Goal: Task Accomplishment & Management: Manage account settings

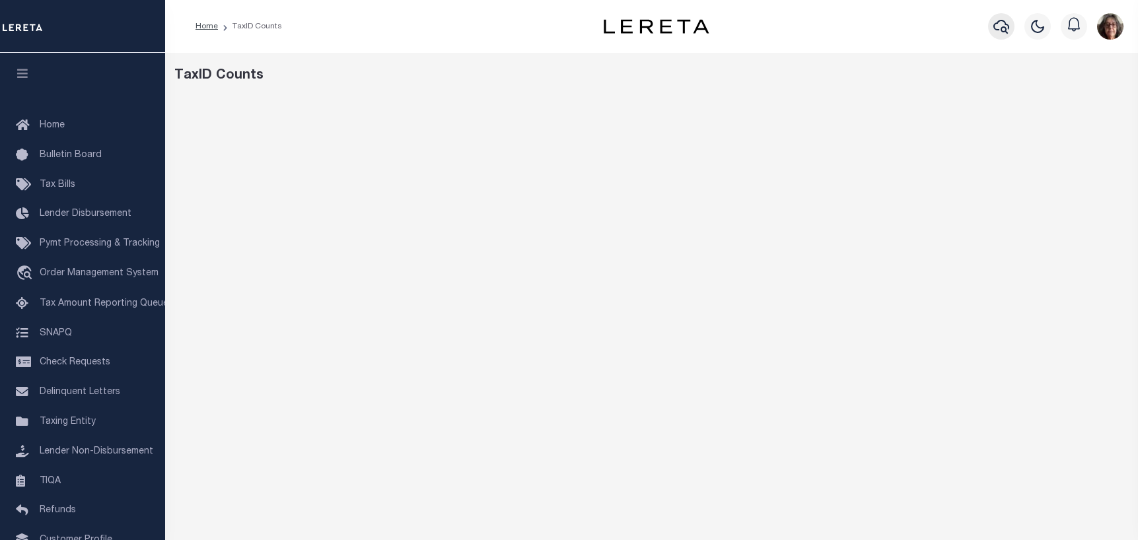
click at [1003, 29] on icon "button" at bounding box center [1002, 26] width 16 height 16
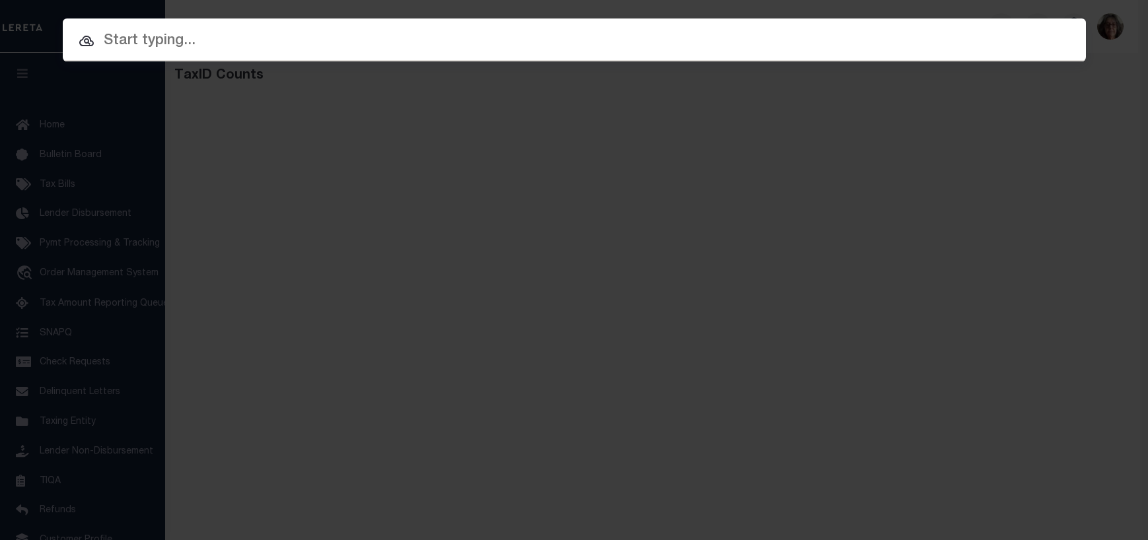
paste input "80800797-10"
type input "80800797-10"
click at [217, 43] on input "80800797-10" at bounding box center [574, 41] width 1023 height 23
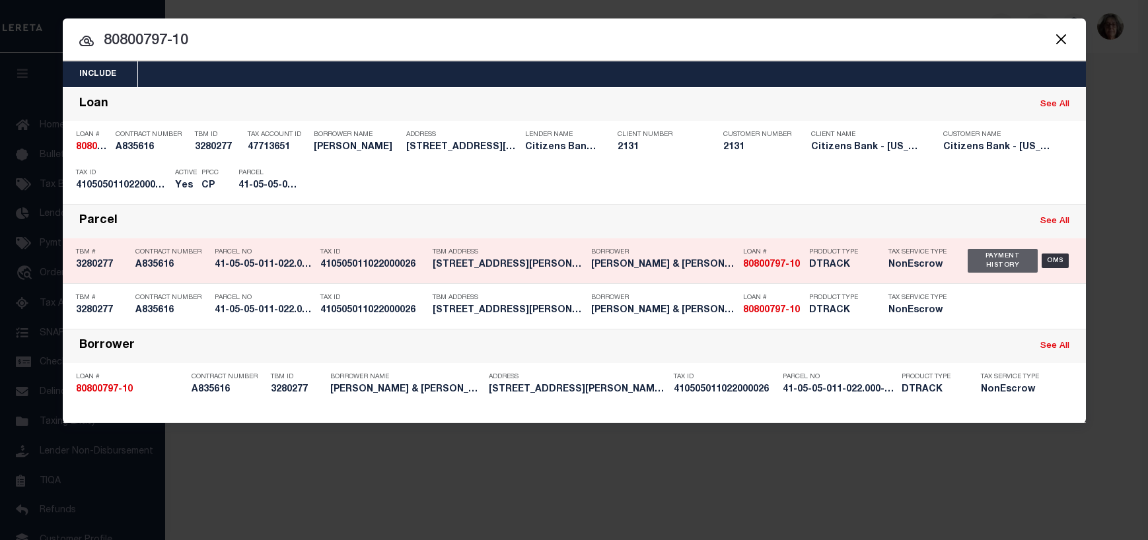
click at [997, 265] on div "Payment History" at bounding box center [1003, 261] width 71 height 24
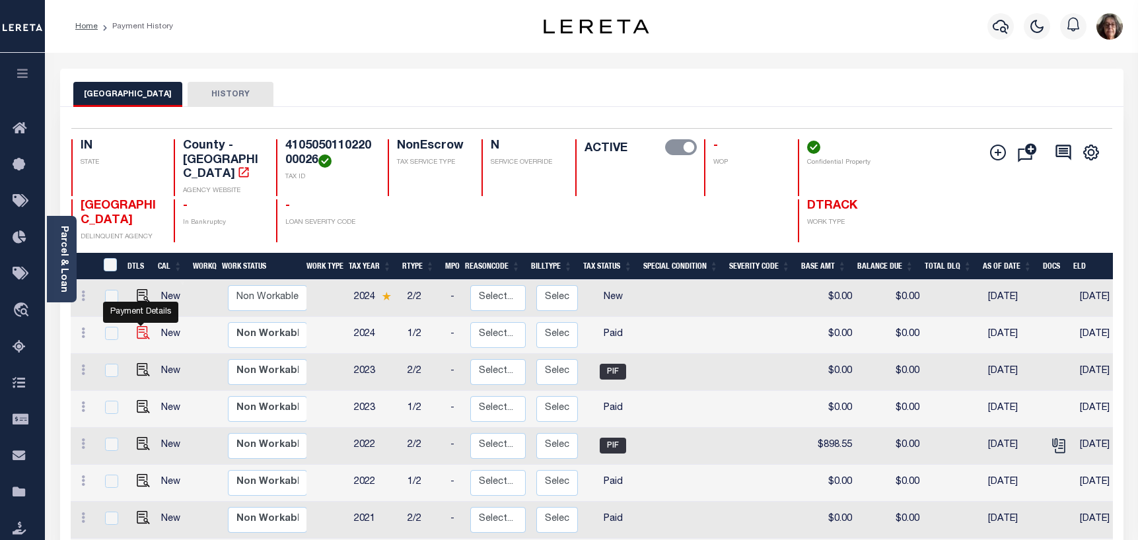
click at [139, 326] on img "" at bounding box center [143, 332] width 13 height 13
checkbox input "true"
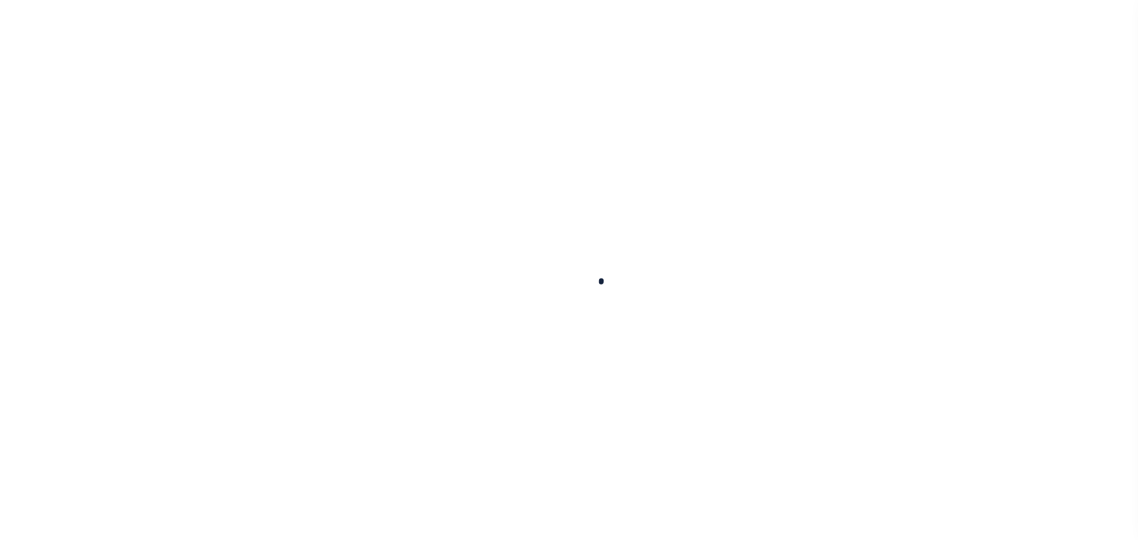
checkbox input "false"
type textarea "08/18/2025- Per Steve Property taxes are paid. PS"
type input "[DATE]"
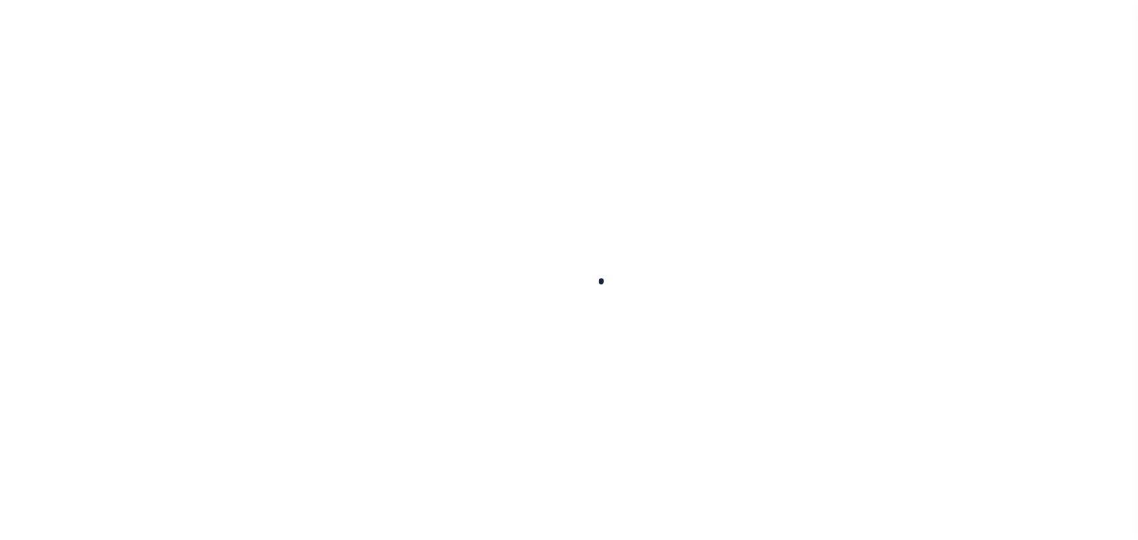
select select "PYD"
type input "$0"
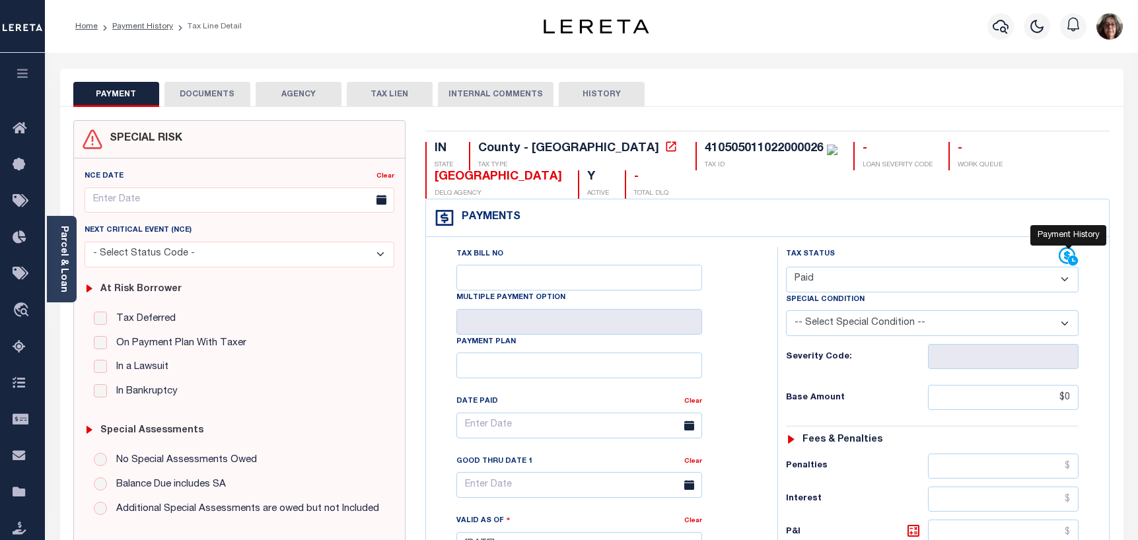
click at [1063, 256] on icon at bounding box center [1069, 257] width 20 height 20
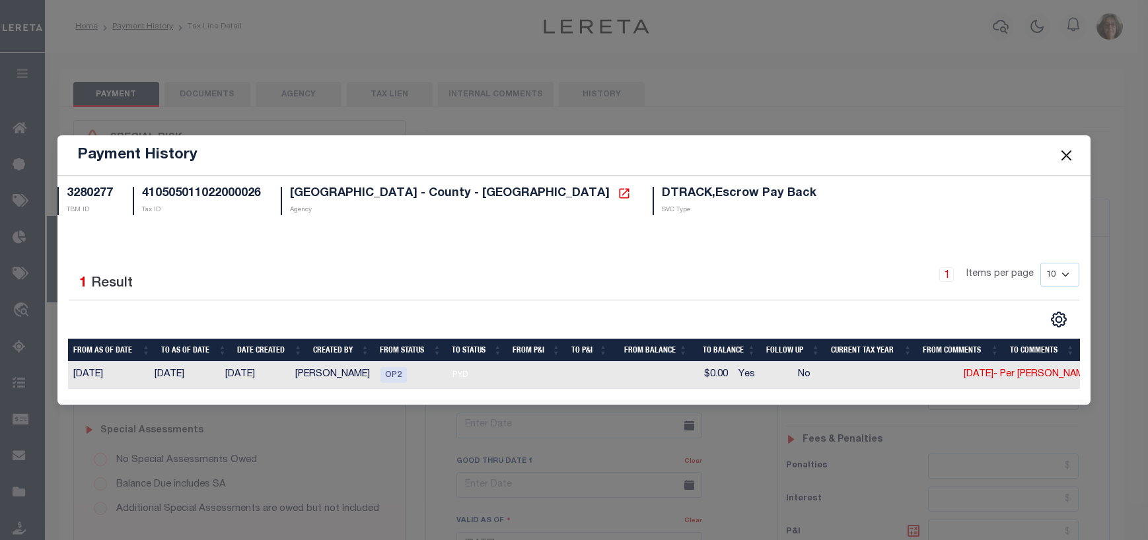
click at [1066, 151] on button "Close" at bounding box center [1066, 155] width 17 height 17
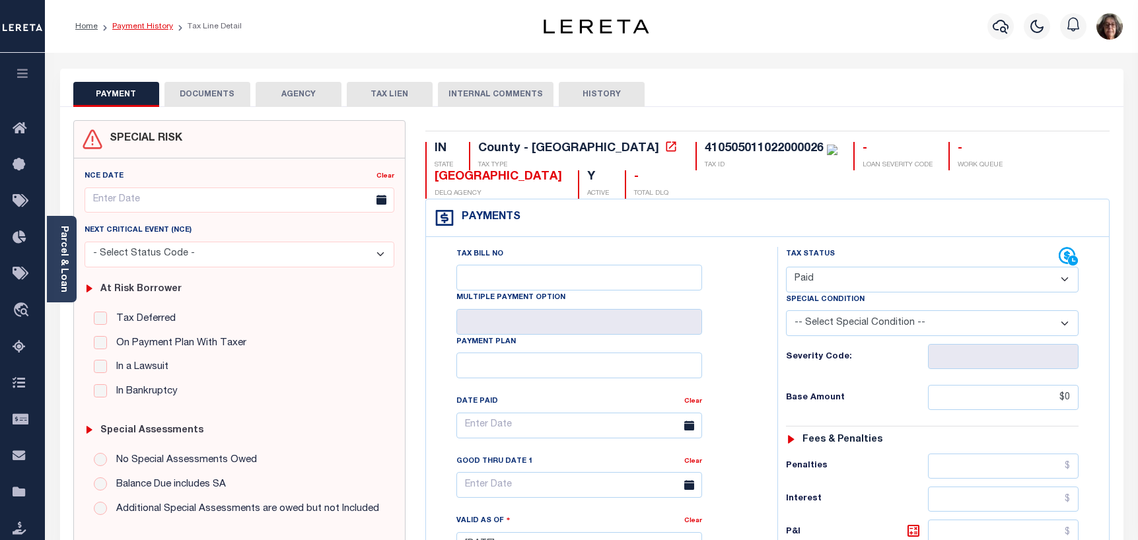
click at [124, 26] on link "Payment History" at bounding box center [142, 26] width 61 height 8
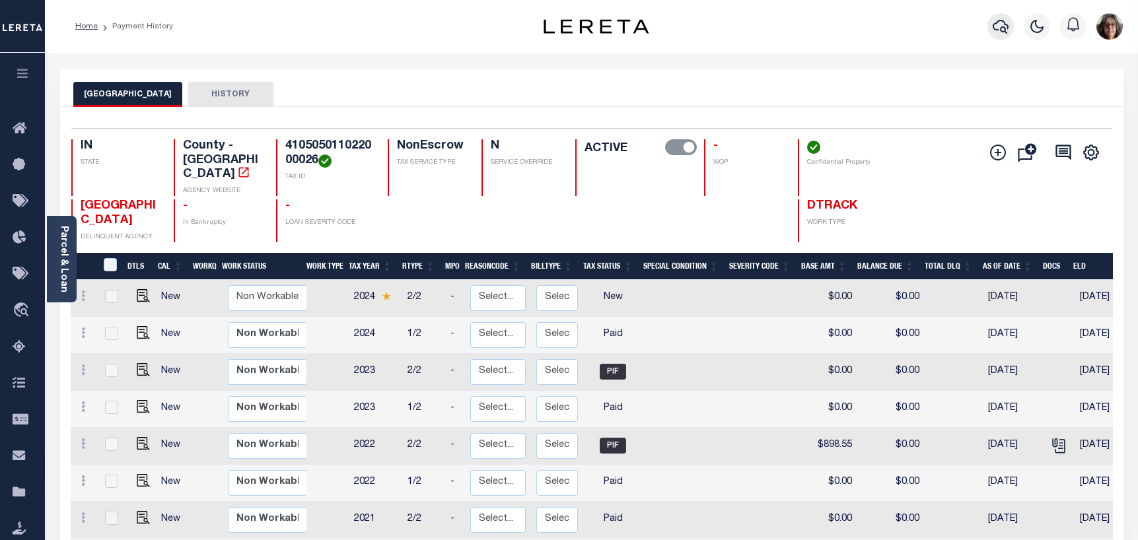
click at [1000, 28] on icon "button" at bounding box center [1001, 26] width 16 height 16
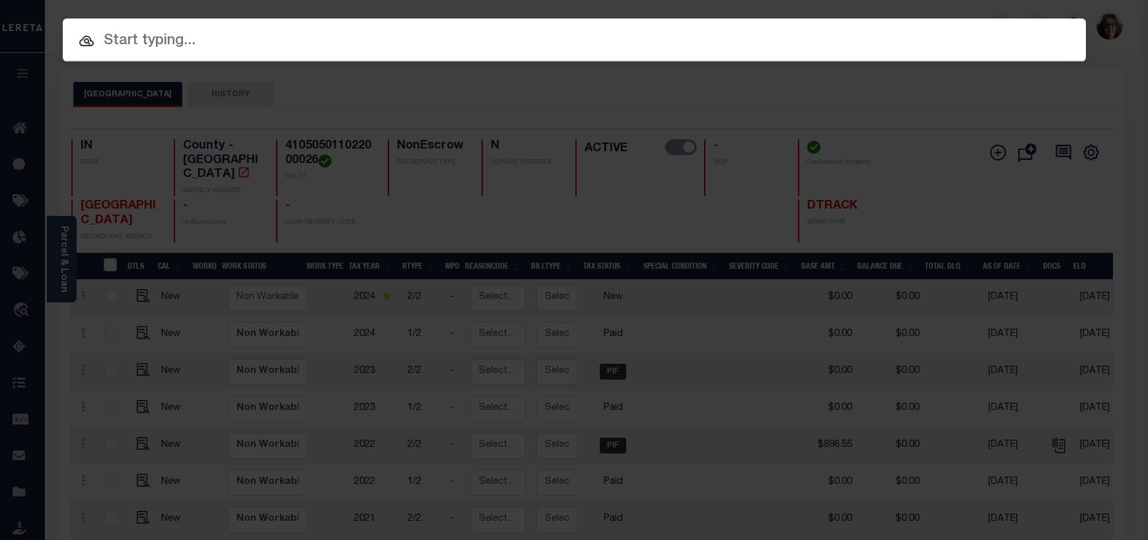
paste input "80125440-10"
type input "80125440-10"
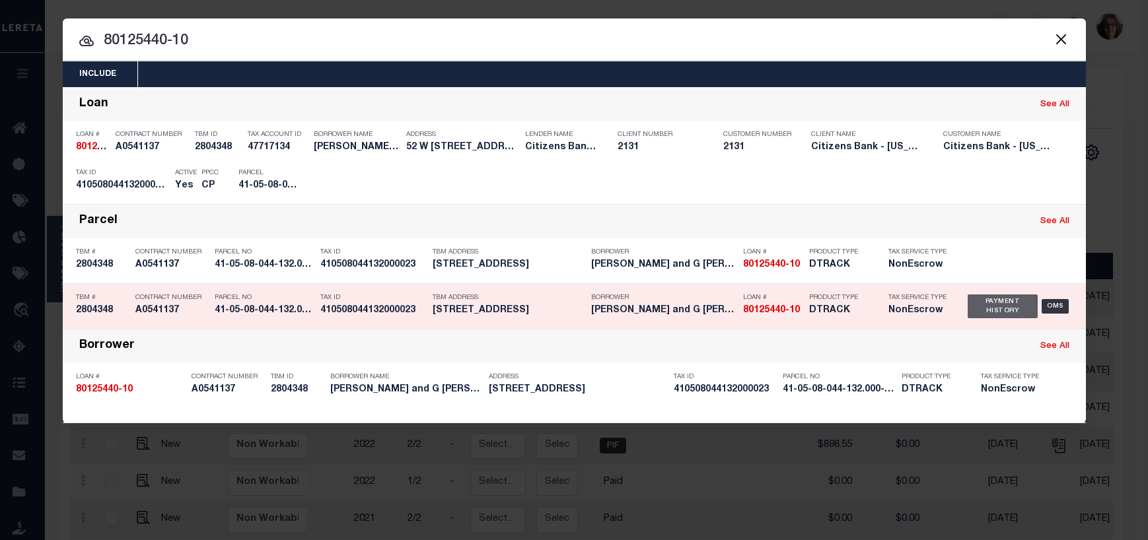
click at [995, 303] on div "Payment History" at bounding box center [1003, 307] width 71 height 24
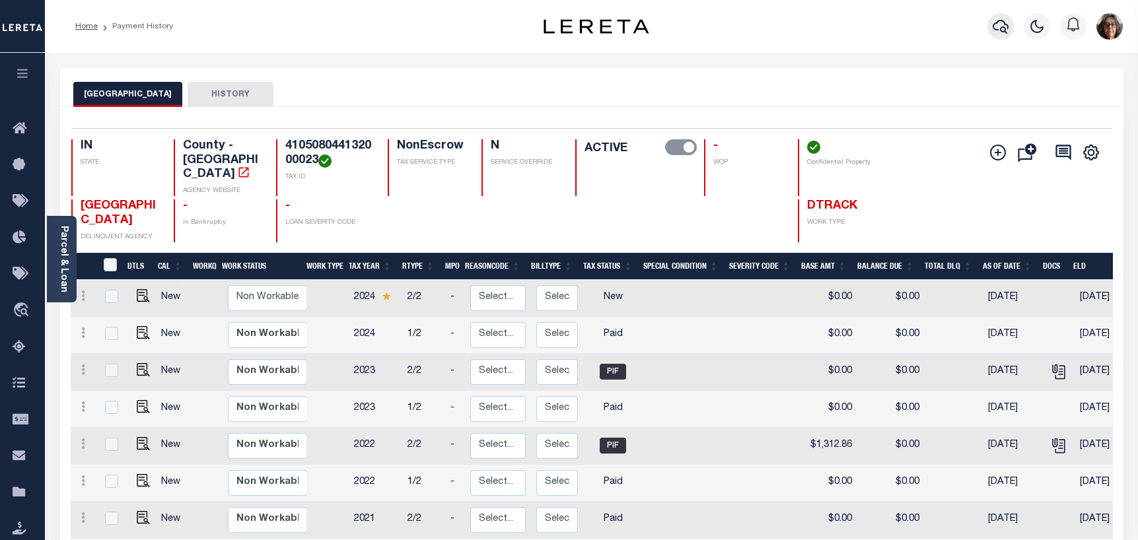
click at [999, 28] on icon "button" at bounding box center [1001, 26] width 16 height 16
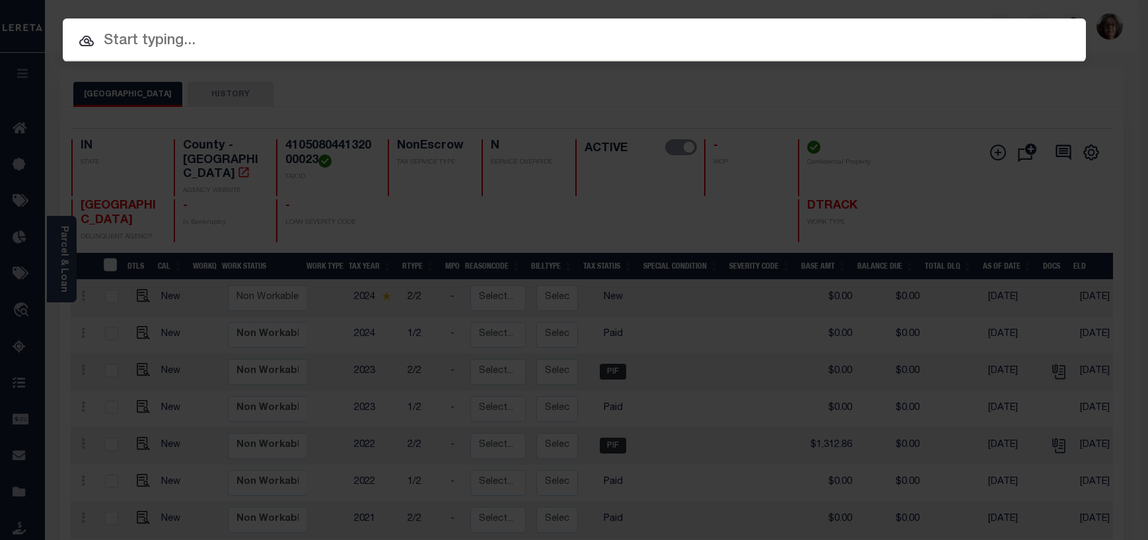
paste input "68708-32146"
type input "68708-32146"
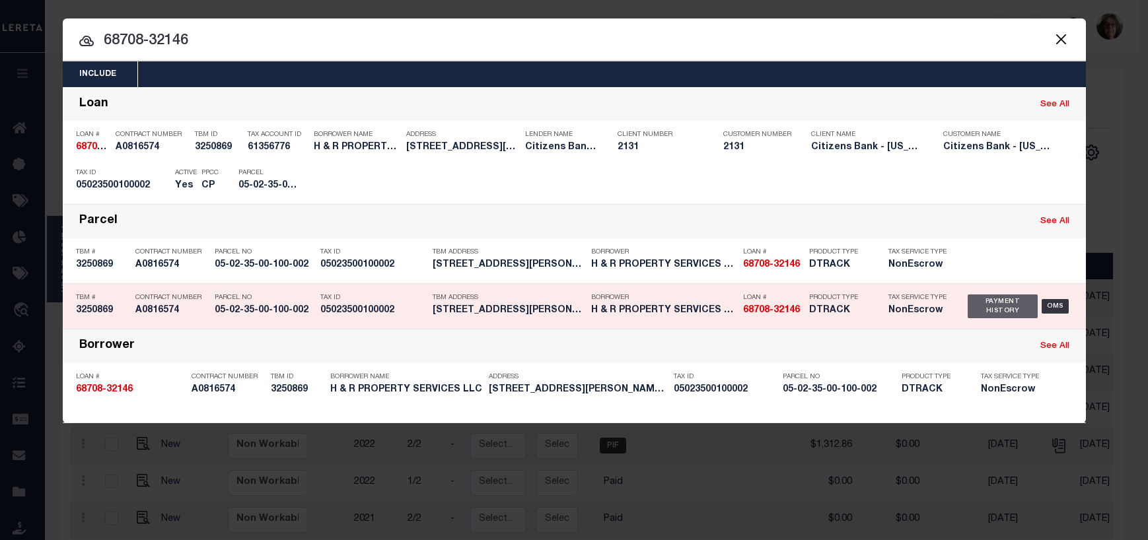
click at [998, 310] on div "Payment History" at bounding box center [1003, 307] width 71 height 24
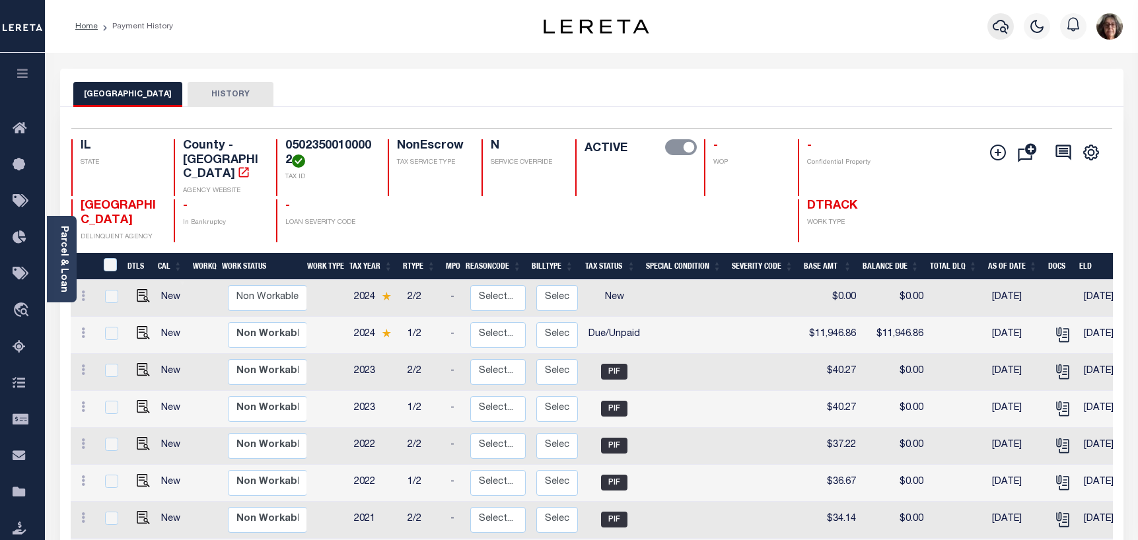
click at [1003, 21] on icon "button" at bounding box center [1001, 27] width 16 height 14
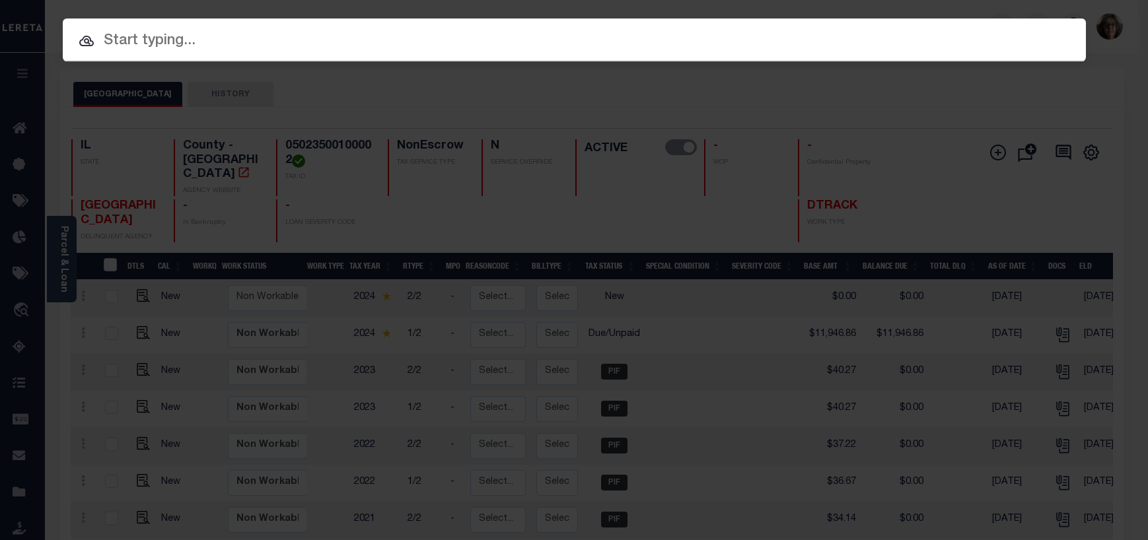
paste input "68708-19837"
type input "68708-19837"
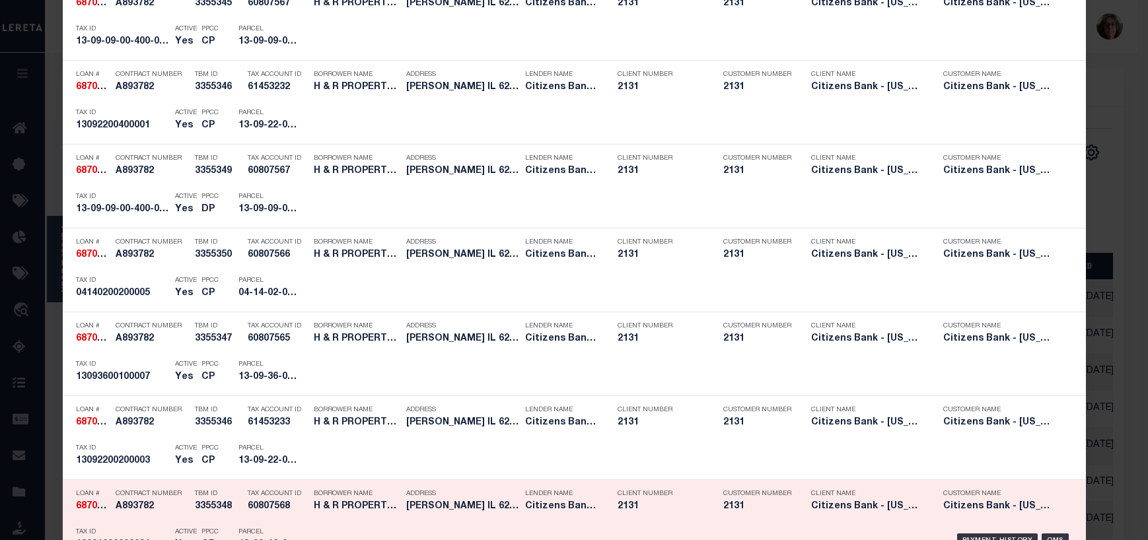
scroll to position [330, 0]
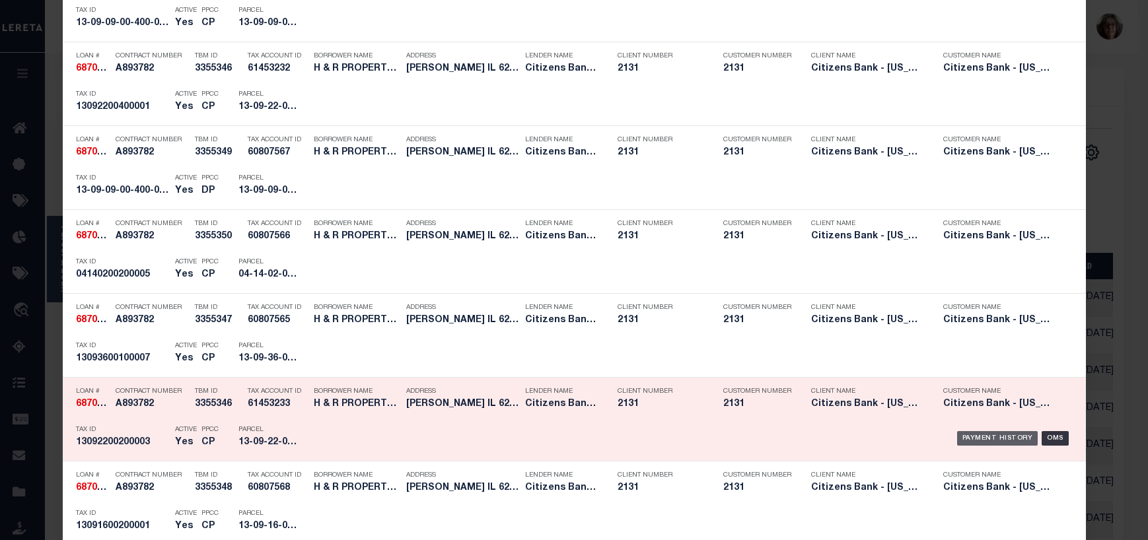
click at [1005, 439] on div "Payment History" at bounding box center [997, 438] width 81 height 15
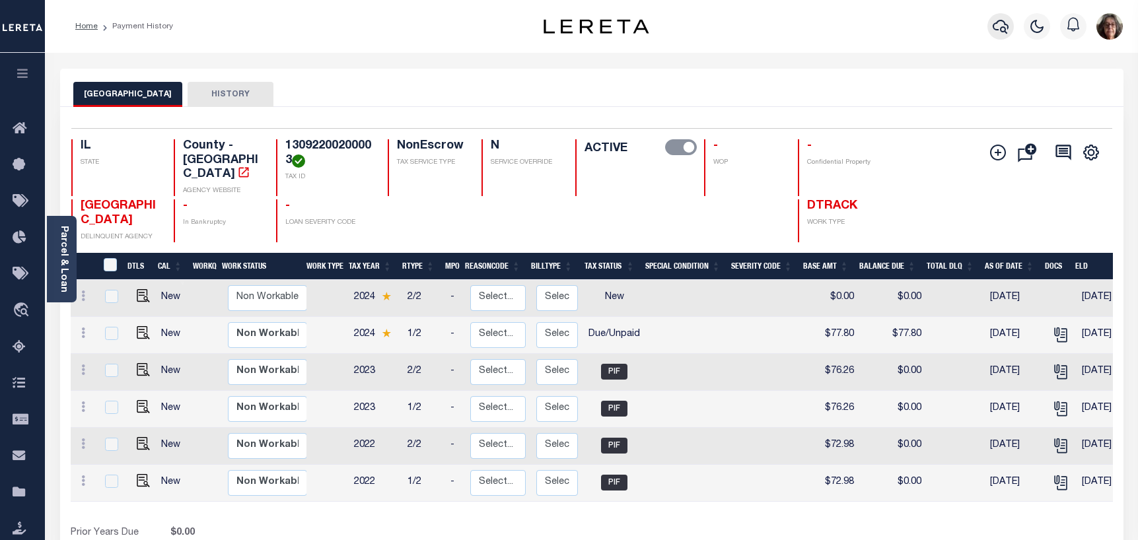
click at [1007, 27] on icon "button" at bounding box center [1001, 26] width 16 height 16
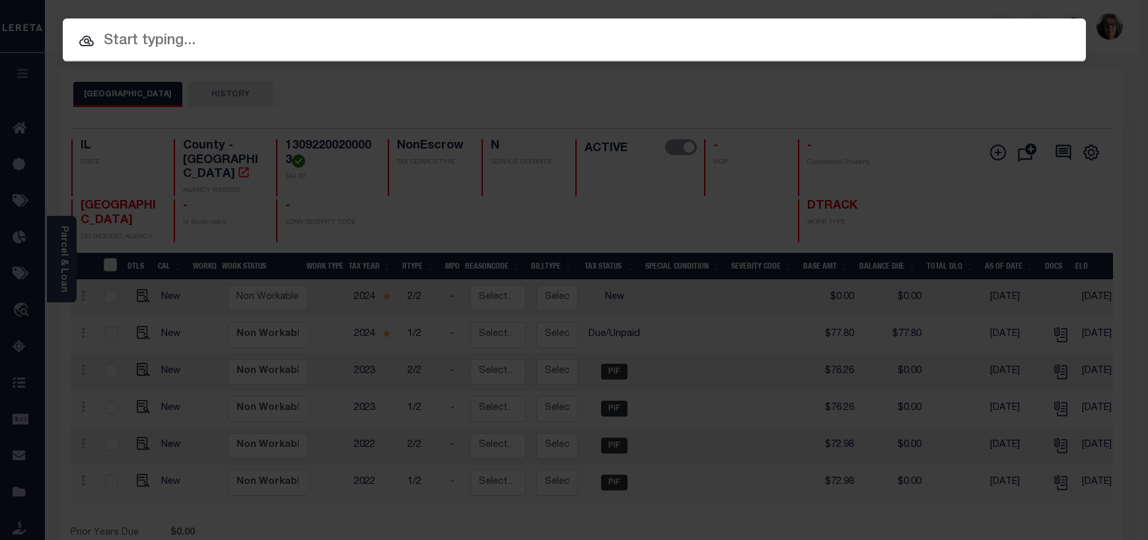
paste input "68708-19837"
type input "68708-19837"
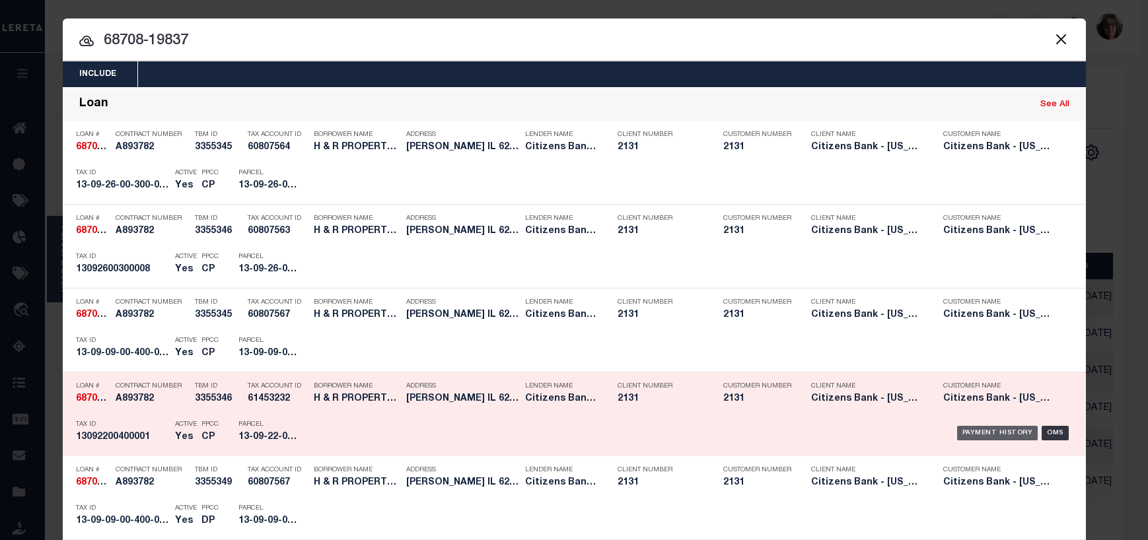
drag, startPoint x: 1005, startPoint y: 432, endPoint x: 980, endPoint y: 426, distance: 25.8
click at [1004, 432] on div "Payment History" at bounding box center [997, 433] width 81 height 15
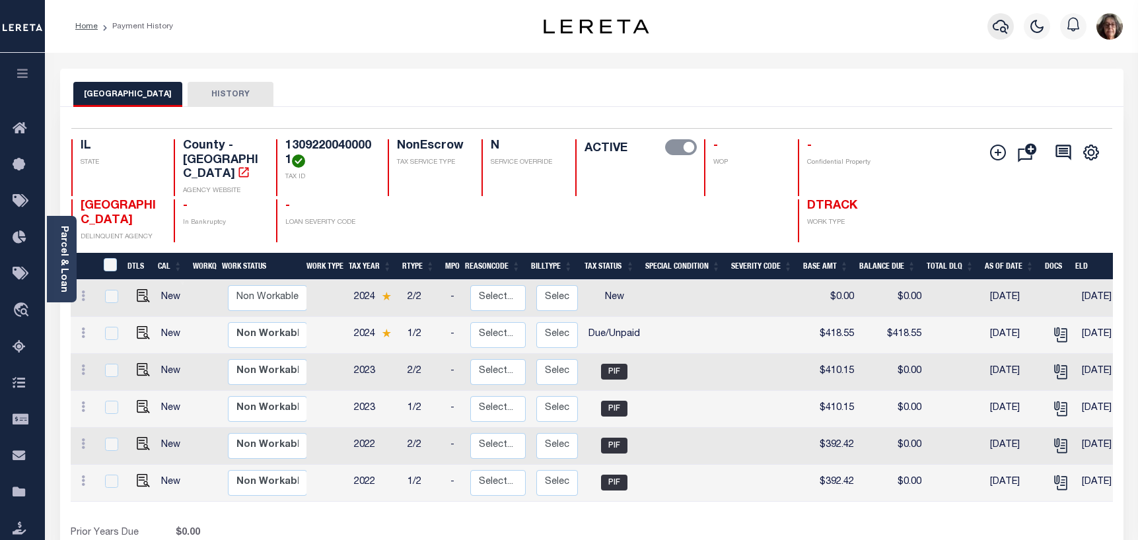
click at [998, 26] on icon "button" at bounding box center [1001, 26] width 16 height 16
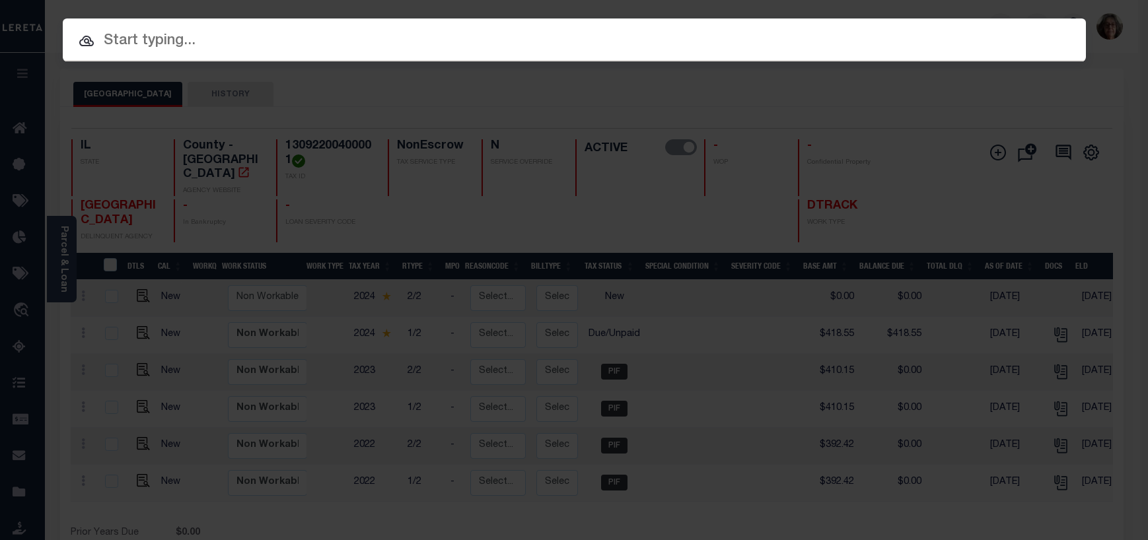
click at [107, 40] on input "text" at bounding box center [574, 41] width 1023 height 23
click at [110, 42] on input "text" at bounding box center [574, 41] width 1023 height 23
paste input "68708-19837"
type input "68708-19837"
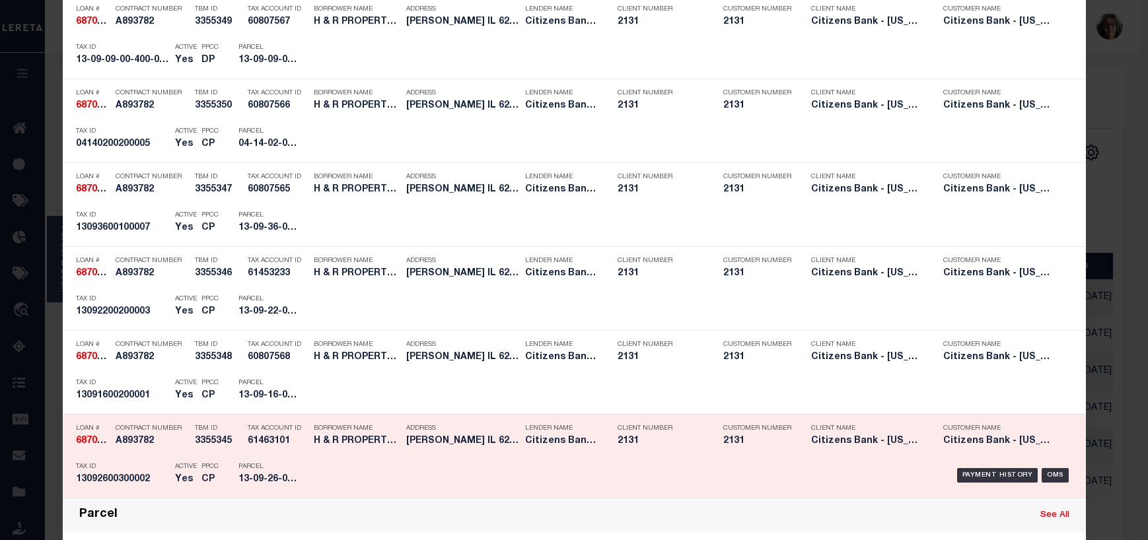
scroll to position [462, 0]
click at [980, 476] on div "Payment History" at bounding box center [997, 474] width 81 height 15
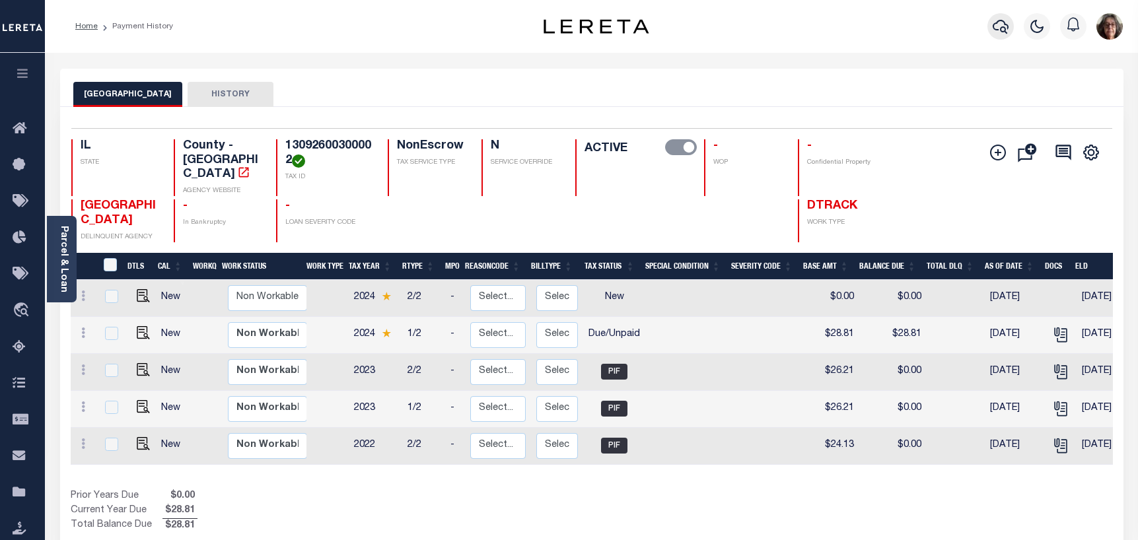
click at [1003, 26] on icon "button" at bounding box center [1001, 26] width 16 height 16
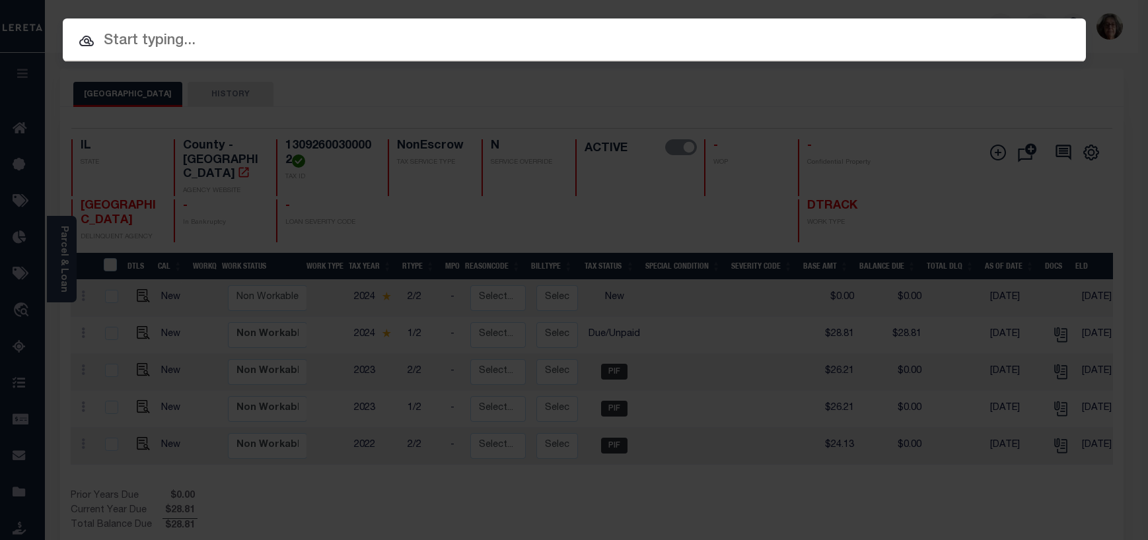
paste input "68708-19837"
type input "68708-19837"
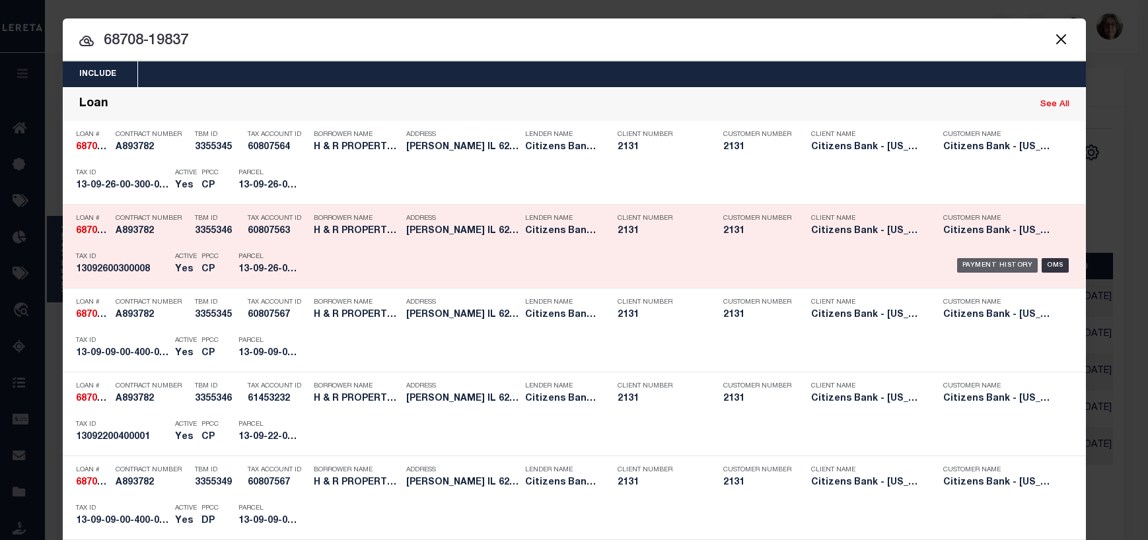
click at [974, 266] on div "Payment History" at bounding box center [997, 265] width 81 height 15
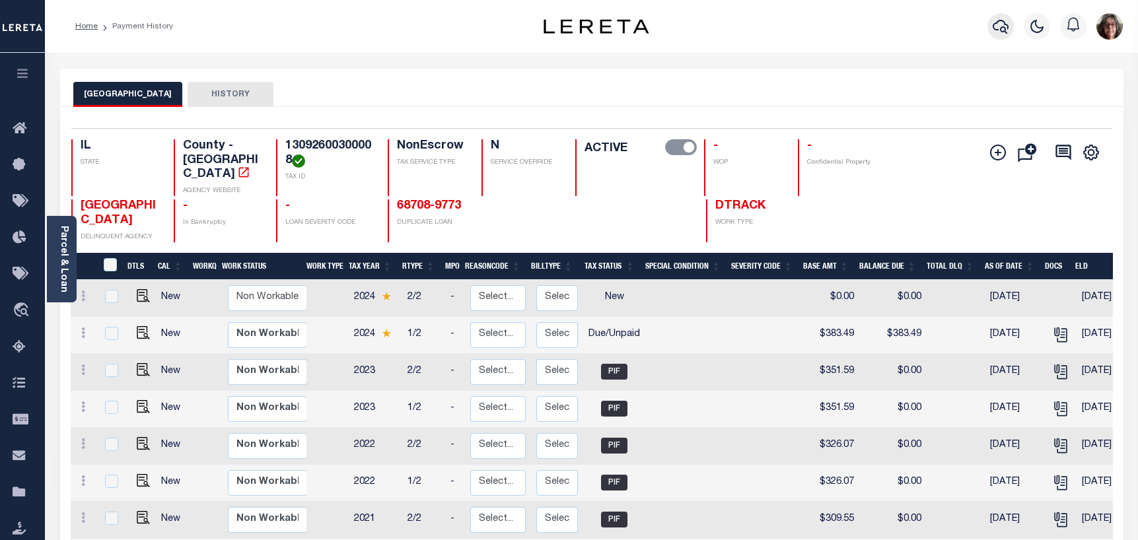
click at [1000, 28] on icon "button" at bounding box center [1001, 26] width 16 height 16
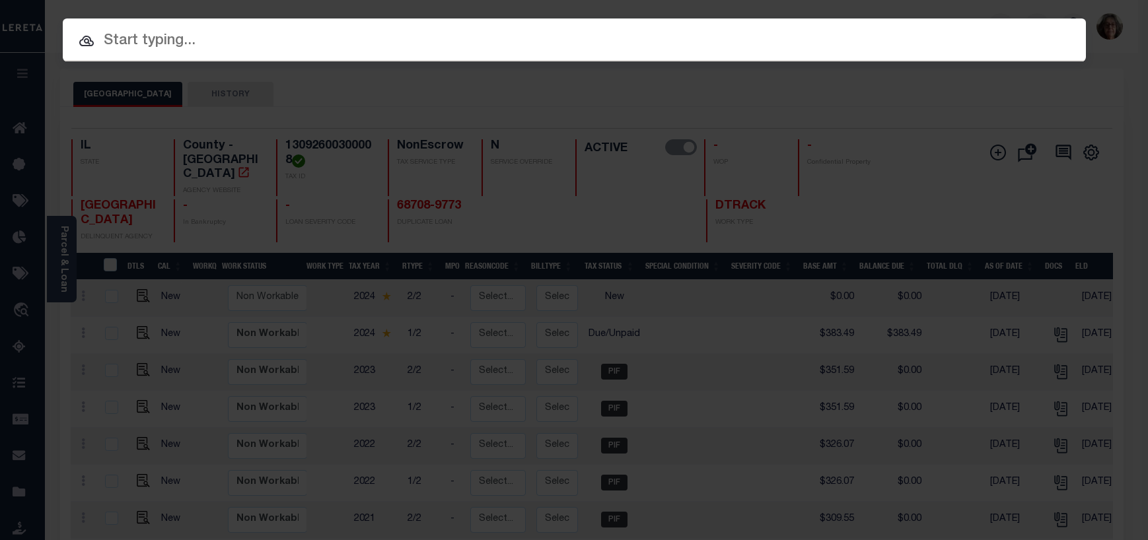
paste input "68708-19837"
type input "68708-19837"
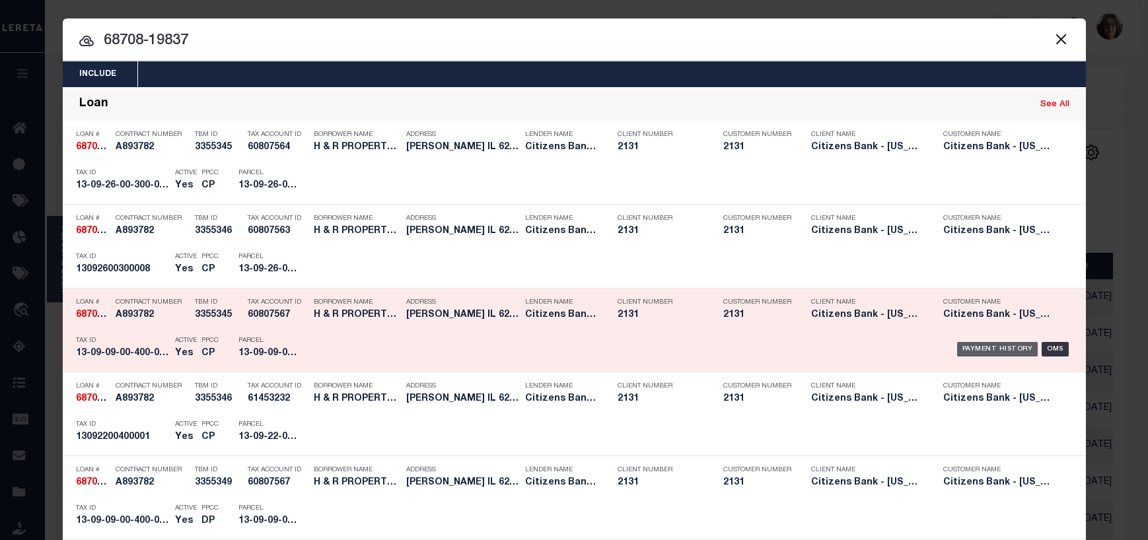
click at [971, 349] on div "Payment History" at bounding box center [997, 349] width 81 height 15
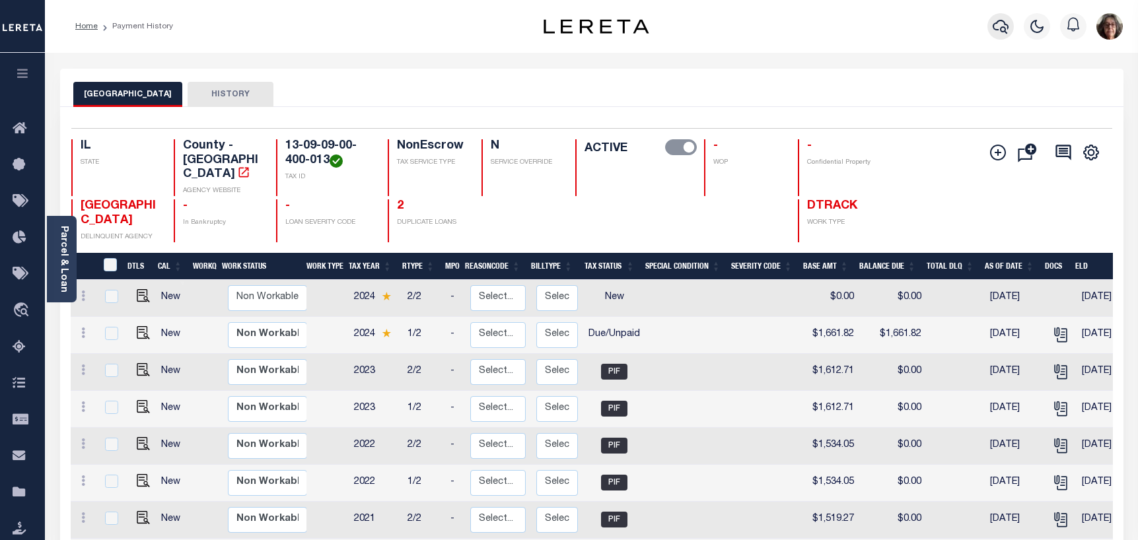
click at [996, 27] on icon "button" at bounding box center [1001, 26] width 16 height 16
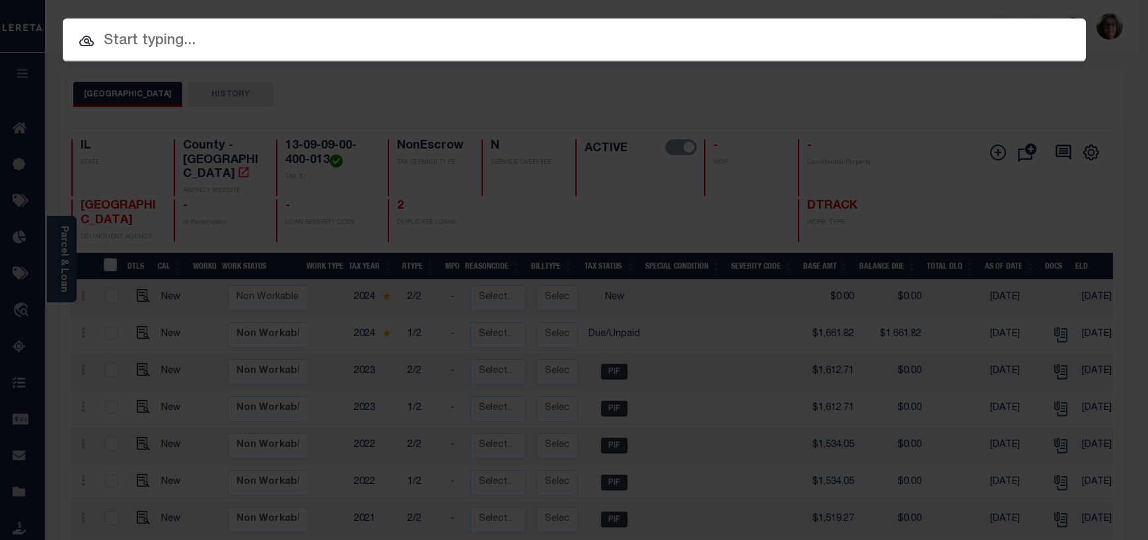
paste input "68708-19837"
type input "68708-19837"
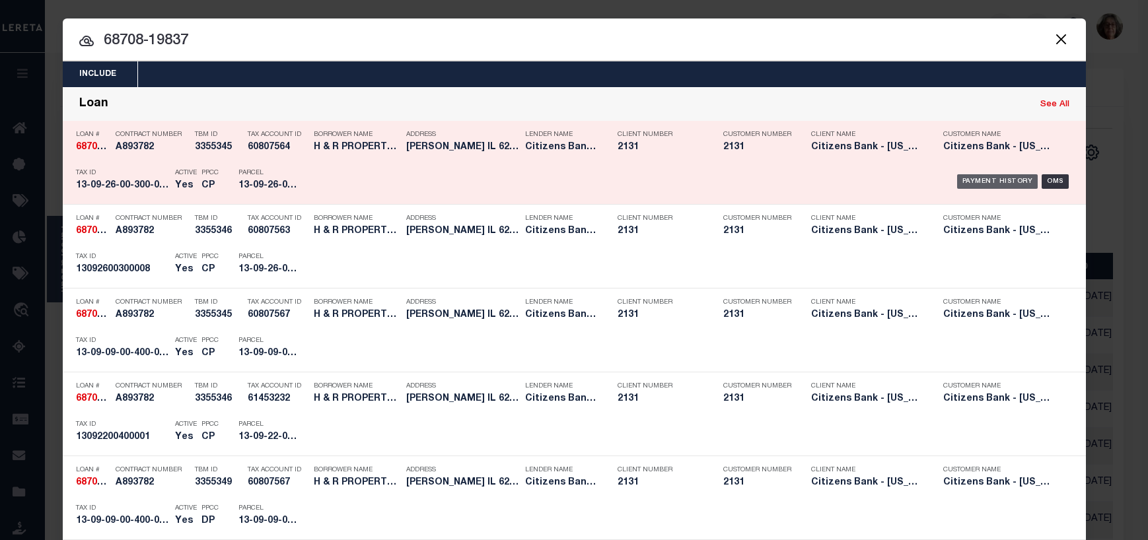
click at [973, 182] on div "Payment History" at bounding box center [997, 181] width 81 height 15
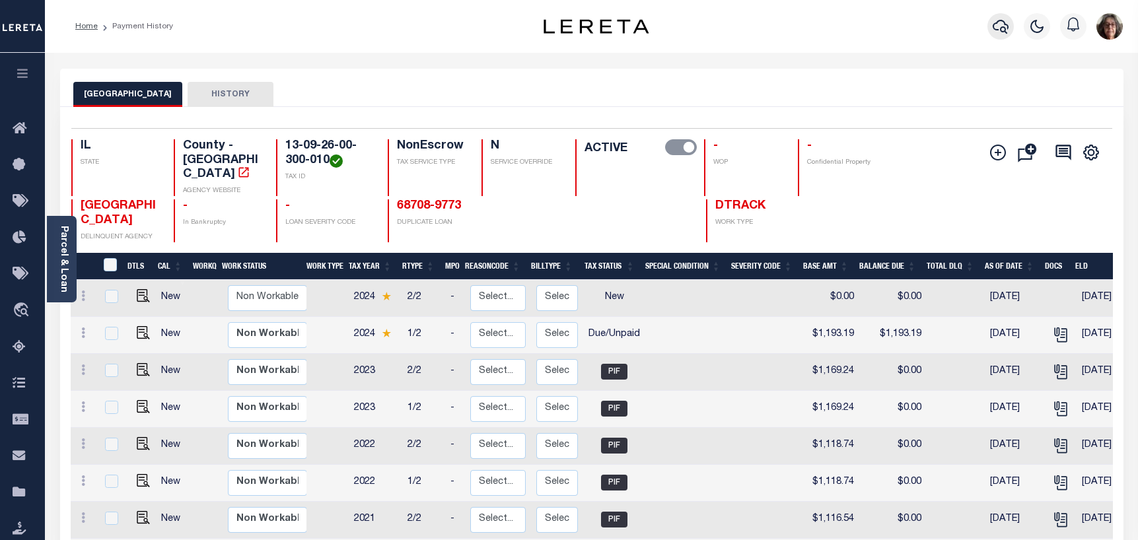
click at [998, 29] on icon "button" at bounding box center [1001, 26] width 16 height 16
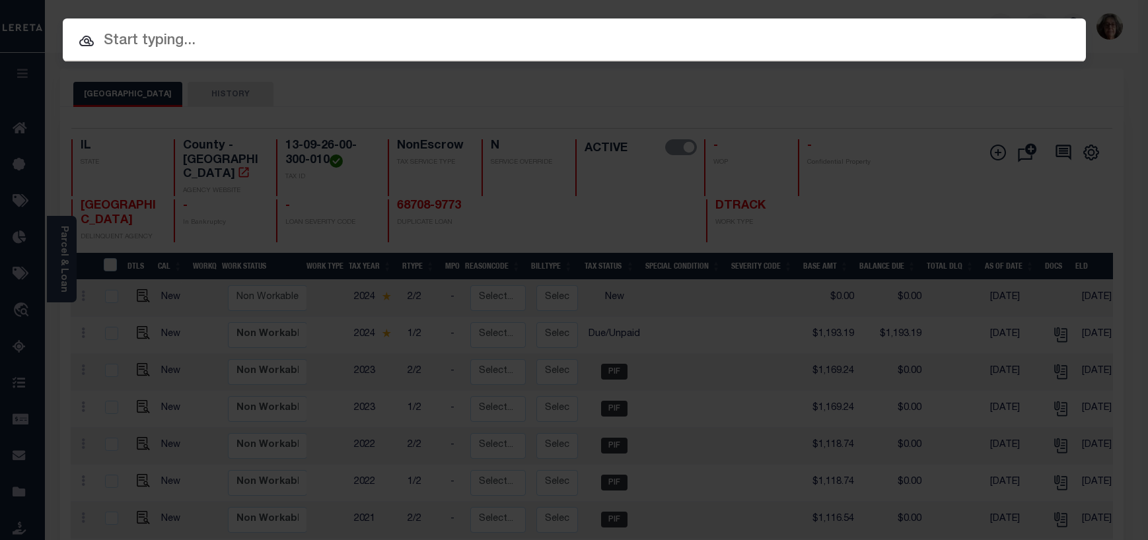
paste input "93159-21608"
type input "93159-21608"
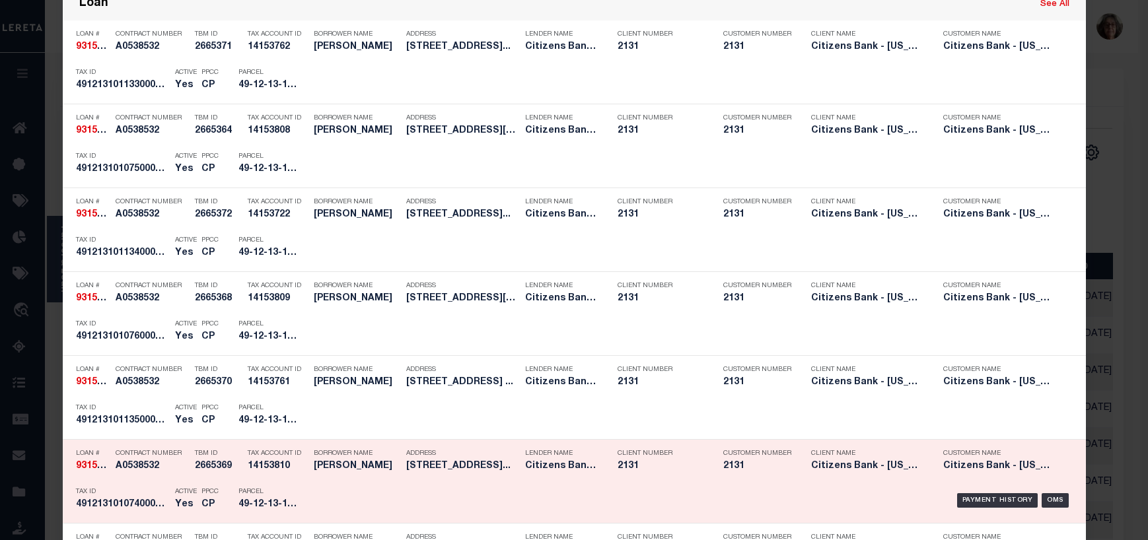
scroll to position [198, 0]
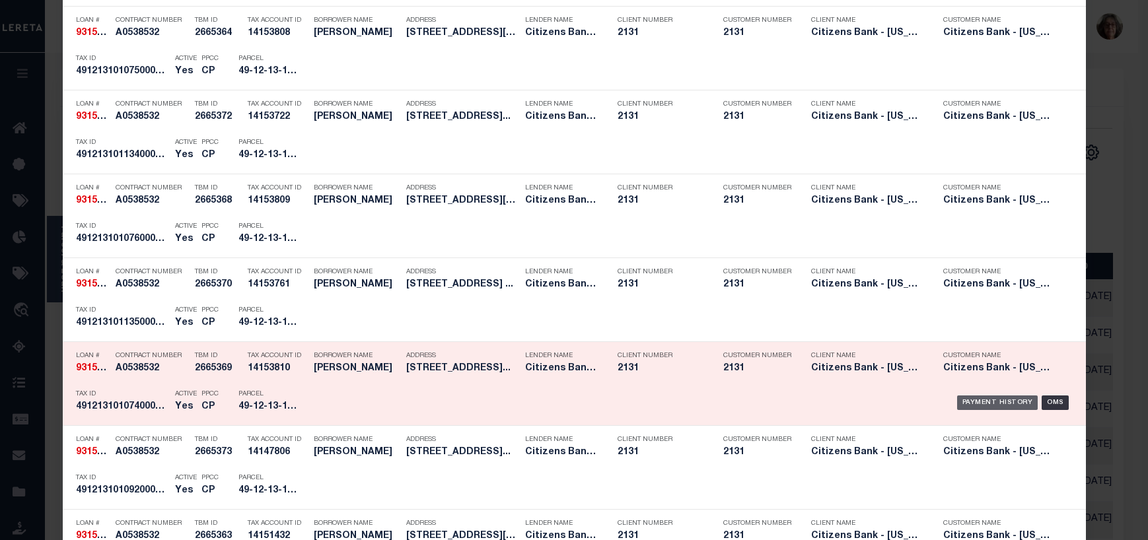
click at [974, 405] on div "Payment History" at bounding box center [997, 403] width 81 height 15
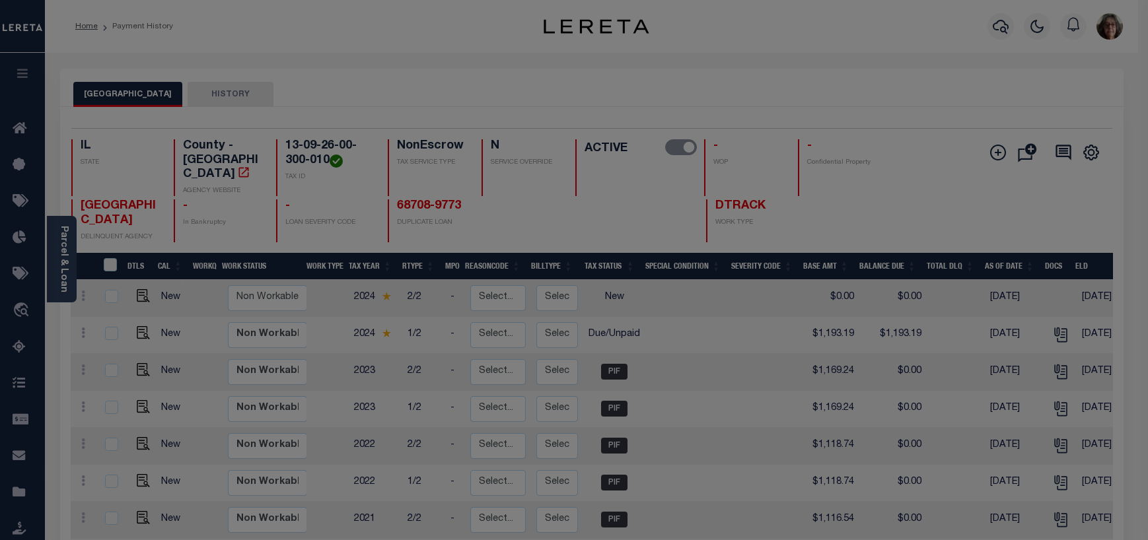
scroll to position [0, 0]
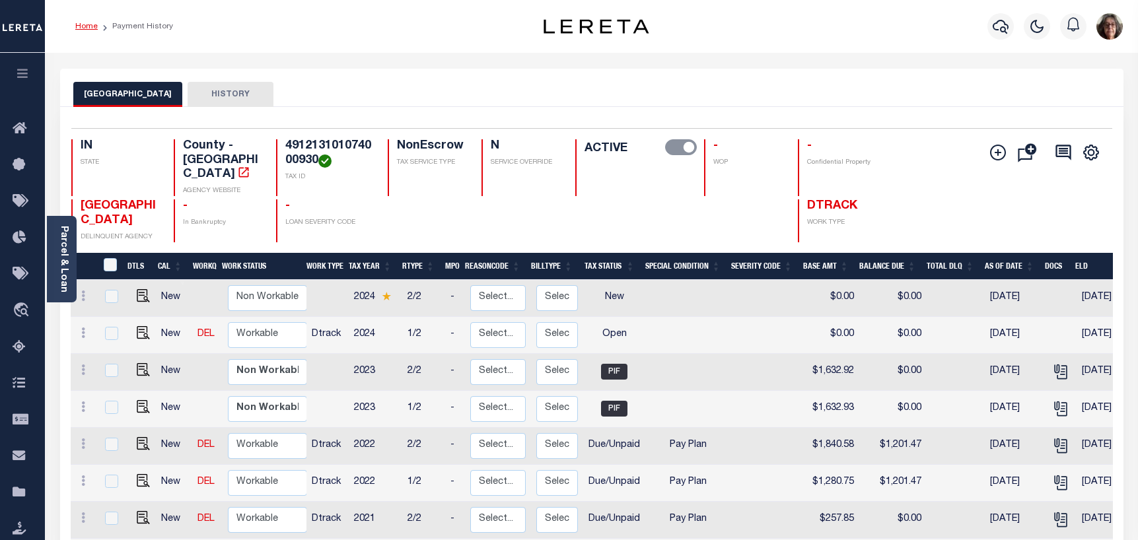
click at [85, 25] on link "Home" at bounding box center [86, 26] width 22 height 8
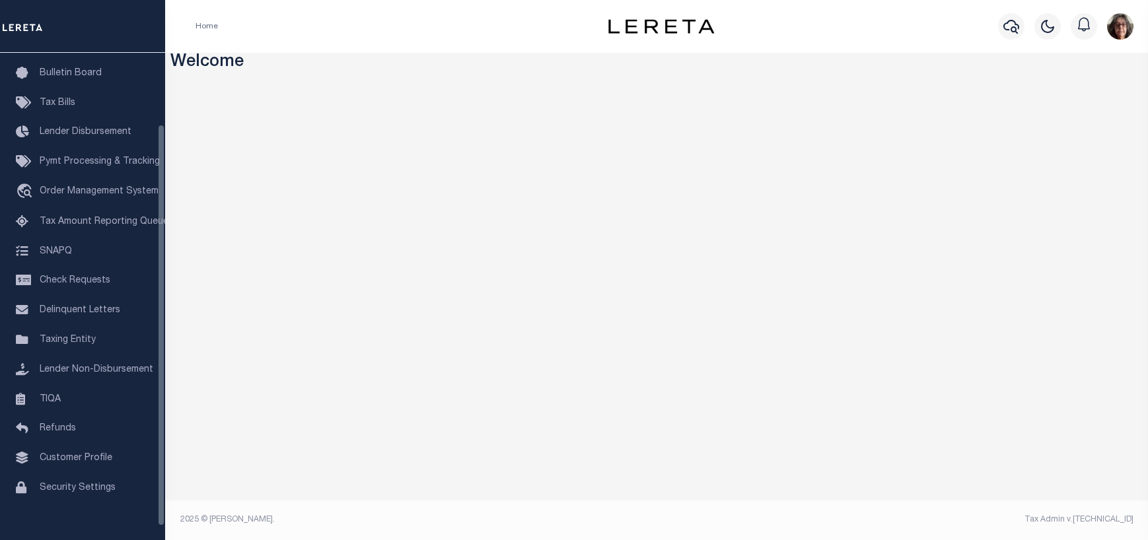
scroll to position [103, 0]
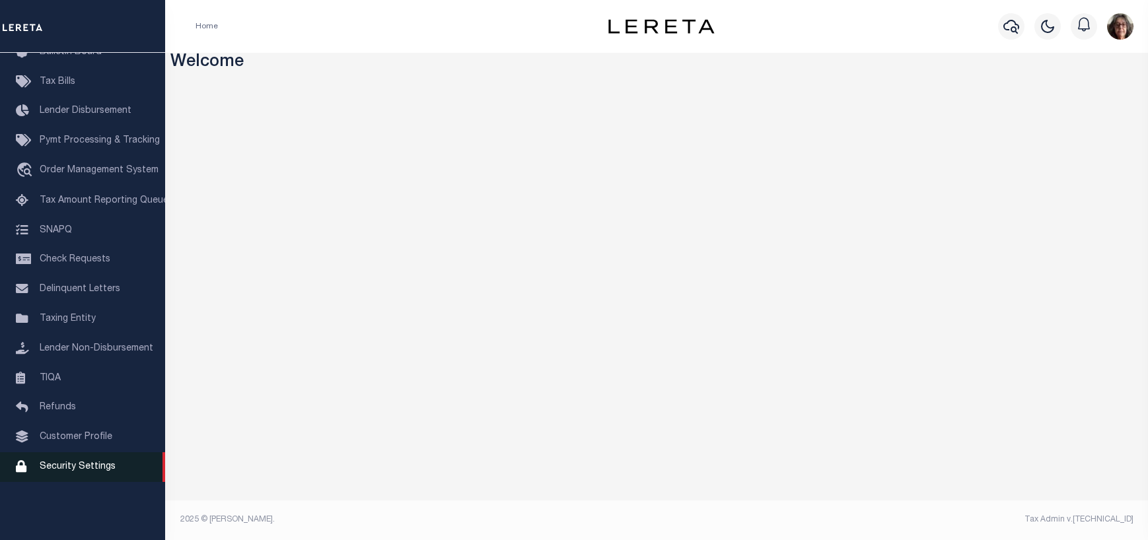
click at [49, 472] on span "Security Settings" at bounding box center [78, 466] width 76 height 9
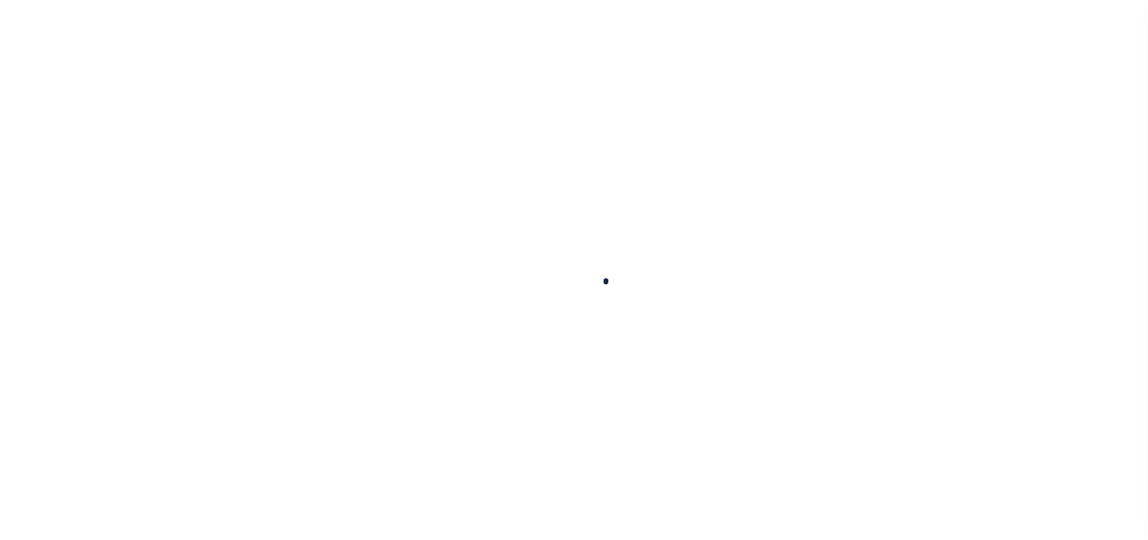
select select "100"
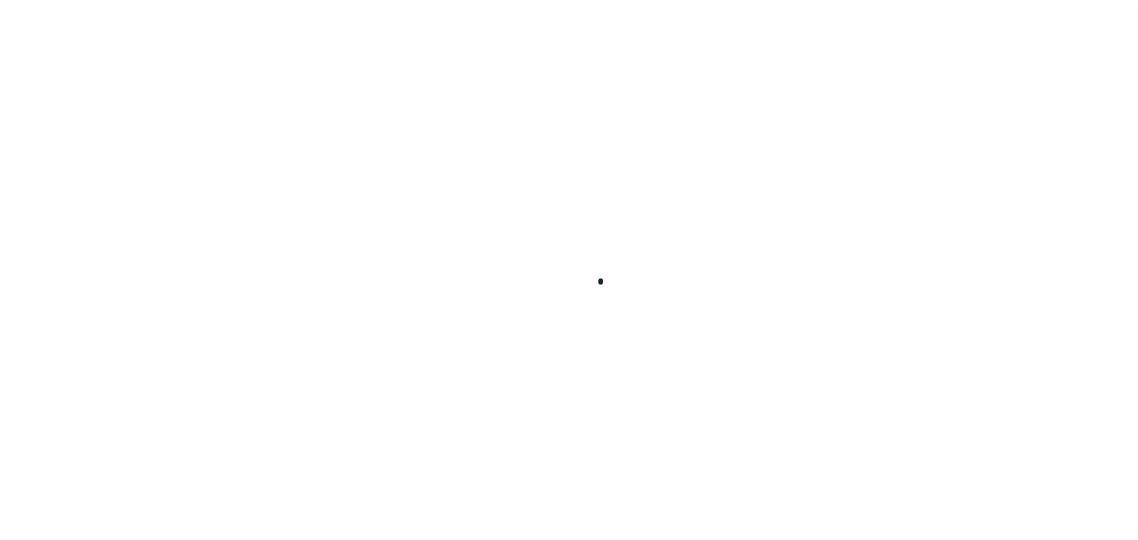
scroll to position [93, 0]
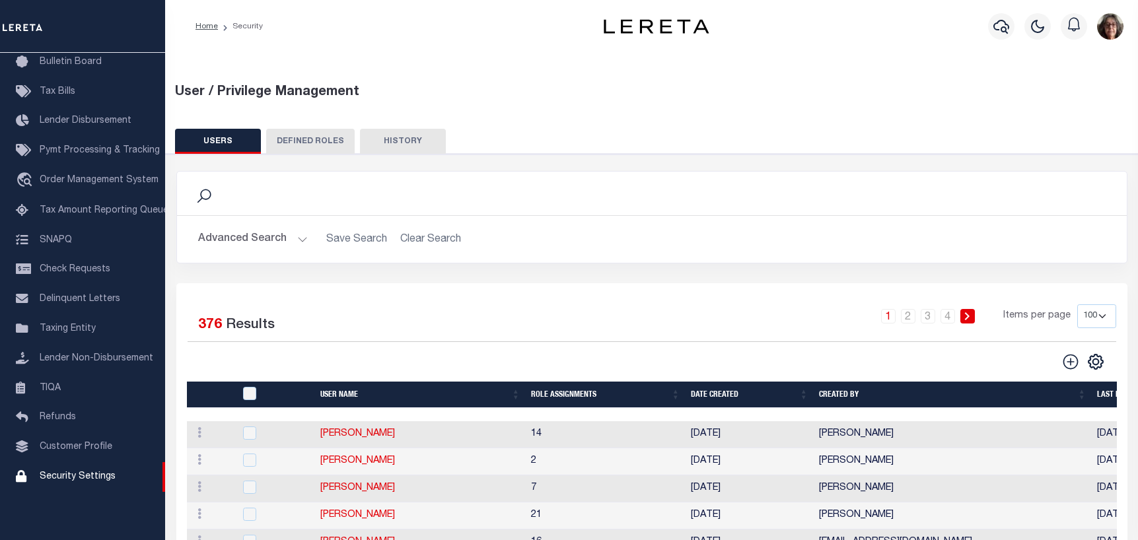
click at [299, 240] on button "Advanced Search" at bounding box center [253, 240] width 110 height 26
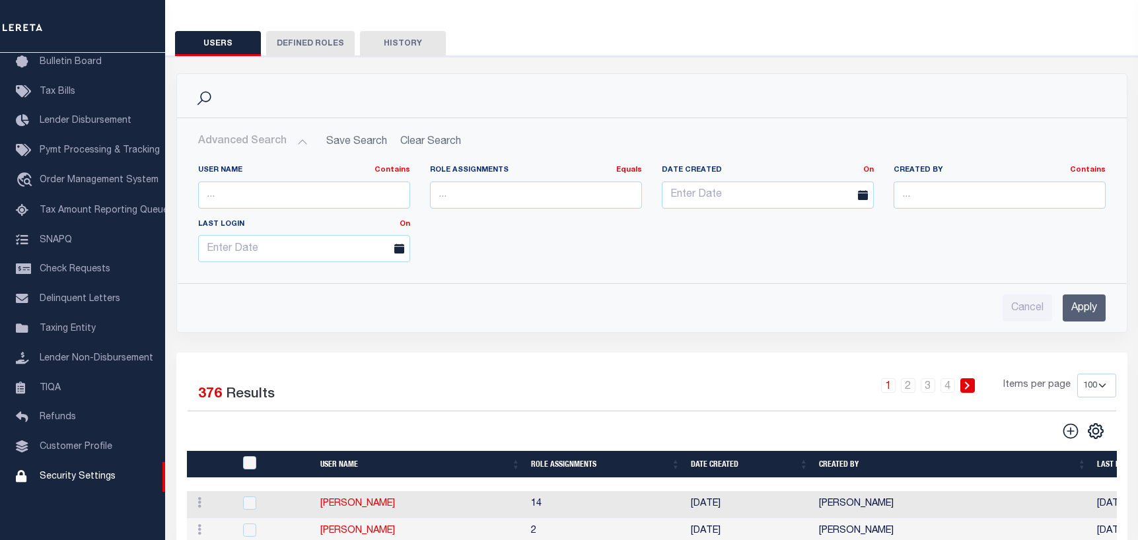
scroll to position [132, 0]
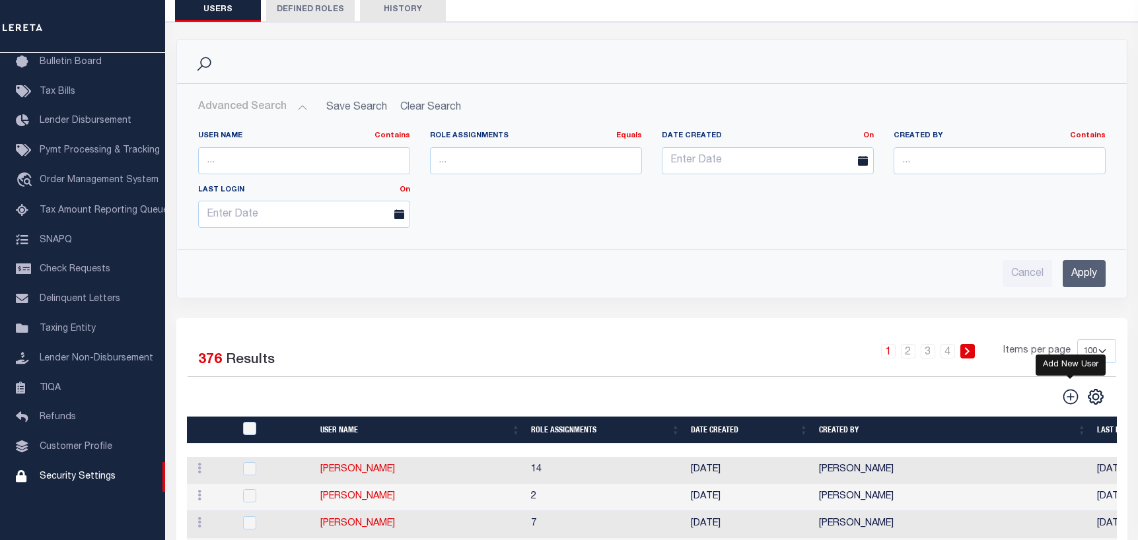
click at [1071, 398] on icon "" at bounding box center [1070, 396] width 15 height 15
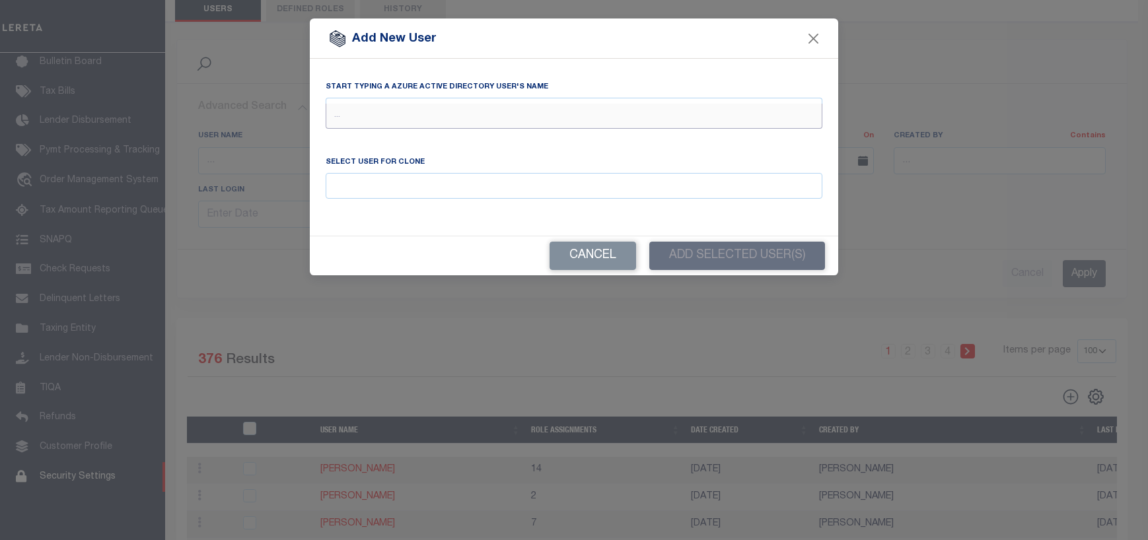
click at [332, 113] on input "text" at bounding box center [574, 116] width 497 height 25
type input "g"
click at [812, 37] on button "Close" at bounding box center [813, 38] width 17 height 17
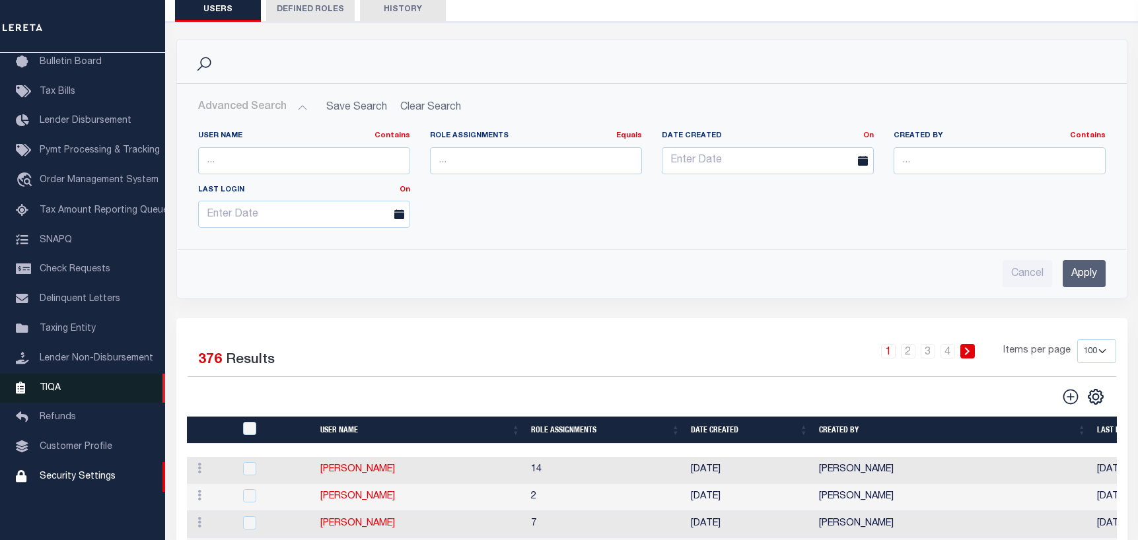
click at [53, 392] on span "TIQA" at bounding box center [50, 387] width 21 height 9
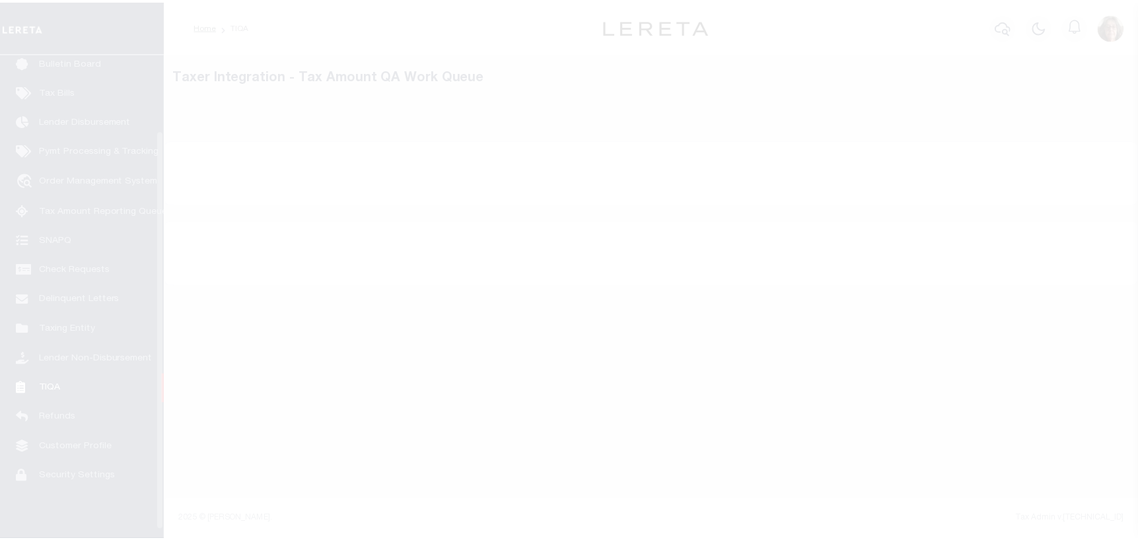
scroll to position [103, 0]
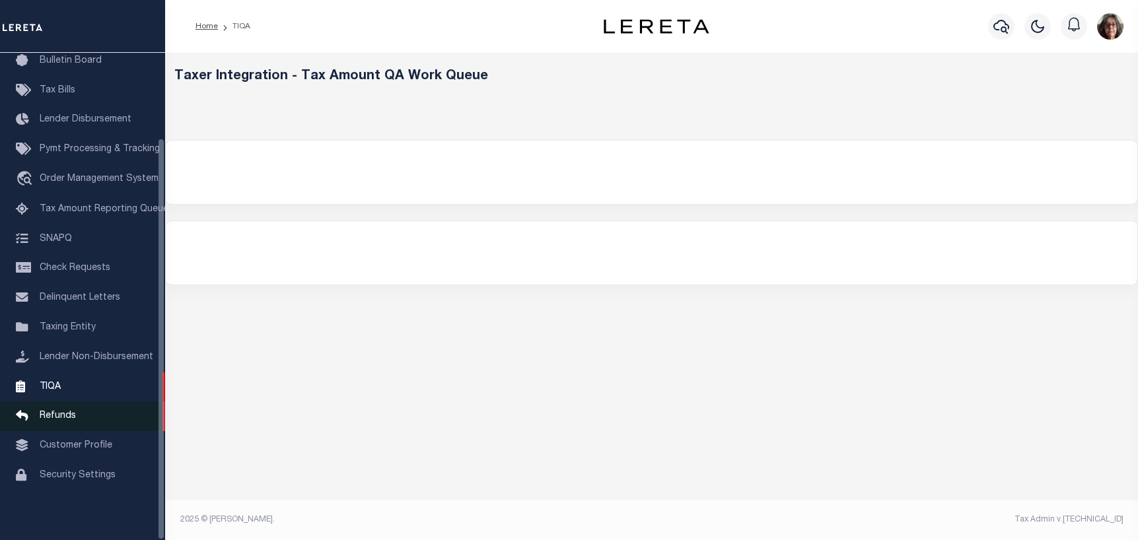
select select "200"
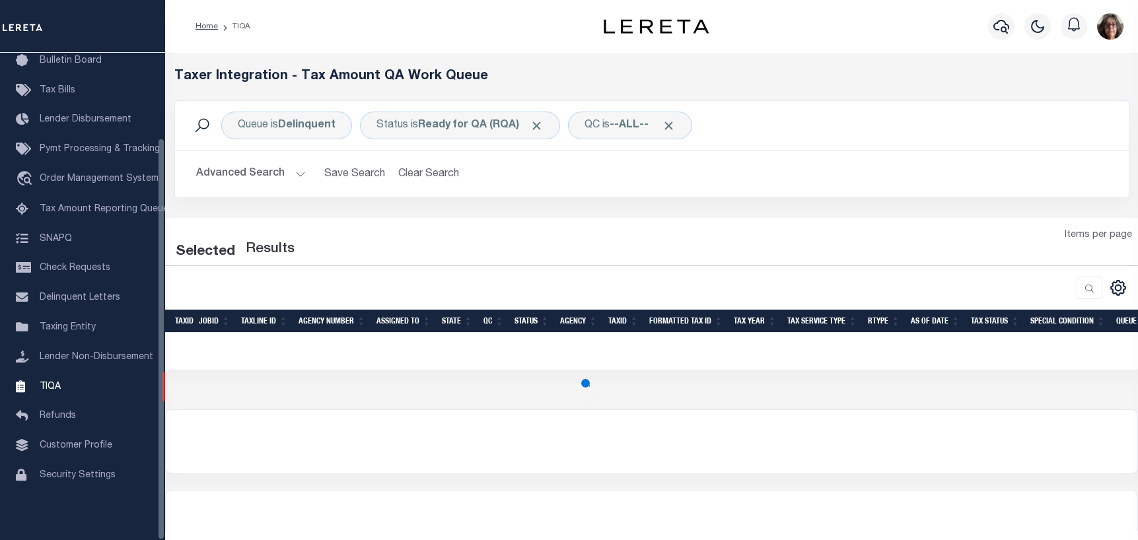
select select "200"
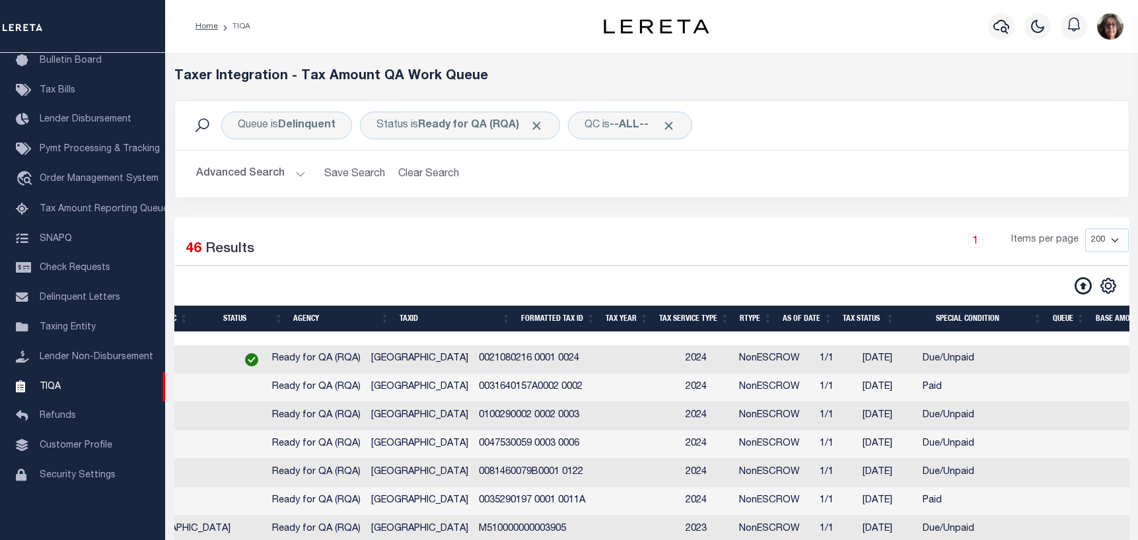
scroll to position [0, 0]
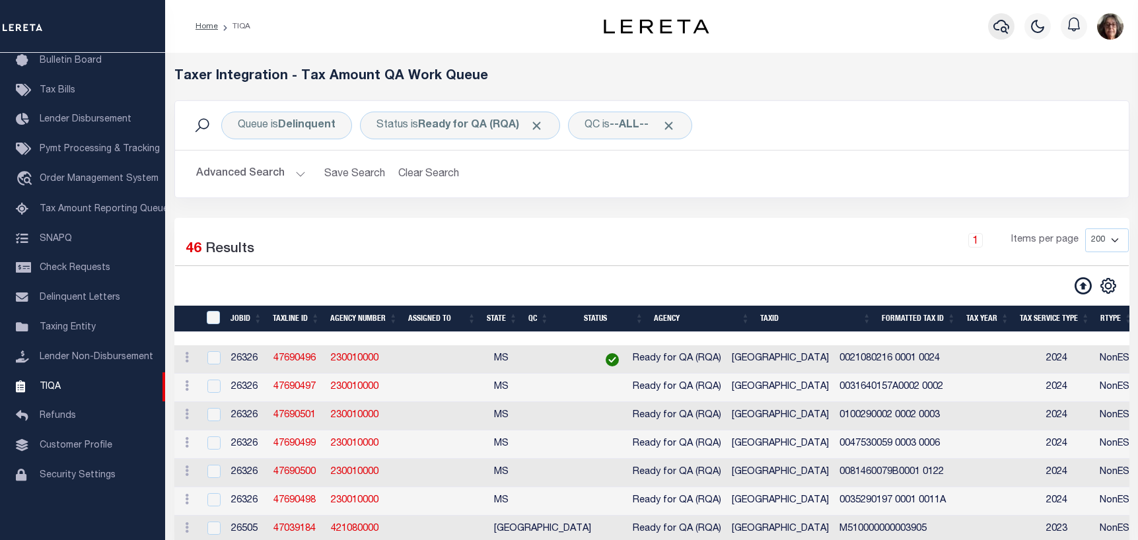
click at [1000, 26] on icon "button" at bounding box center [1002, 26] width 16 height 16
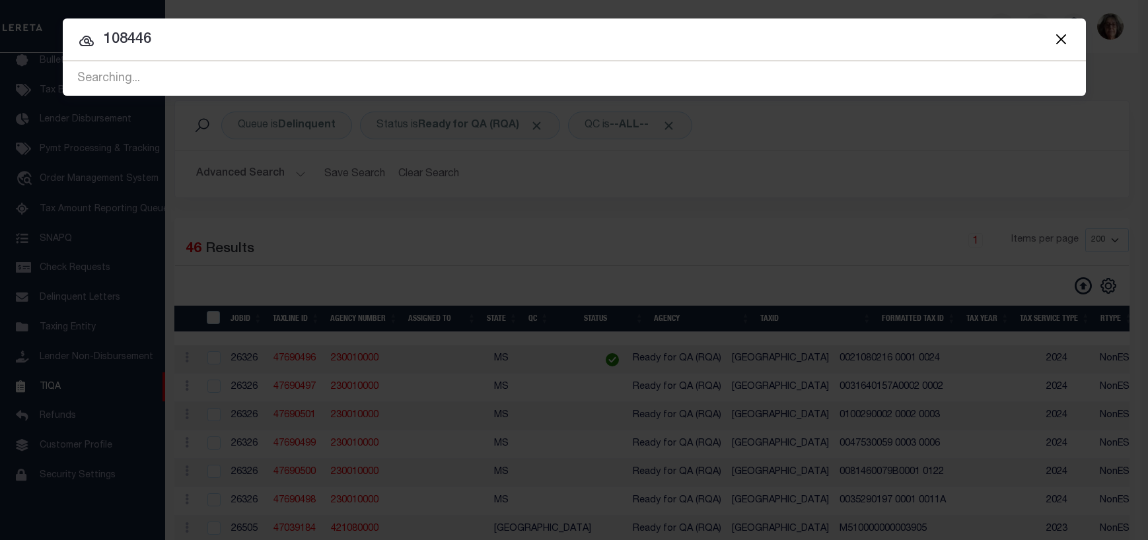
type input "108446"
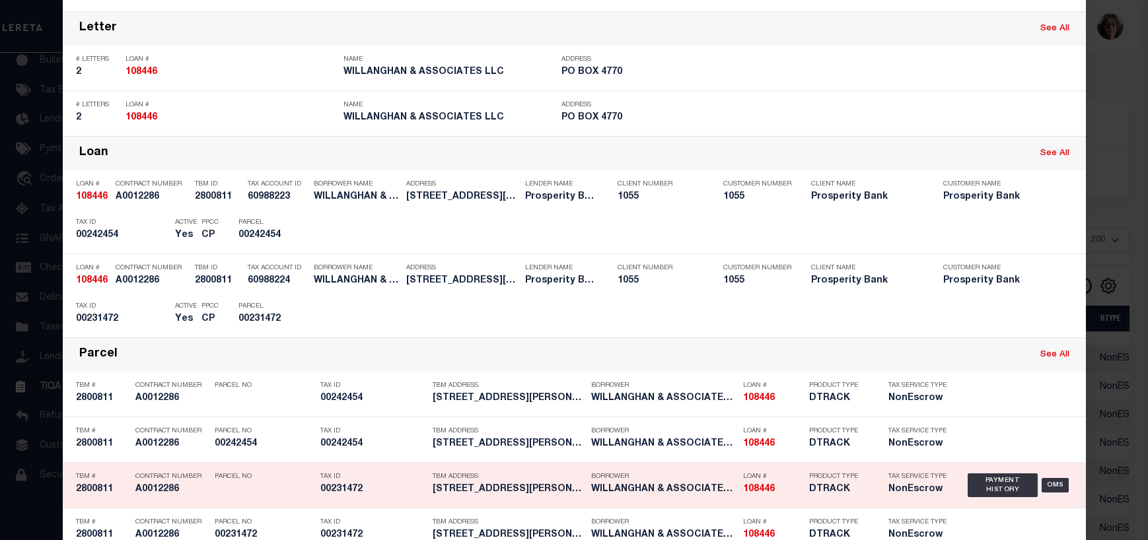
scroll to position [264, 0]
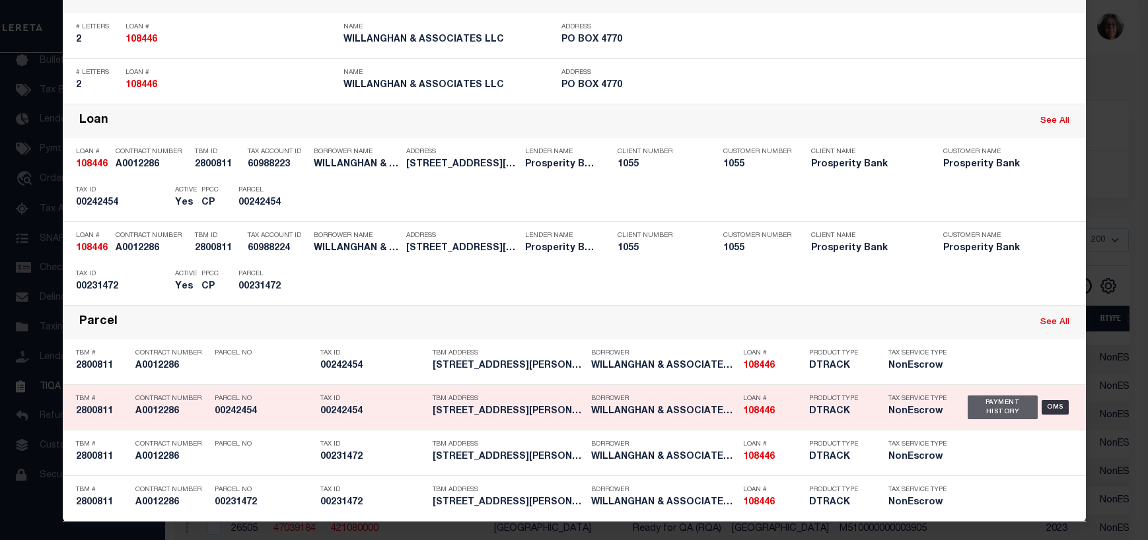
click at [996, 412] on div "Payment History" at bounding box center [1003, 408] width 71 height 24
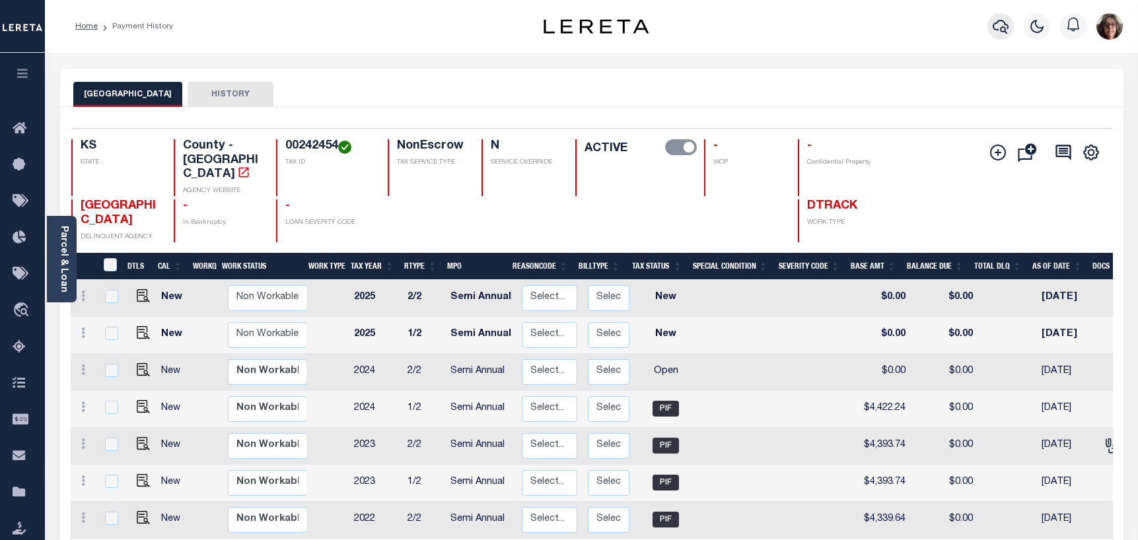
click at [1005, 25] on icon "button" at bounding box center [1001, 27] width 16 height 14
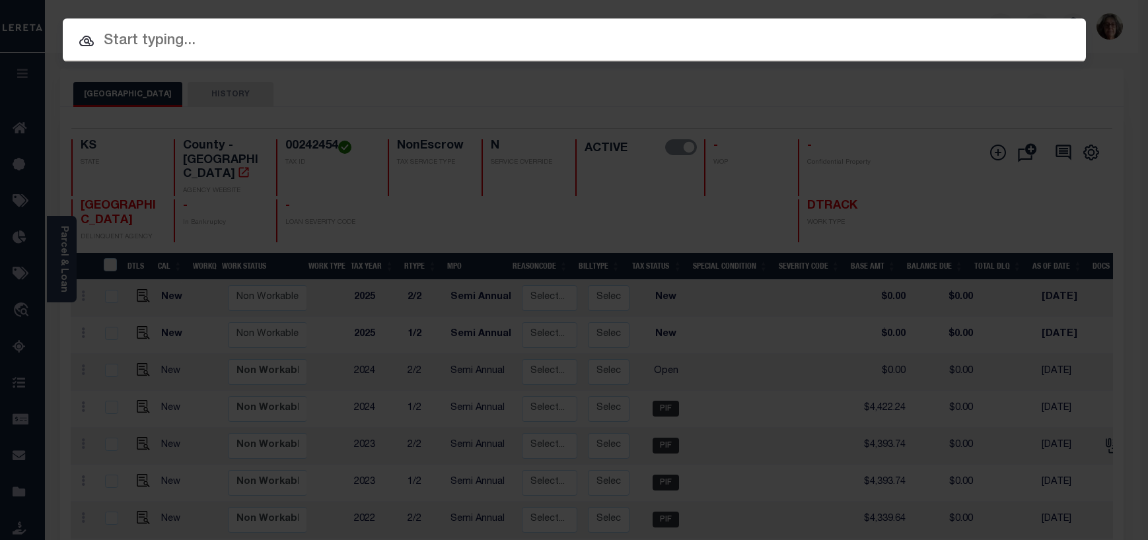
paste input "202137391"
type input "202137391"
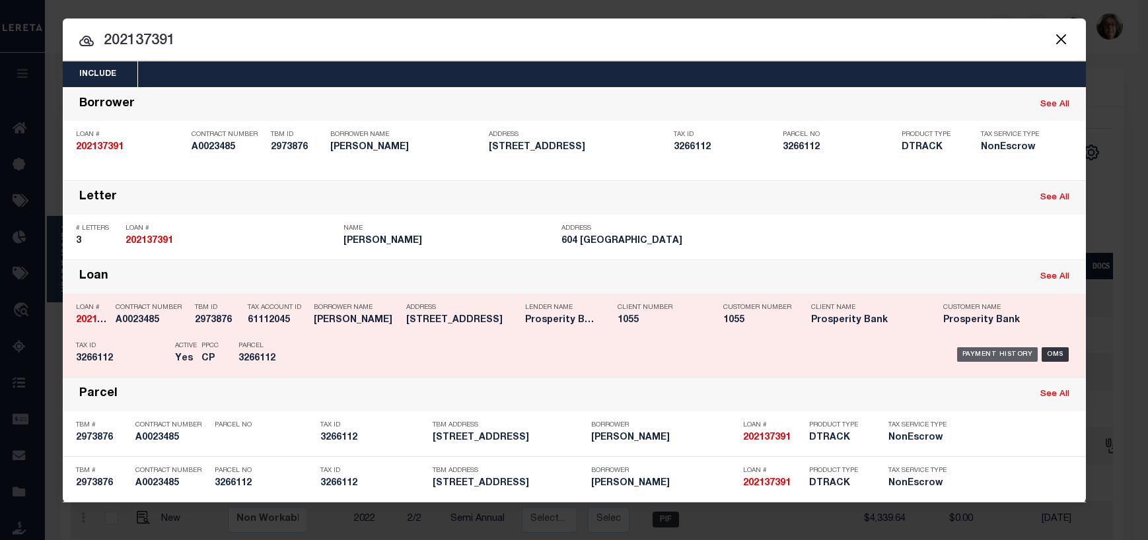
click at [999, 353] on div "Payment History" at bounding box center [997, 354] width 81 height 15
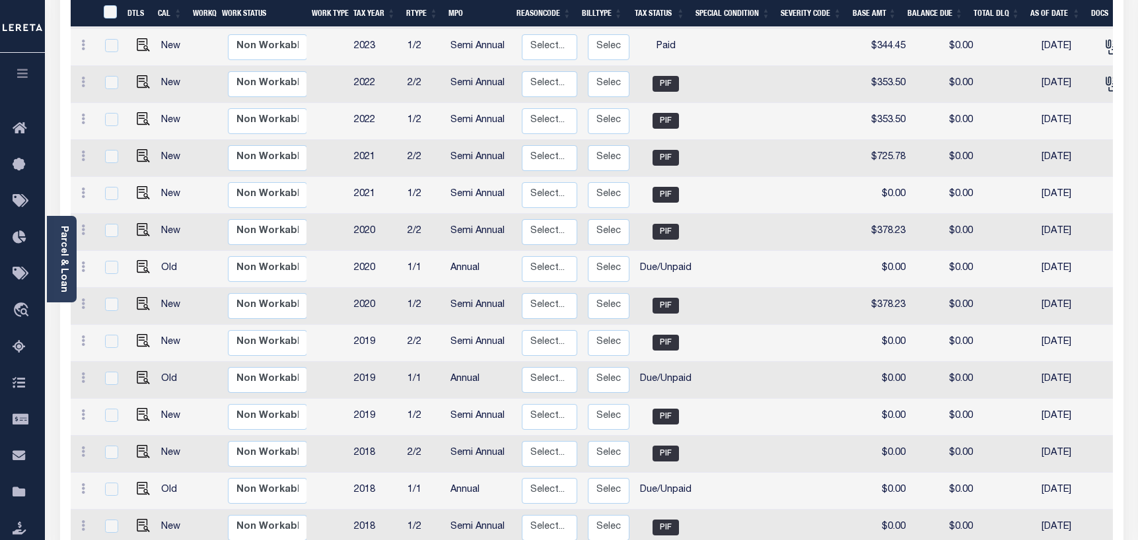
scroll to position [462, 0]
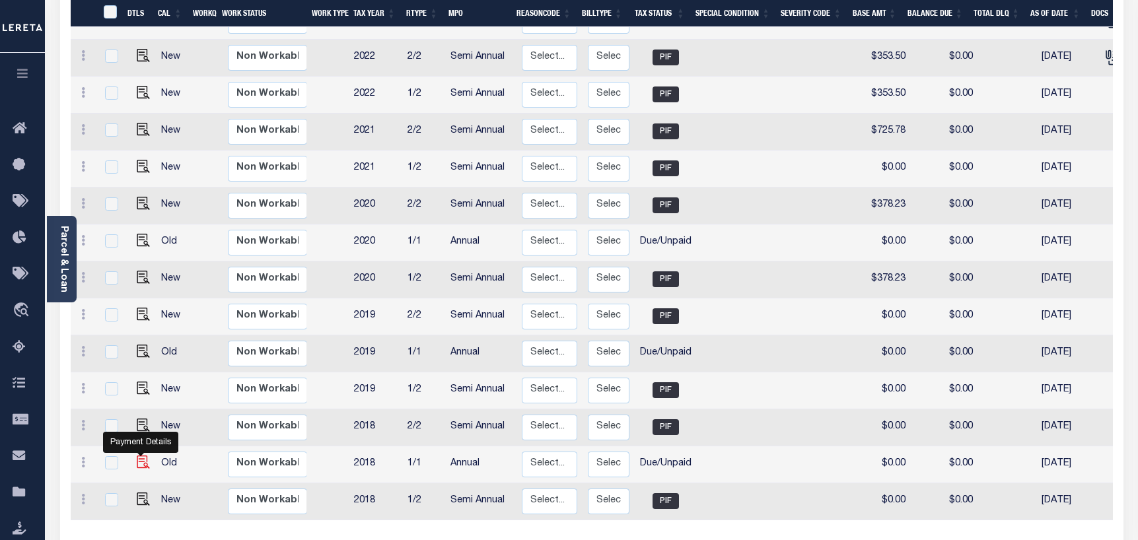
click at [138, 456] on img "" at bounding box center [143, 462] width 13 height 13
checkbox input "true"
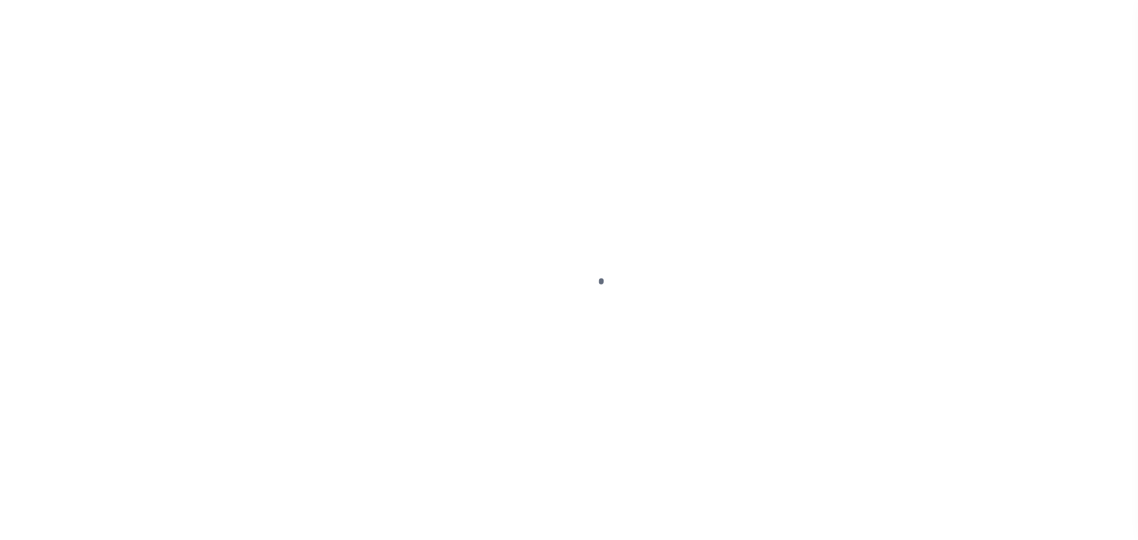
select select "DUE"
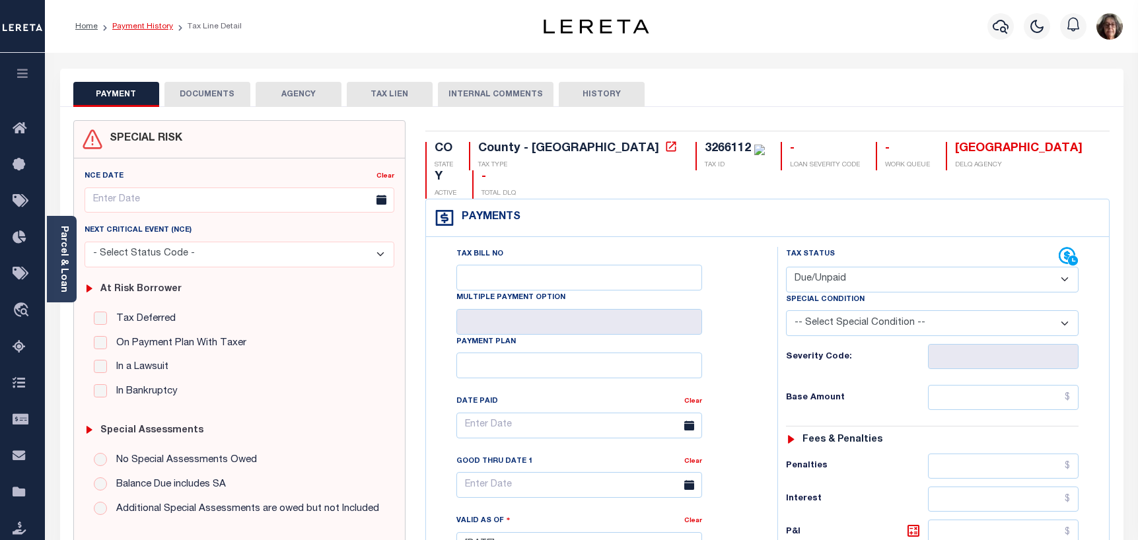
click at [122, 24] on link "Payment History" at bounding box center [142, 26] width 61 height 8
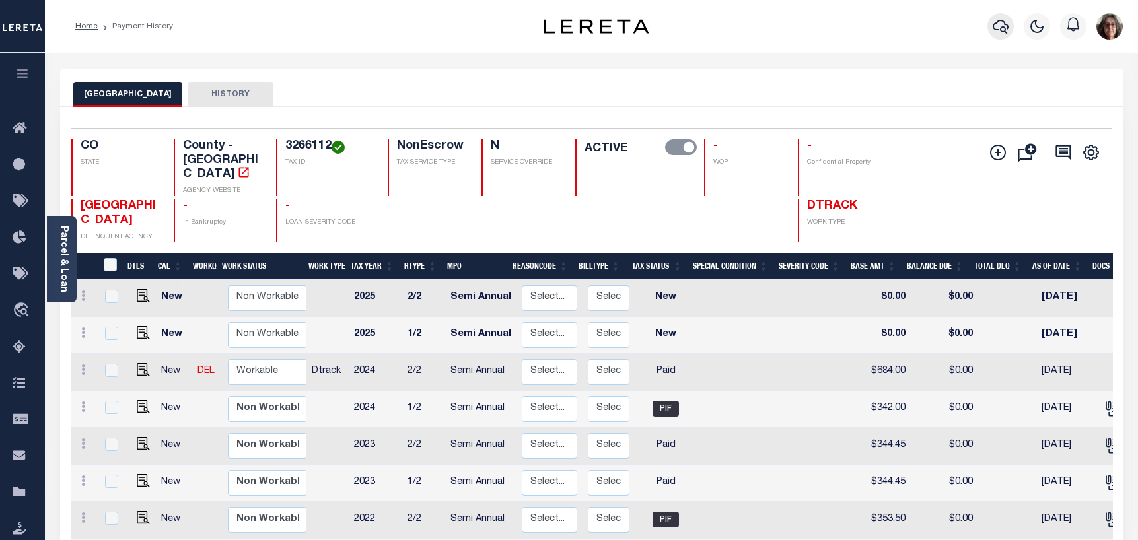
click at [996, 26] on icon "button" at bounding box center [1001, 26] width 16 height 16
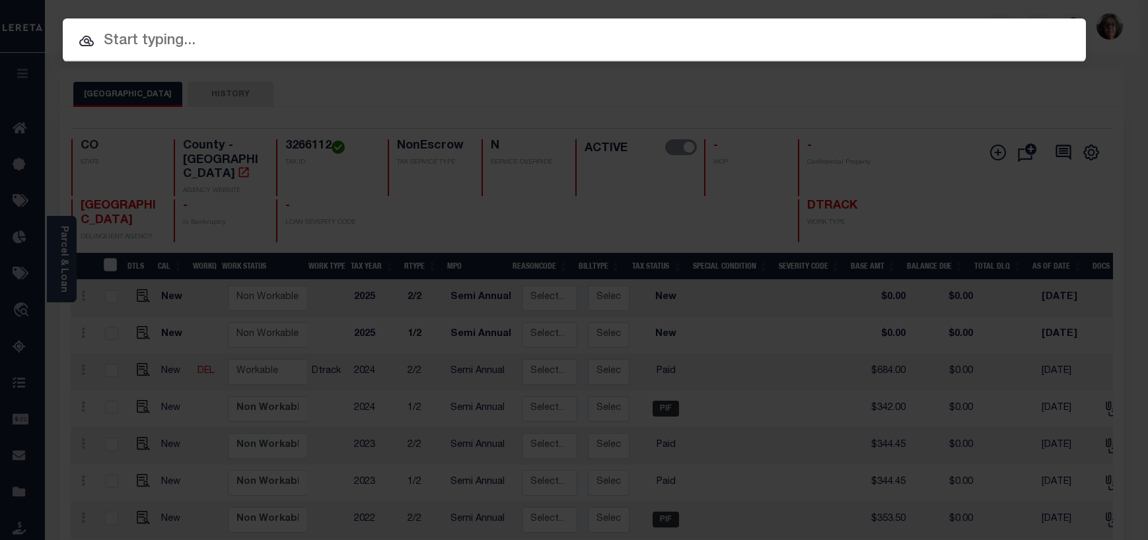
paste input "202025249"
type input "202025249"
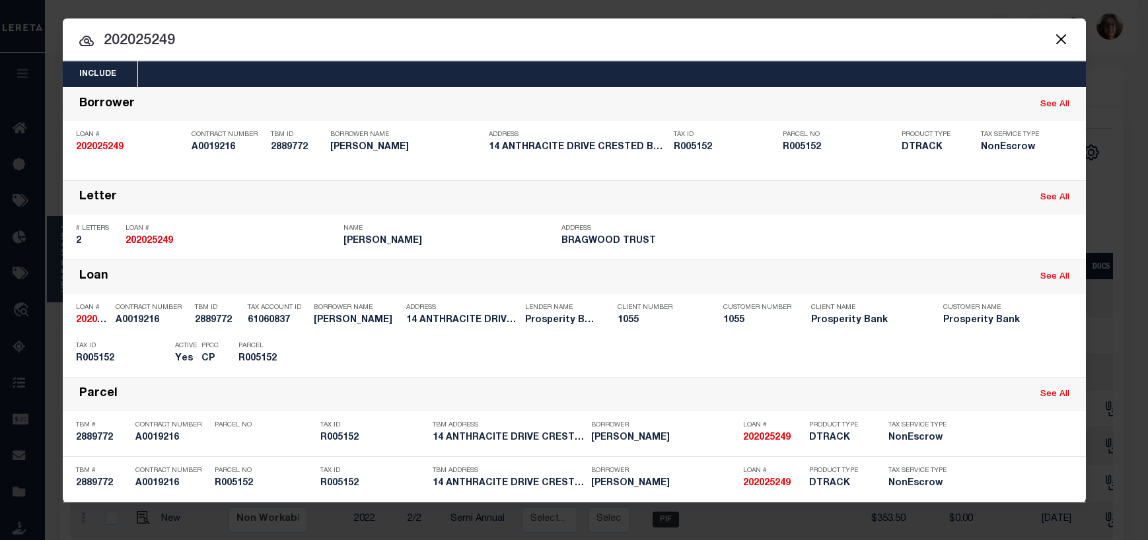
drag, startPoint x: 986, startPoint y: 357, endPoint x: 976, endPoint y: 355, distance: 10.1
click at [986, 357] on div "Payment History" at bounding box center [997, 354] width 81 height 15
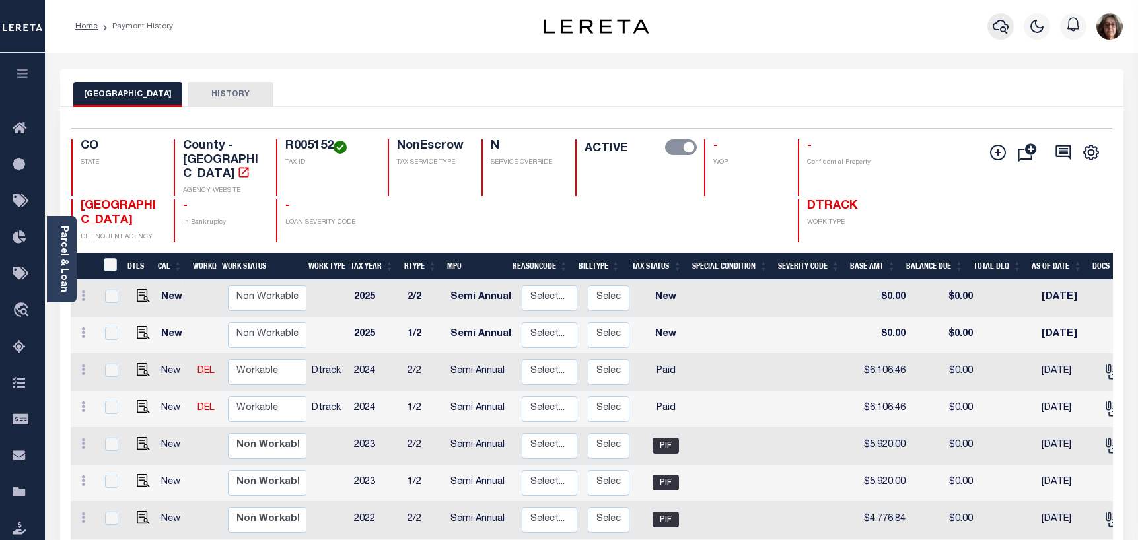
click at [996, 24] on icon "button" at bounding box center [1001, 27] width 16 height 14
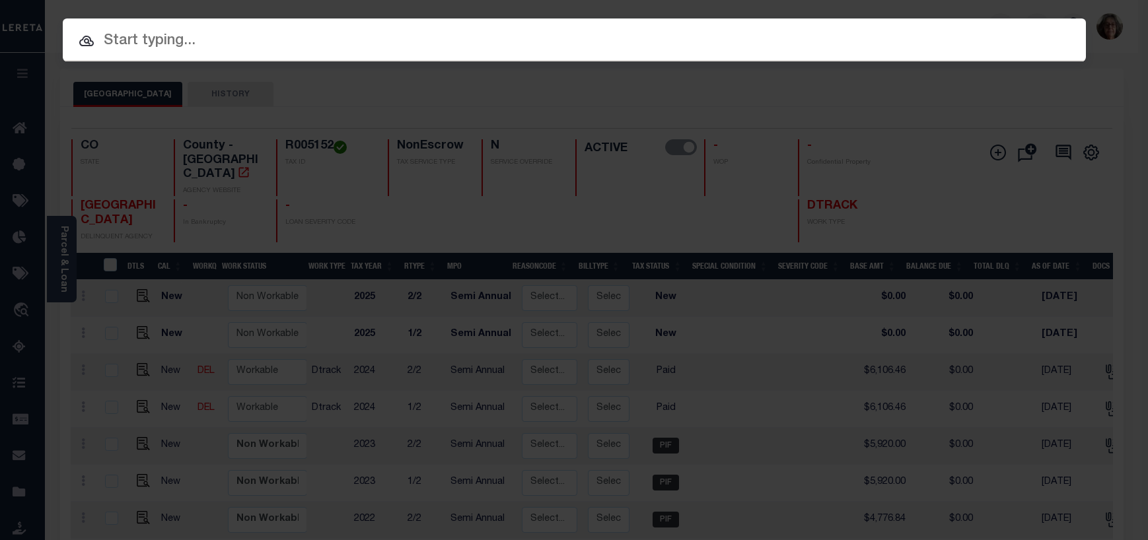
paste input "1400011631"
type input "1400011631"
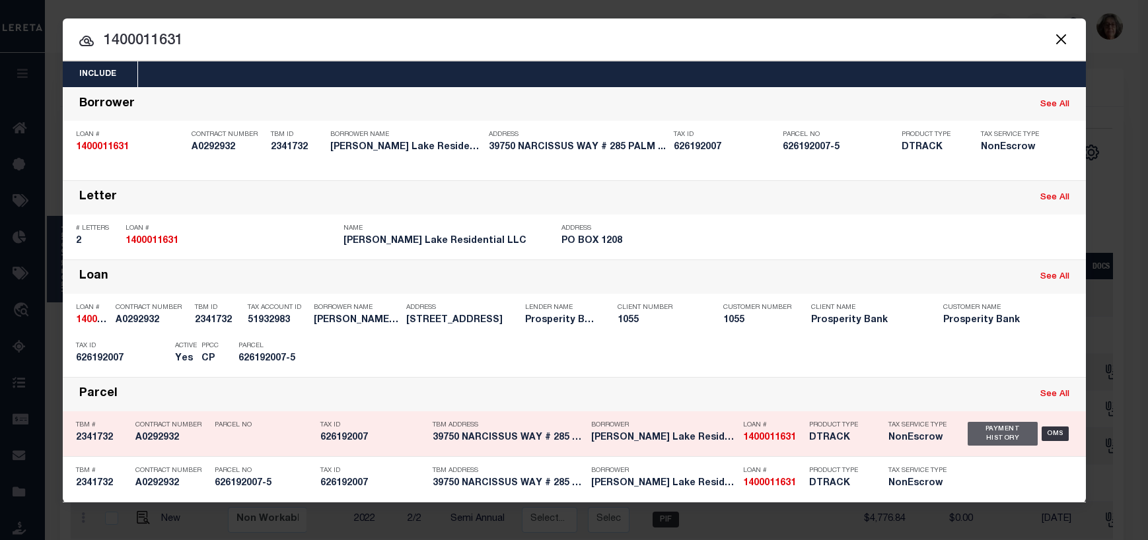
click at [994, 437] on div "Payment History" at bounding box center [1003, 434] width 71 height 24
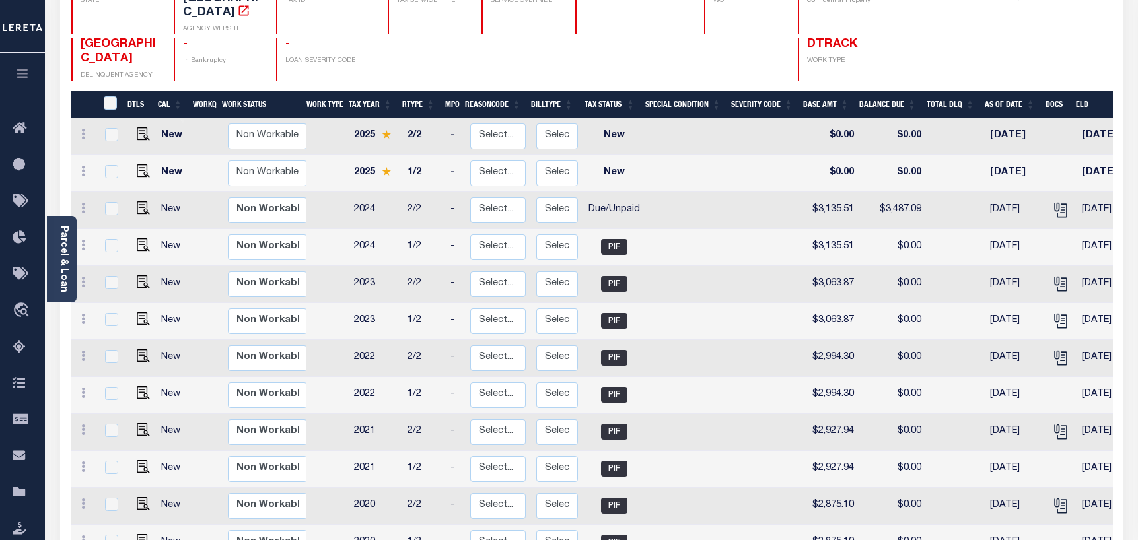
scroll to position [66, 0]
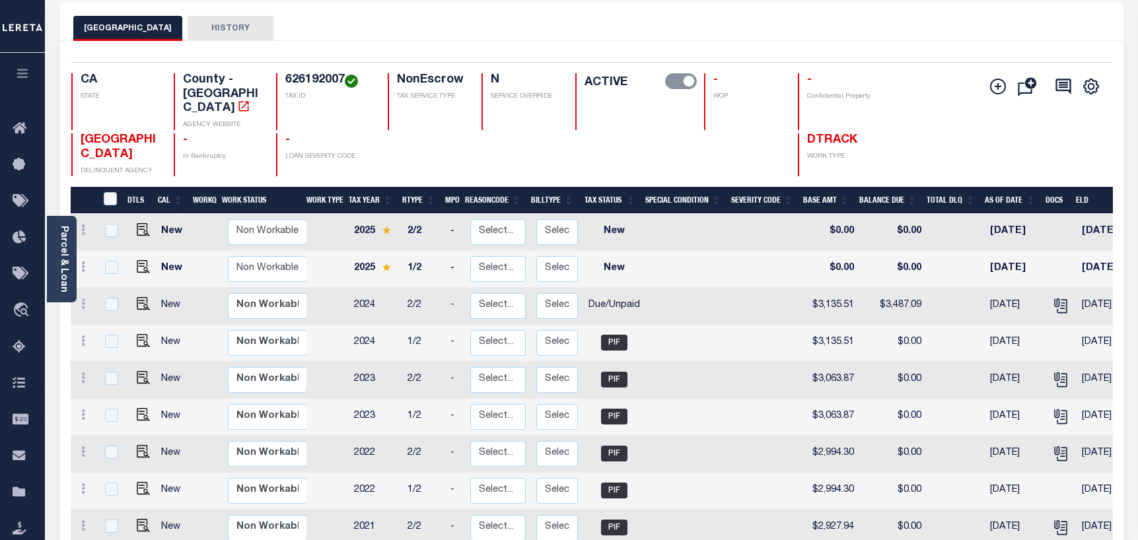
click at [714, 325] on td at bounding box center [688, 343] width 86 height 37
checkbox input "true"
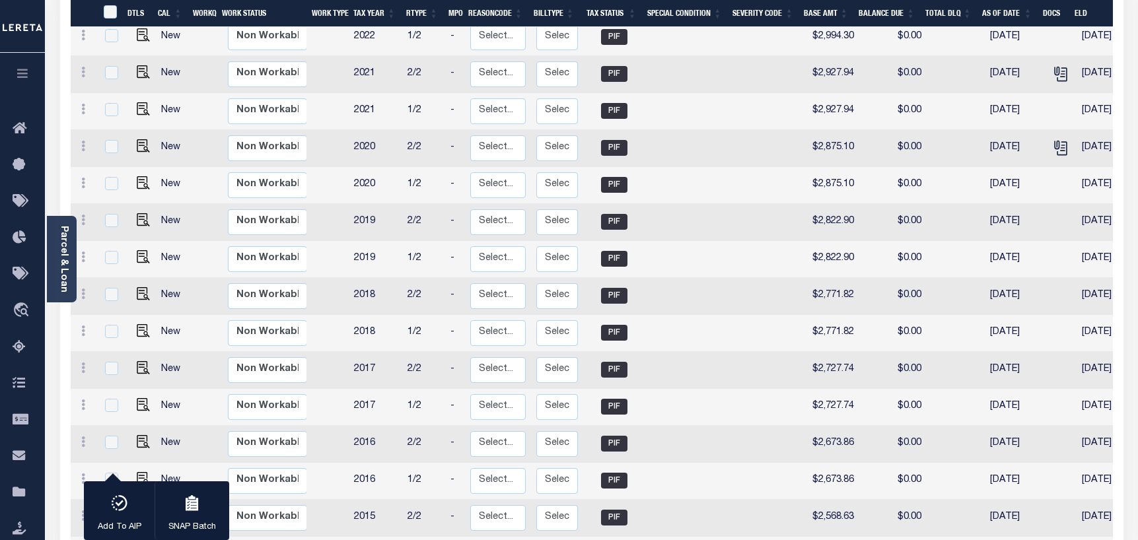
scroll to position [728, 0]
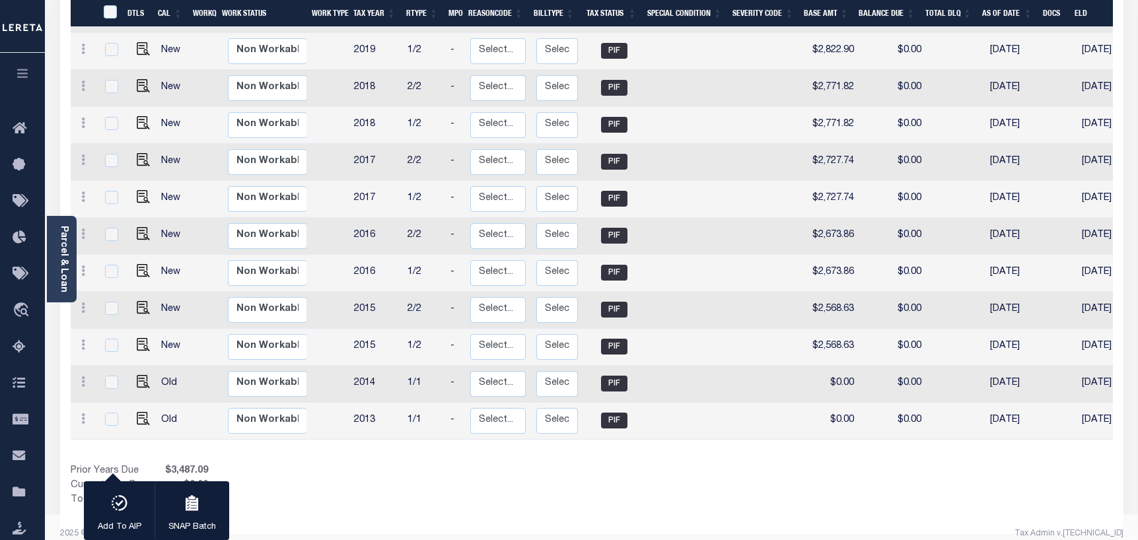
click at [746, 342] on td at bounding box center [767, 347] width 72 height 37
checkbox input "true"
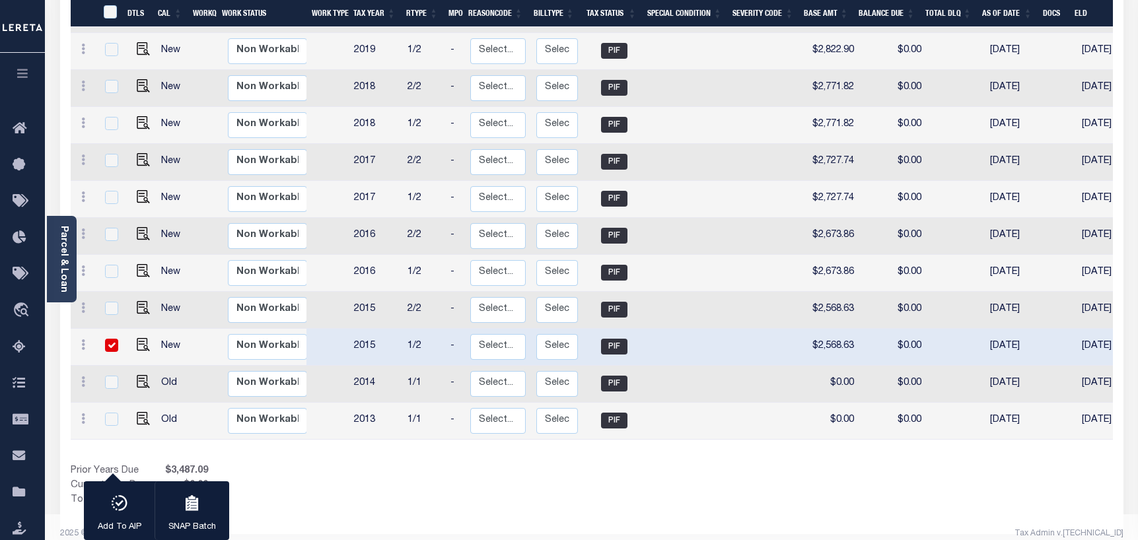
click at [113, 339] on input "checkbox" at bounding box center [111, 345] width 13 height 13
checkbox input "false"
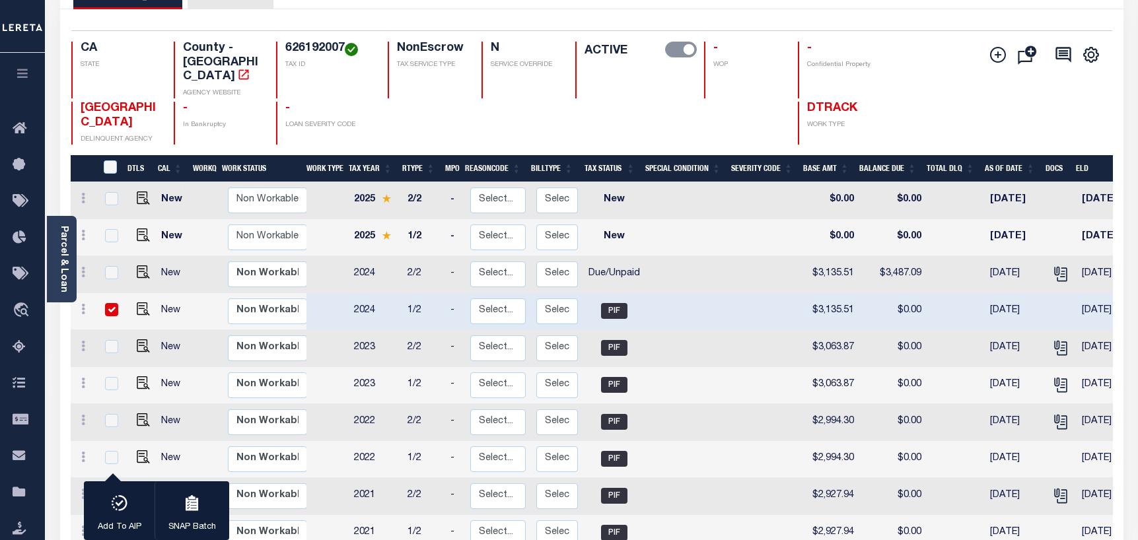
scroll to position [67, 0]
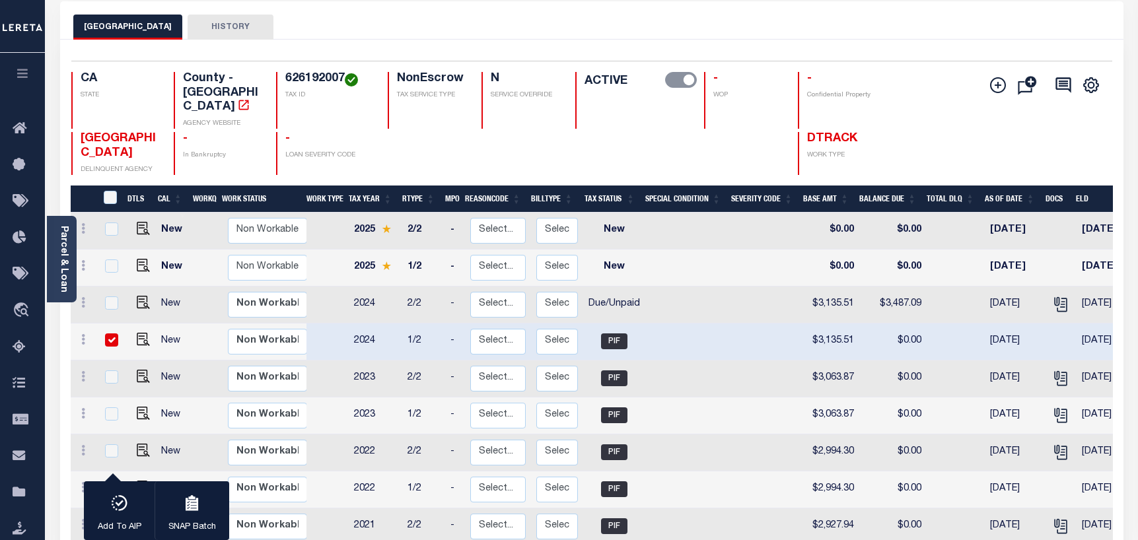
click at [114, 334] on input "checkbox" at bounding box center [111, 340] width 13 height 13
checkbox input "false"
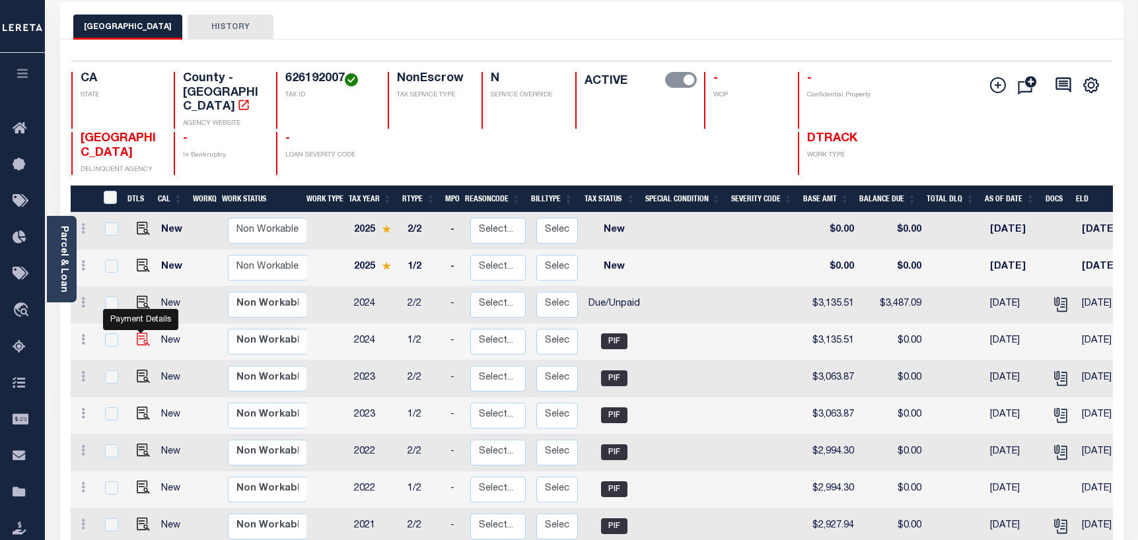
click at [139, 333] on img "" at bounding box center [143, 339] width 13 height 13
checkbox input "true"
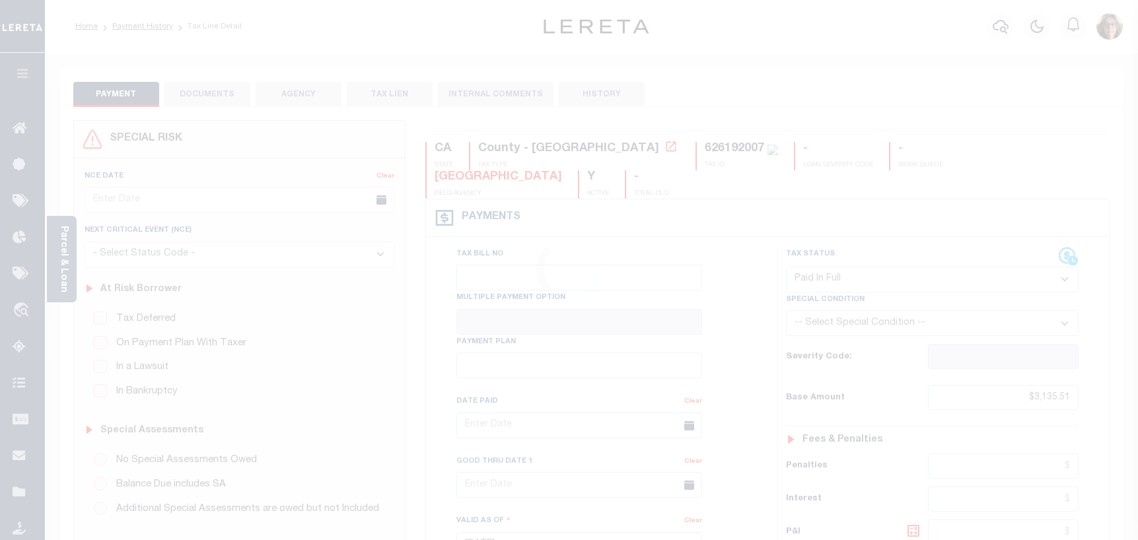
select select "PIF"
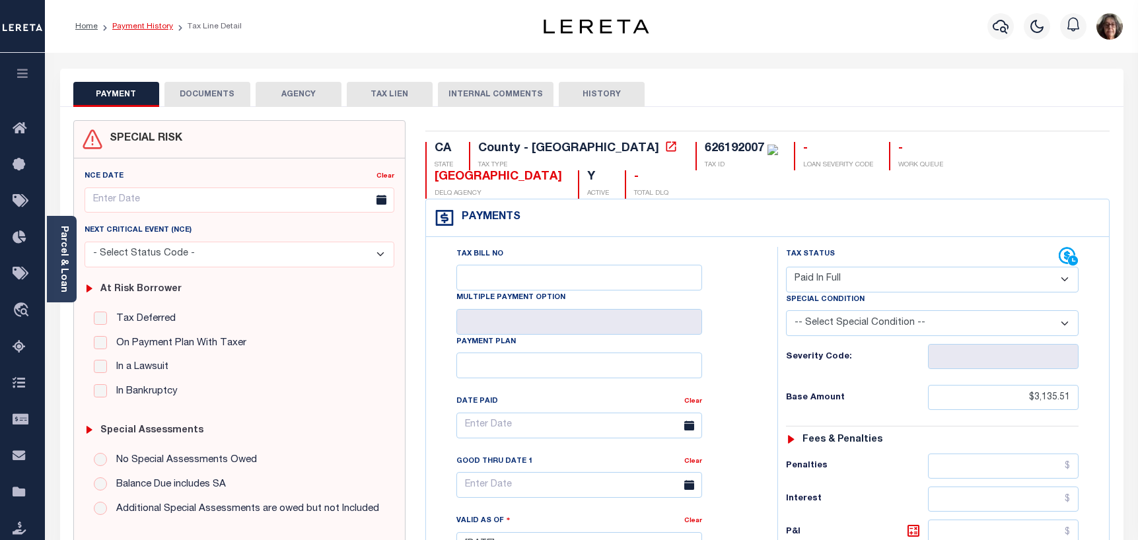
click at [153, 25] on link "Payment History" at bounding box center [142, 26] width 61 height 8
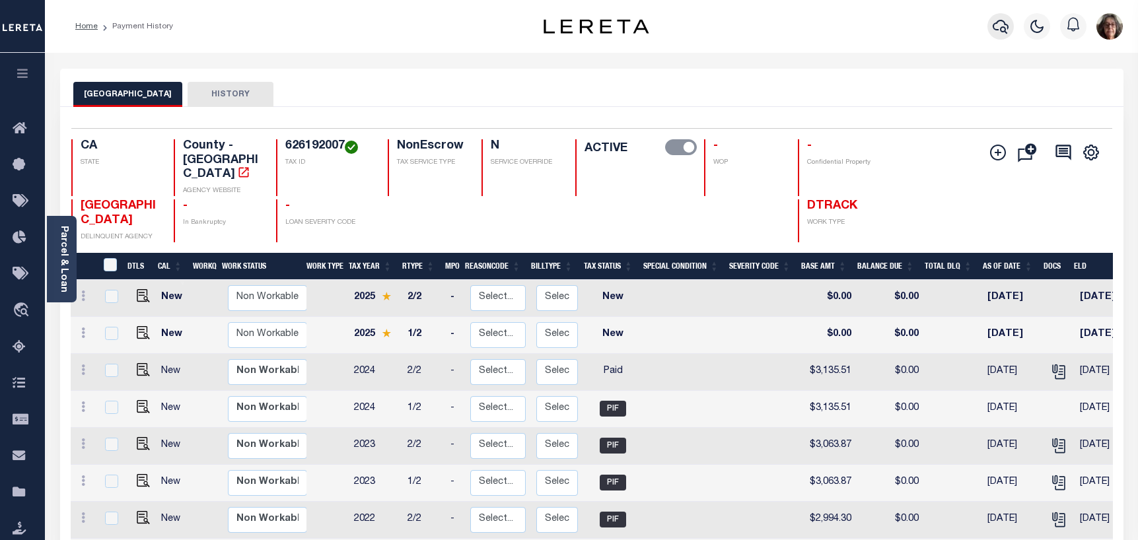
click at [1007, 25] on icon "button" at bounding box center [1001, 27] width 16 height 14
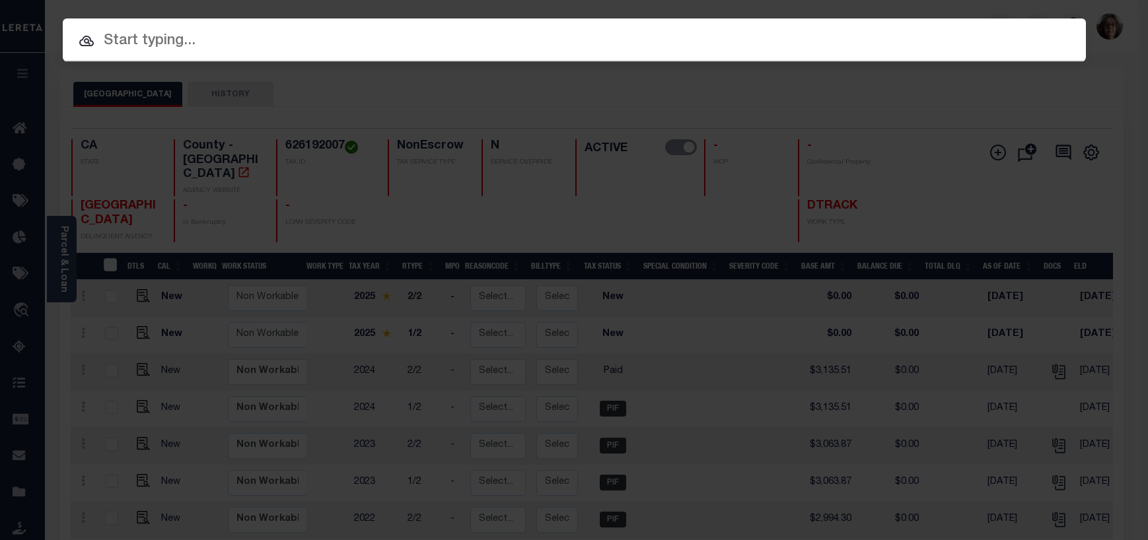
click at [115, 45] on input "text" at bounding box center [574, 41] width 1023 height 23
paste input "202025249"
type input "202025249"
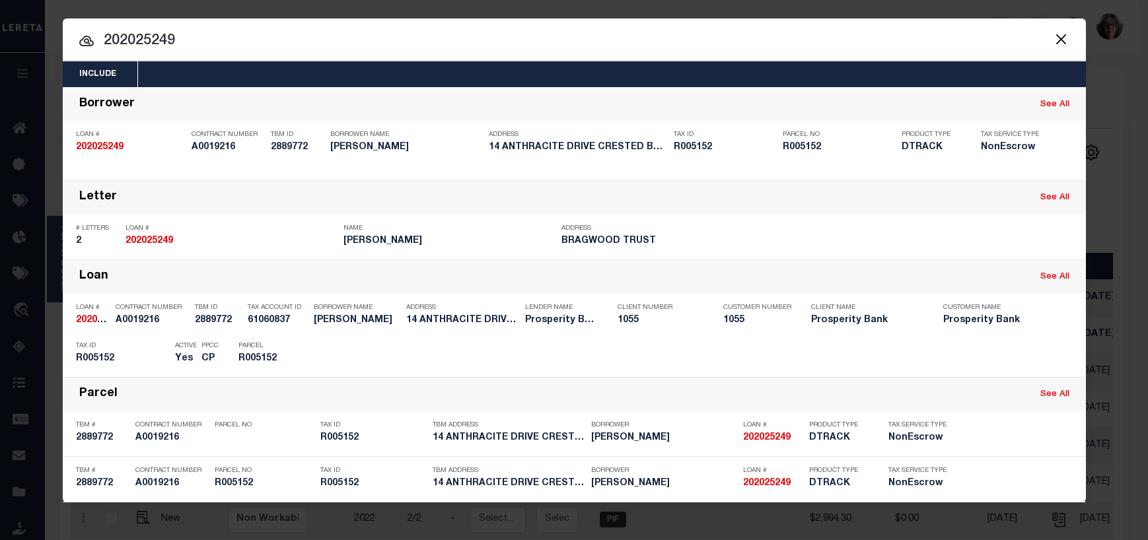
click at [997, 440] on div "Payment History" at bounding box center [1003, 434] width 71 height 24
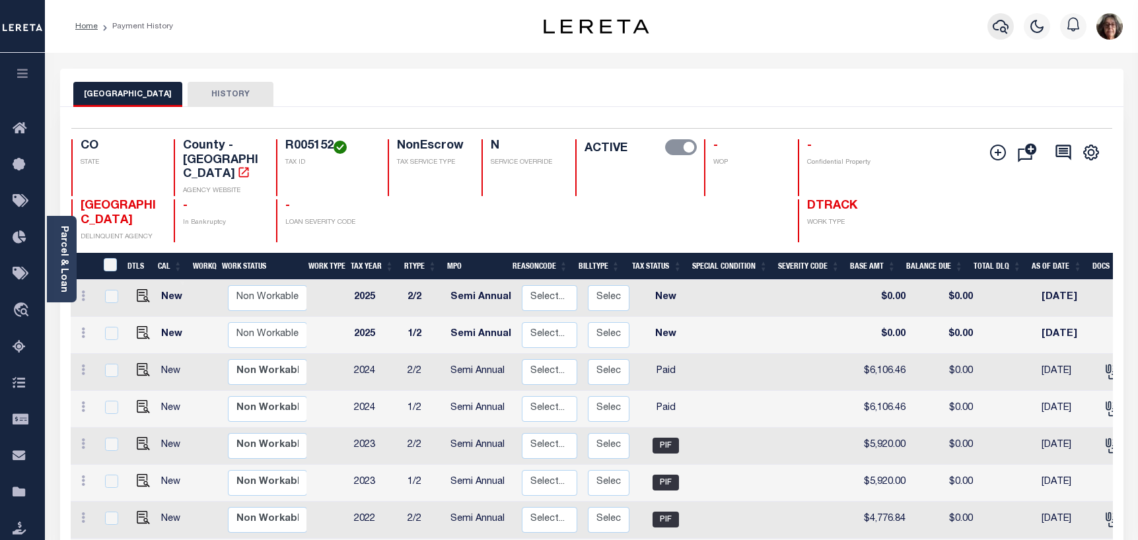
click at [1003, 24] on icon "button" at bounding box center [1001, 26] width 16 height 16
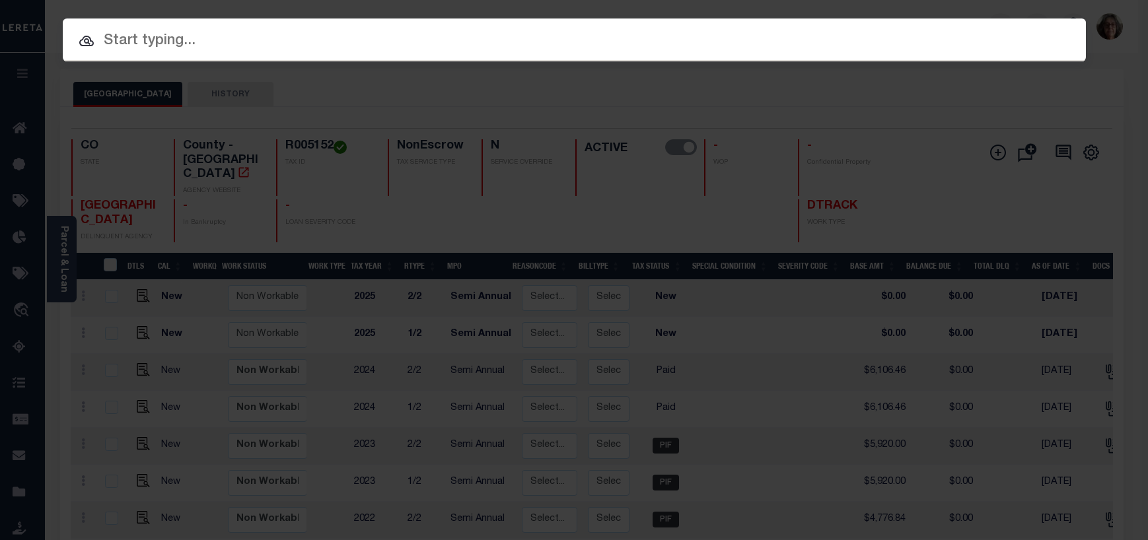
paste input "202137391"
type input "202137391"
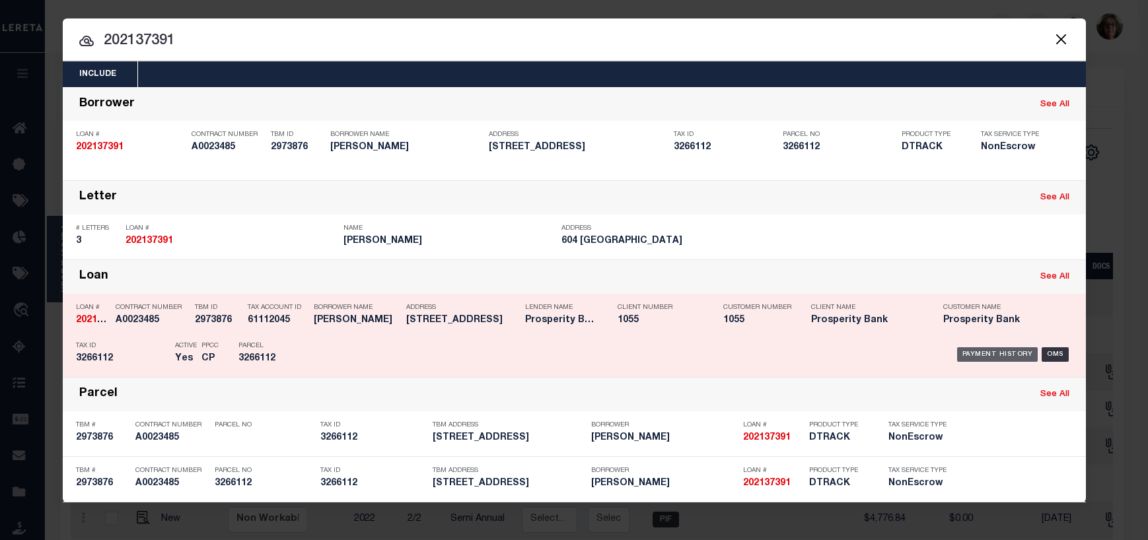
click at [973, 359] on div "Payment History" at bounding box center [997, 354] width 81 height 15
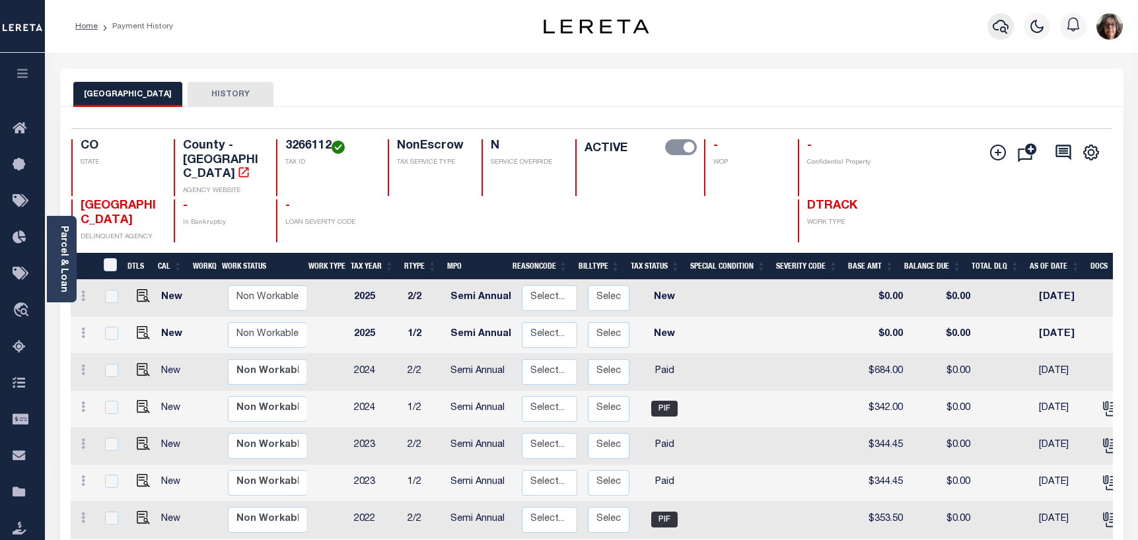
click at [1002, 24] on icon "button" at bounding box center [1001, 26] width 16 height 16
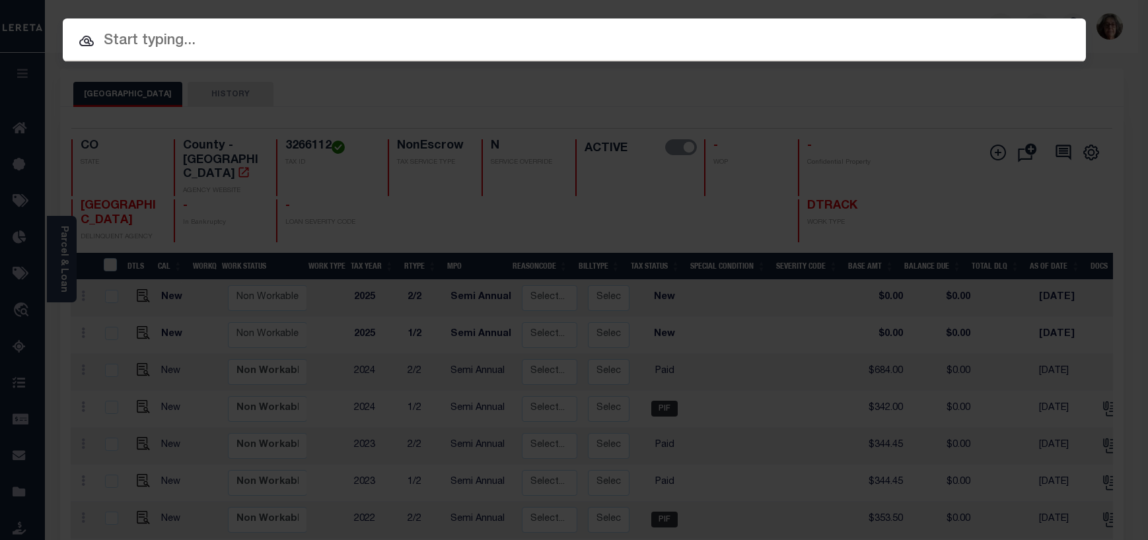
paste input "108446"
type input "108446"
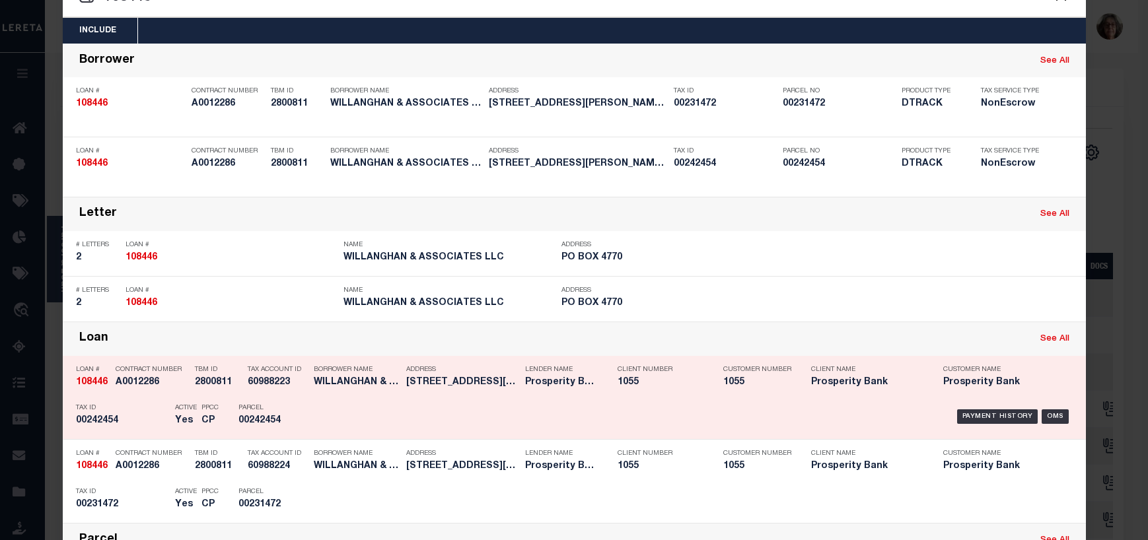
scroll to position [66, 0]
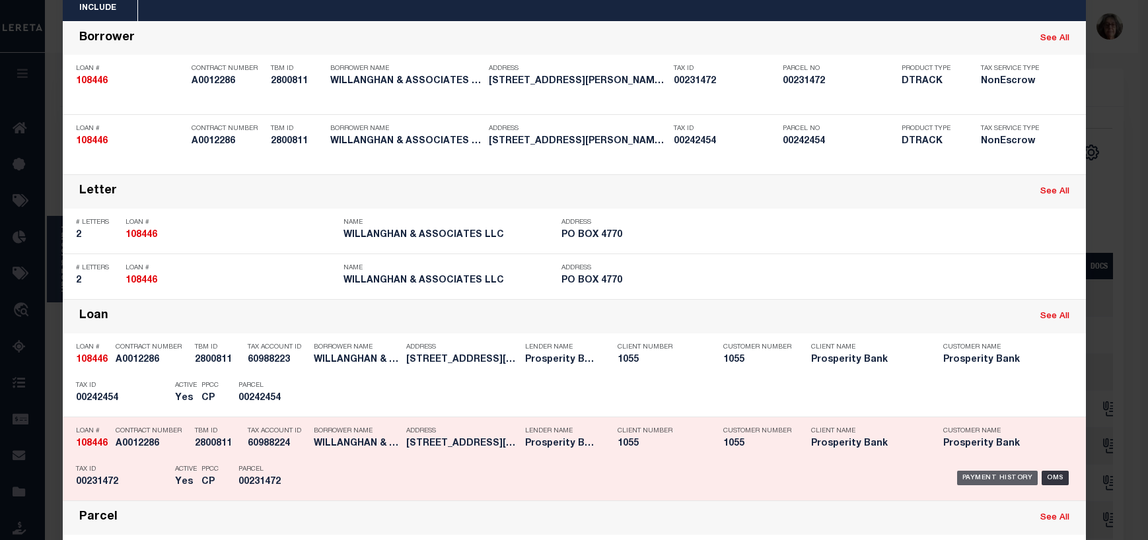
click at [991, 478] on div "Payment History" at bounding box center [997, 478] width 81 height 15
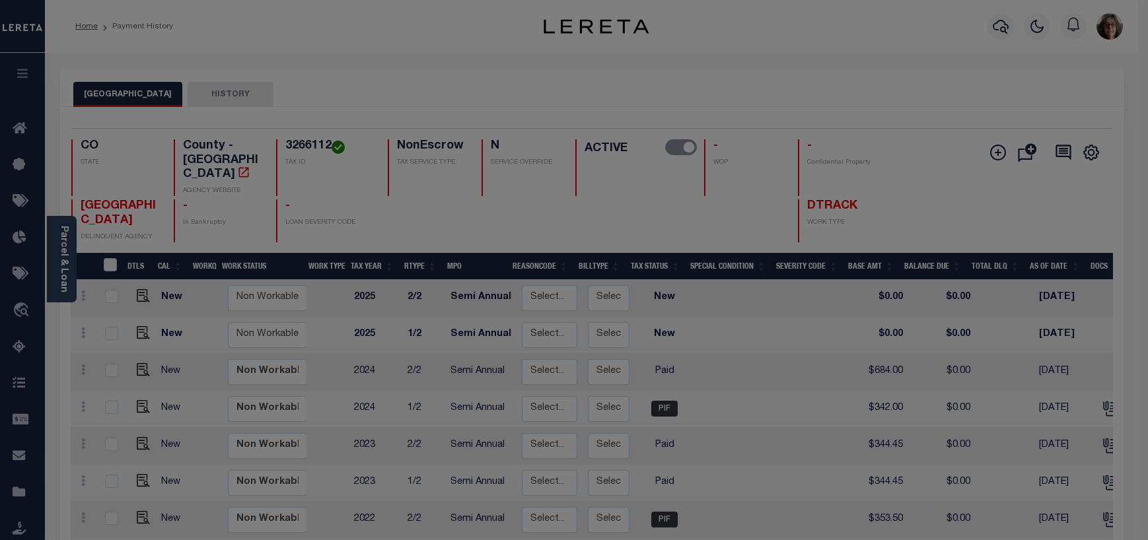
scroll to position [0, 0]
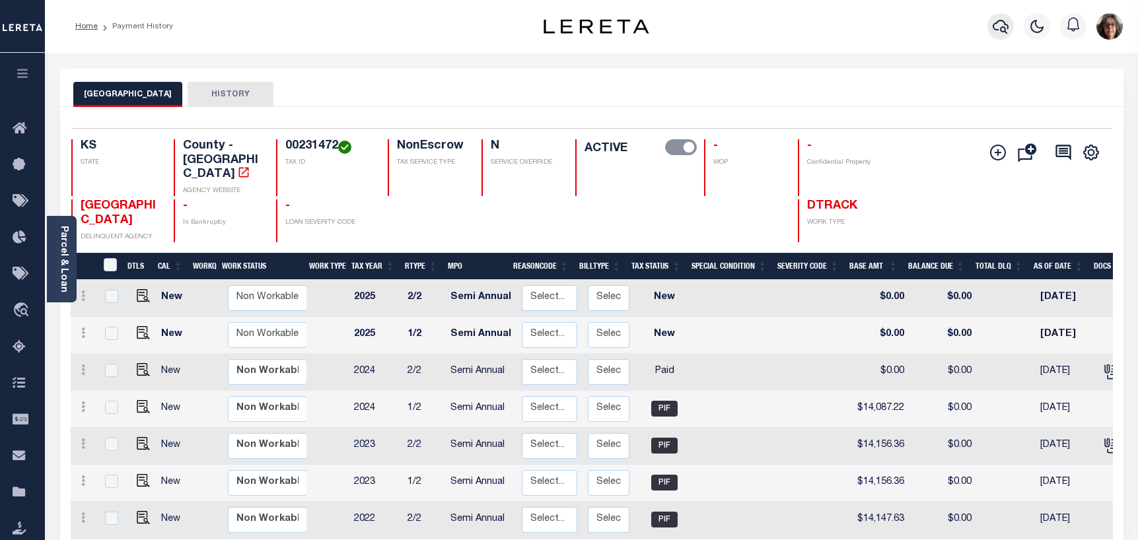
click at [1005, 26] on icon "button" at bounding box center [1001, 27] width 16 height 14
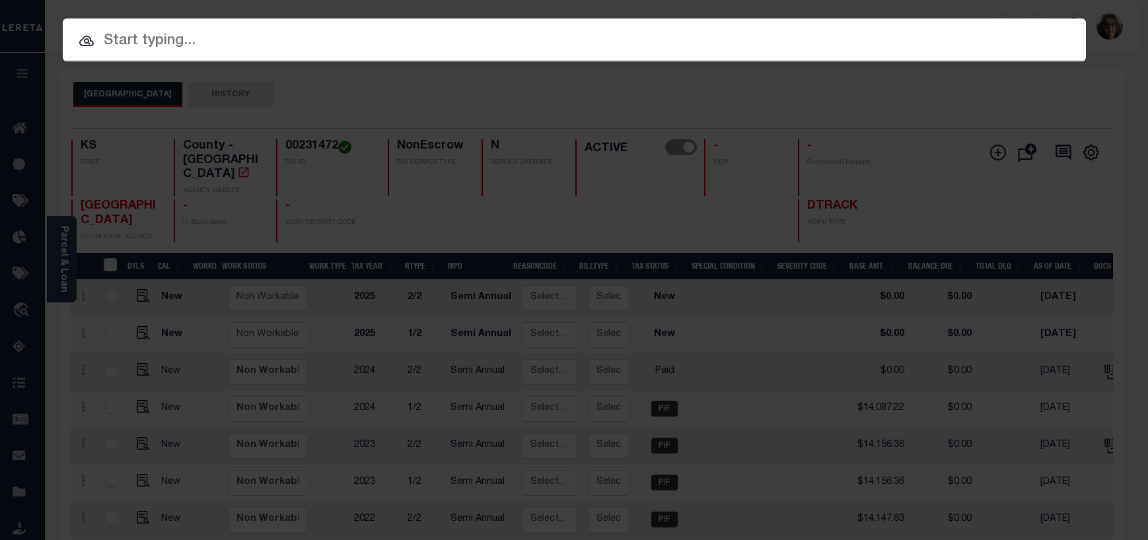
paste input "108446"
type input "108446"
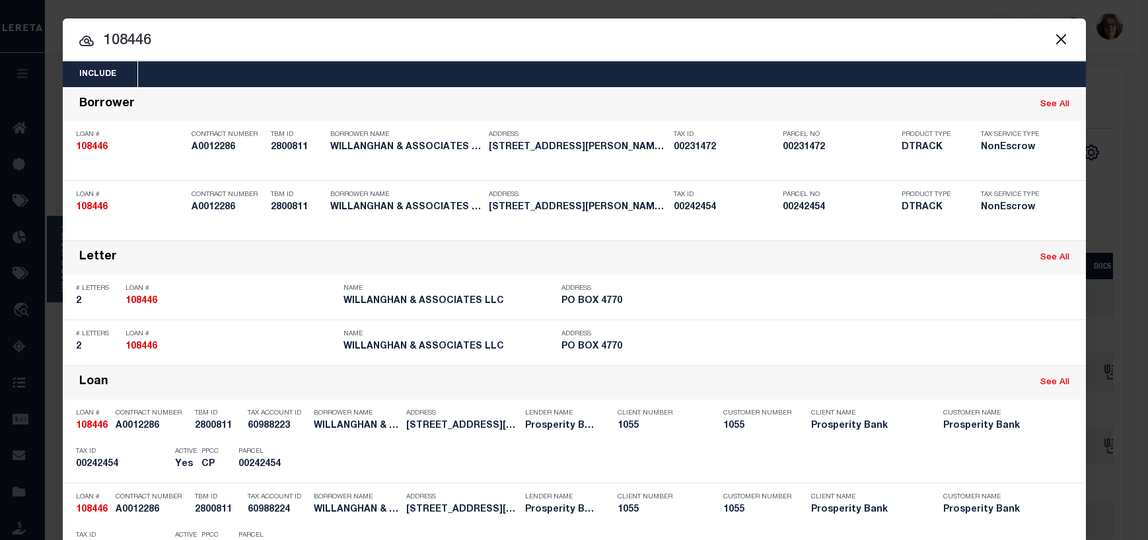
drag, startPoint x: 994, startPoint y: 460, endPoint x: 961, endPoint y: 449, distance: 35.5
click at [994, 460] on div "Payment History" at bounding box center [997, 460] width 81 height 15
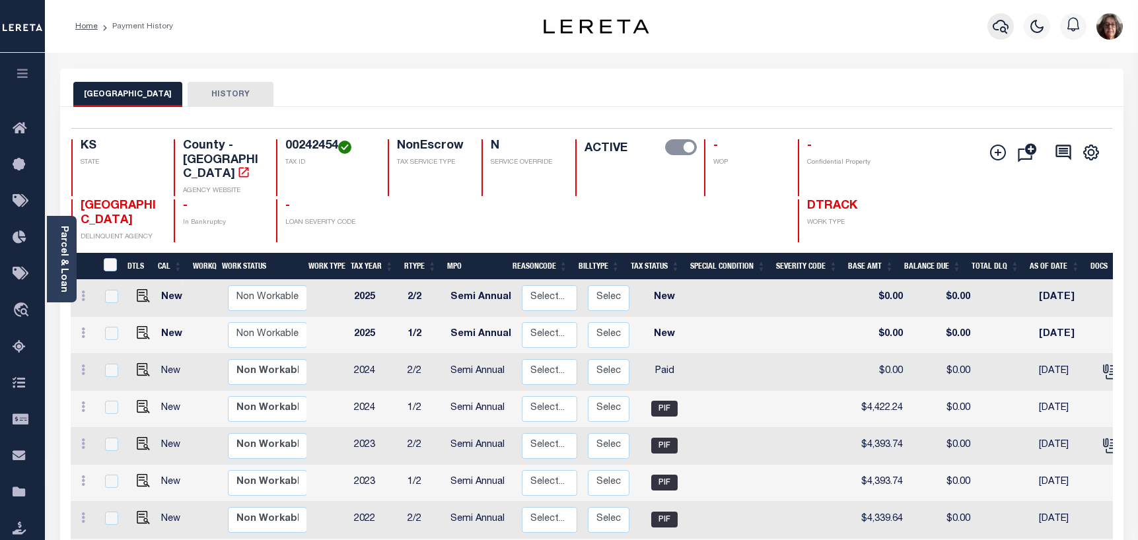
click at [1003, 28] on icon "button" at bounding box center [1001, 27] width 16 height 14
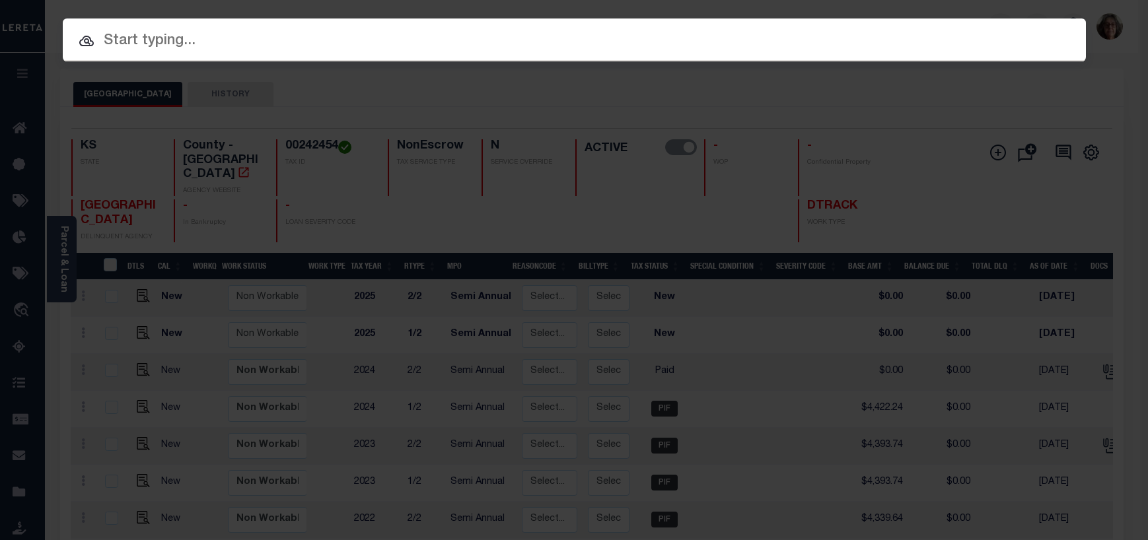
paste input "202025249"
type input "202025249"
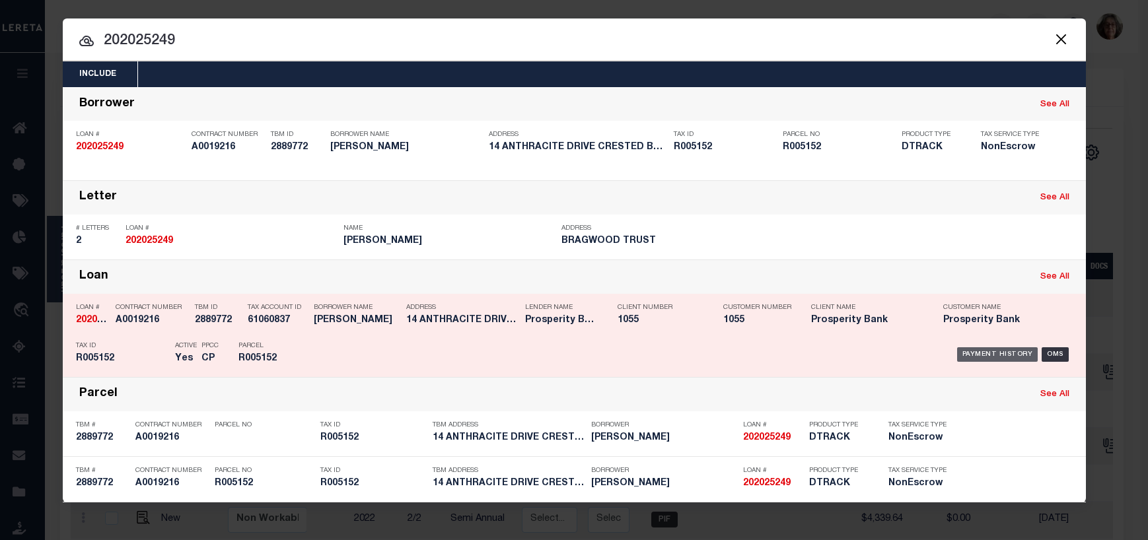
click at [976, 359] on div "Payment History" at bounding box center [997, 354] width 81 height 15
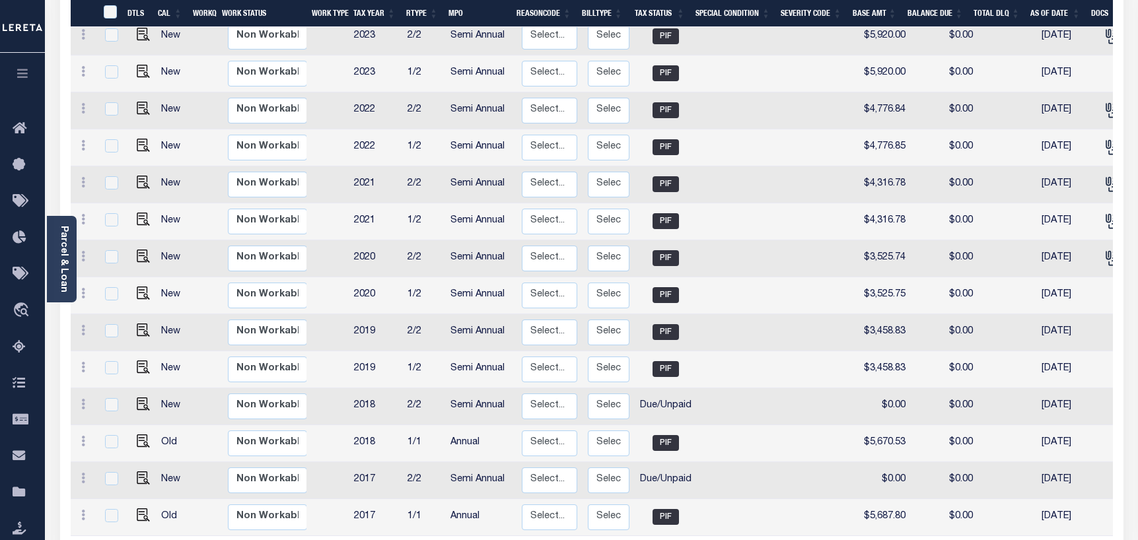
scroll to position [440, 0]
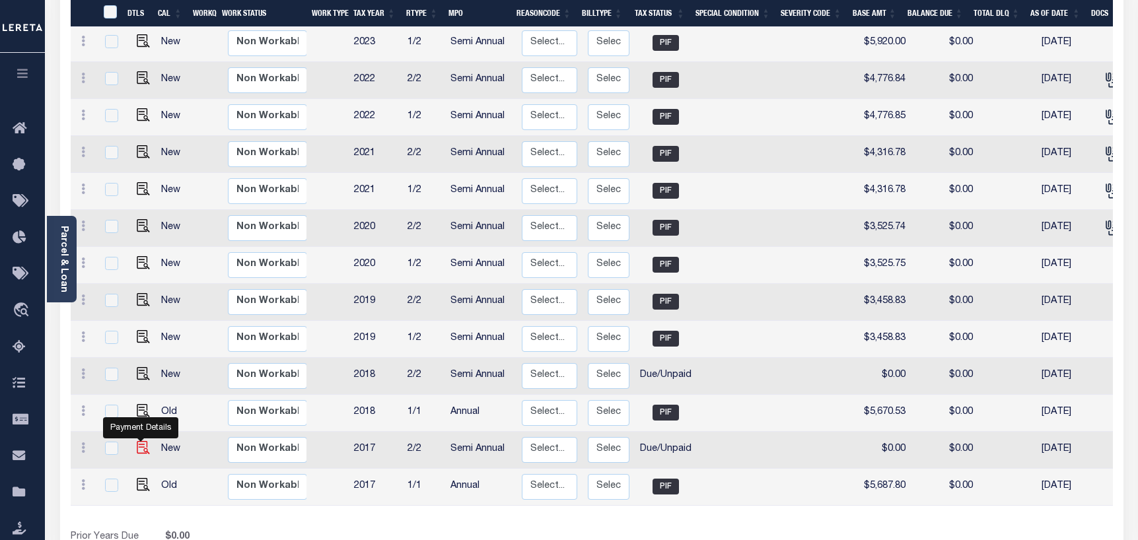
click at [137, 441] on img "" at bounding box center [143, 447] width 13 height 13
checkbox input "true"
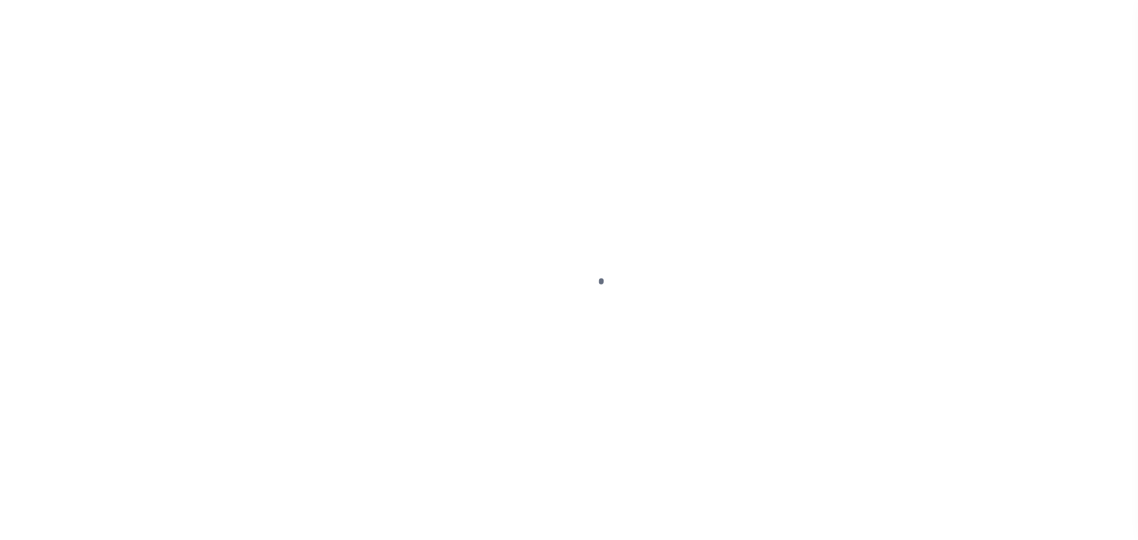
select select "DUE"
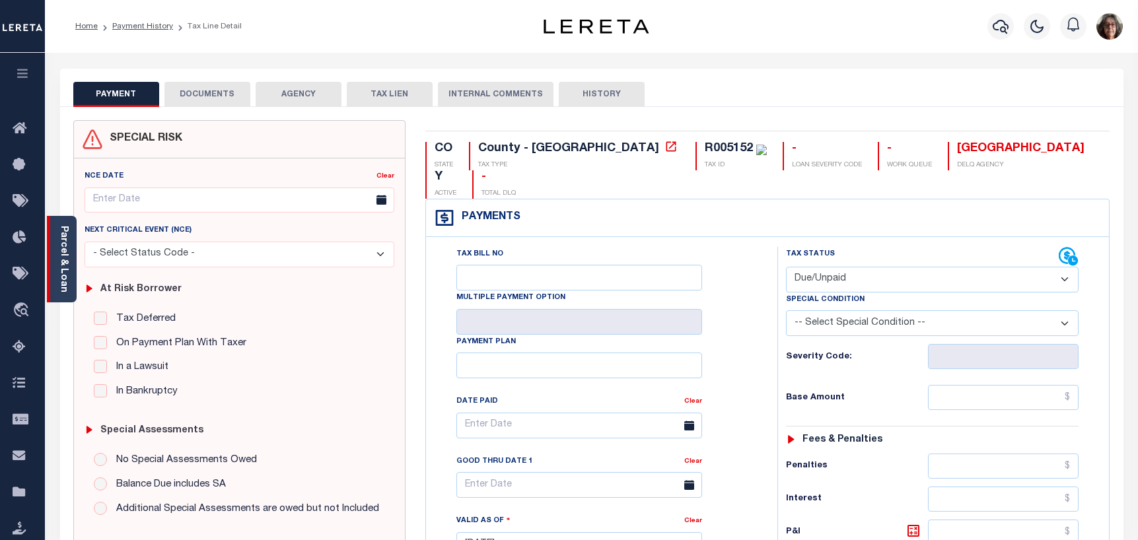
click at [68, 262] on link "Parcel & Loan" at bounding box center [63, 259] width 9 height 67
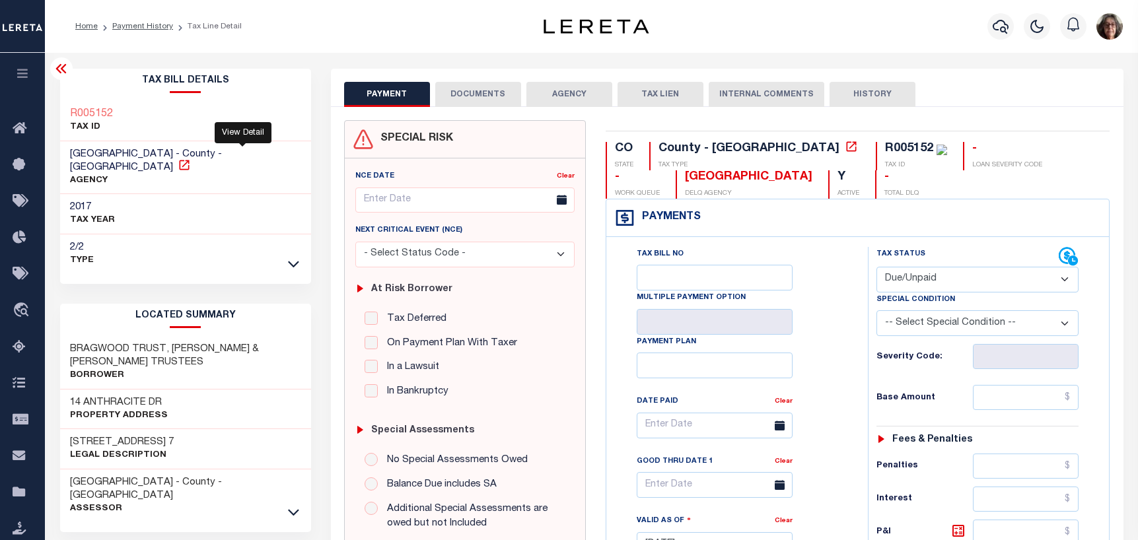
click at [191, 159] on icon at bounding box center [184, 165] width 13 height 13
drag, startPoint x: 71, startPoint y: 153, endPoint x: 168, endPoint y: 151, distance: 97.1
click at [168, 151] on span "GUNNISON COUNTY - County - CO" at bounding box center [146, 160] width 152 height 23
copy span "[GEOGRAPHIC_DATA]"
click at [141, 23] on link "Payment History" at bounding box center [142, 26] width 61 height 8
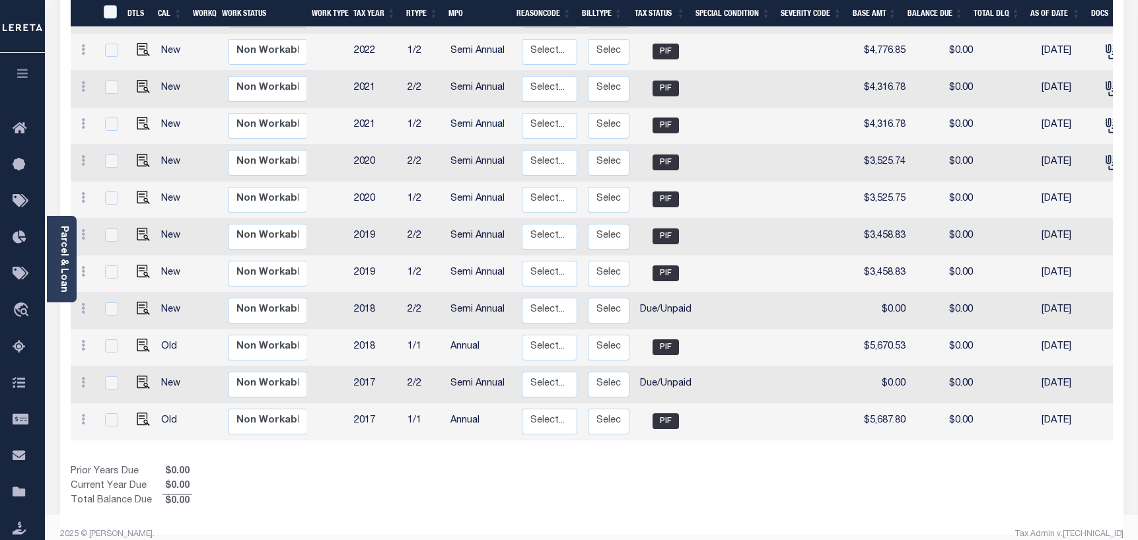
scroll to position [506, 0]
click at [137, 375] on img "" at bounding box center [143, 381] width 13 height 13
checkbox input "true"
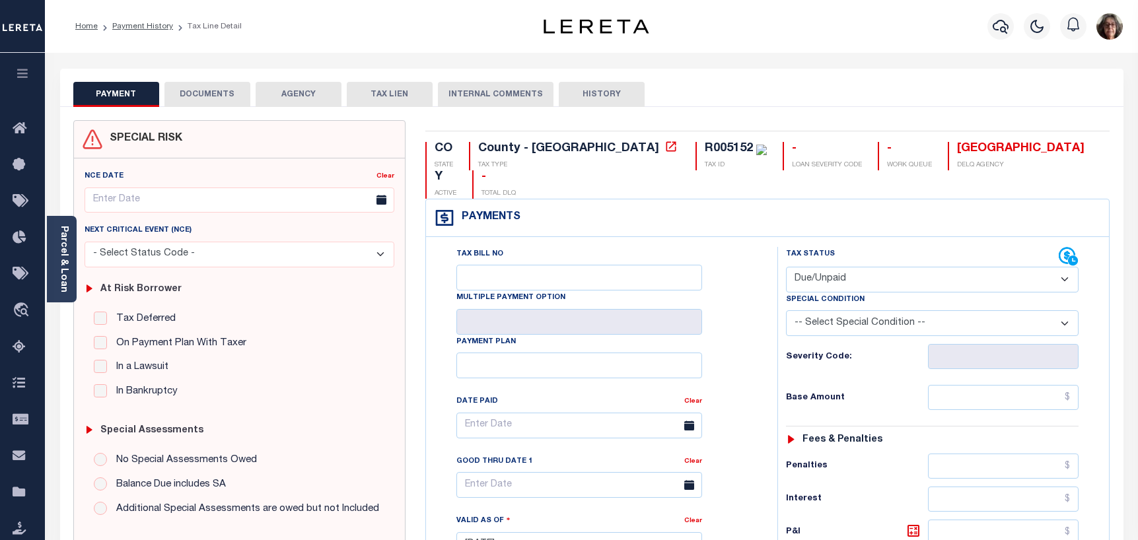
click at [1060, 267] on select "- Select Status Code - Open Due/Unpaid Paid Incomplete No Tax Due Internal Refu…" at bounding box center [932, 280] width 293 height 26
select select "PYD"
click at [786, 267] on select "- Select Status Code - Open Due/Unpaid Paid Incomplete No Tax Due Internal Refu…" at bounding box center [932, 280] width 293 height 26
type input "[DATE]"
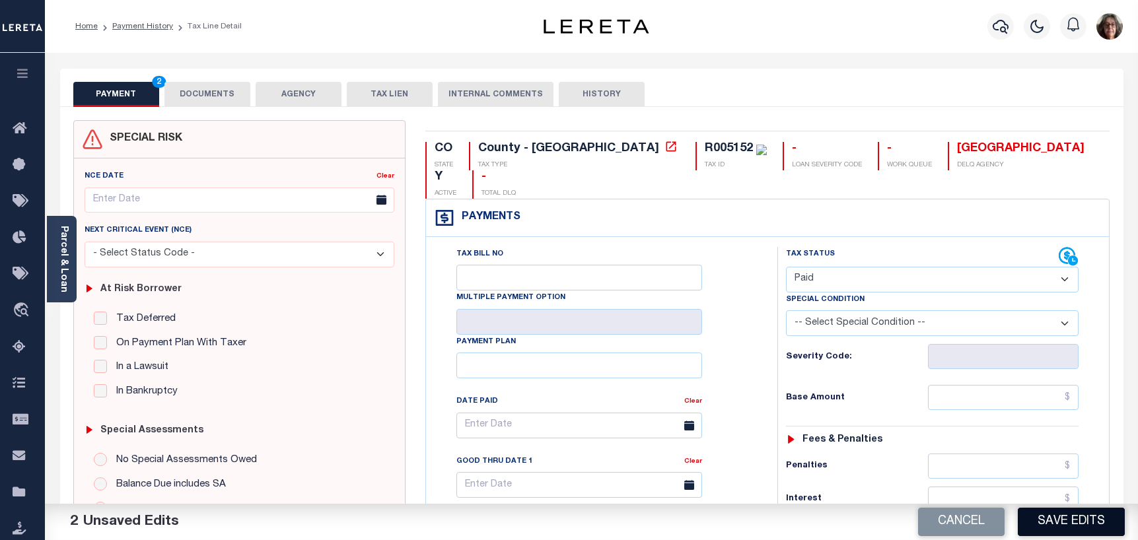
click at [1050, 521] on button "Save Edits" at bounding box center [1071, 522] width 107 height 28
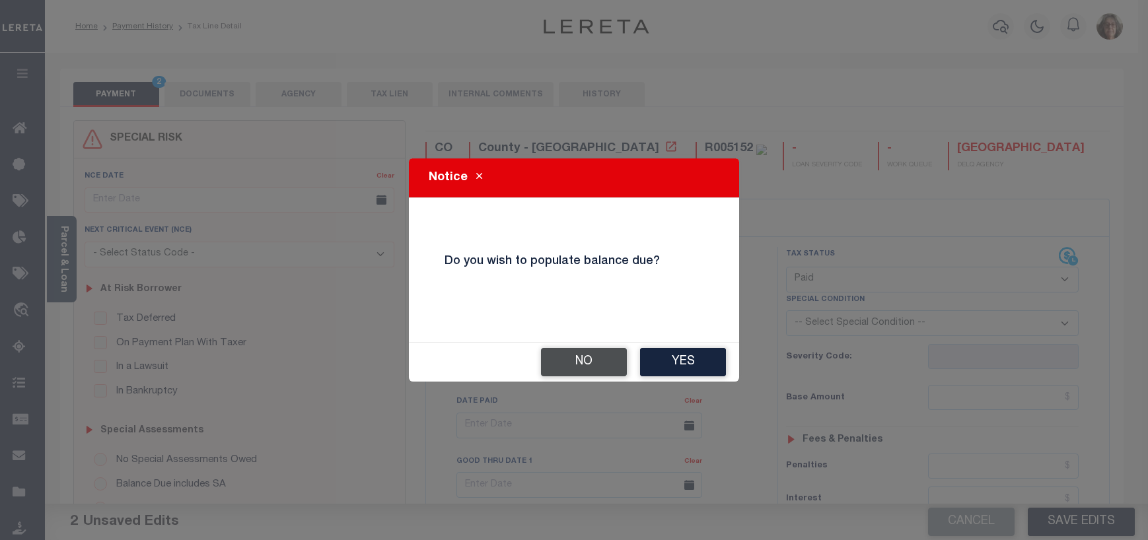
click at [598, 365] on button "No" at bounding box center [584, 362] width 86 height 28
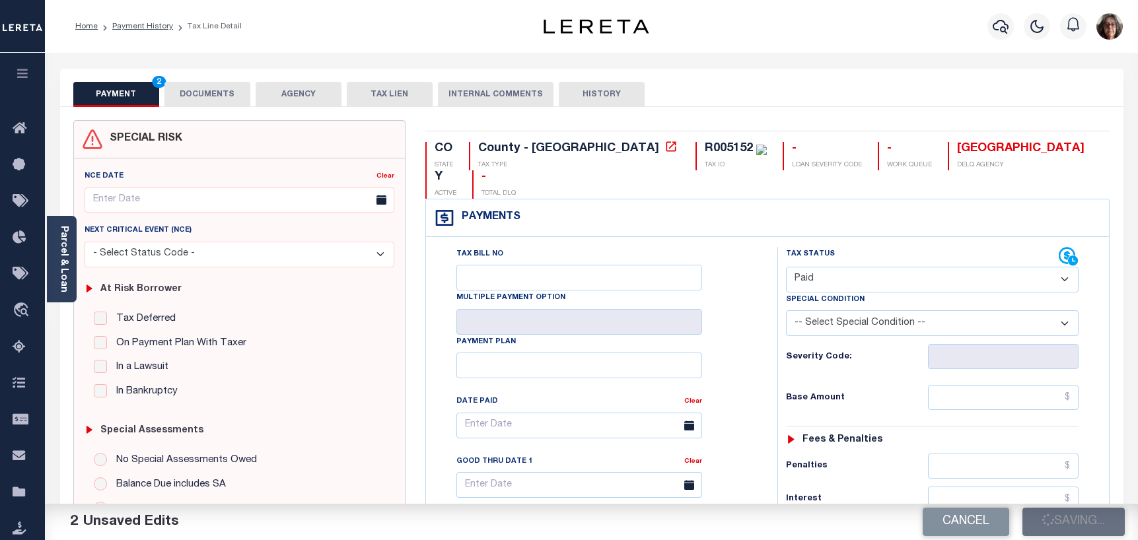
checkbox input "false"
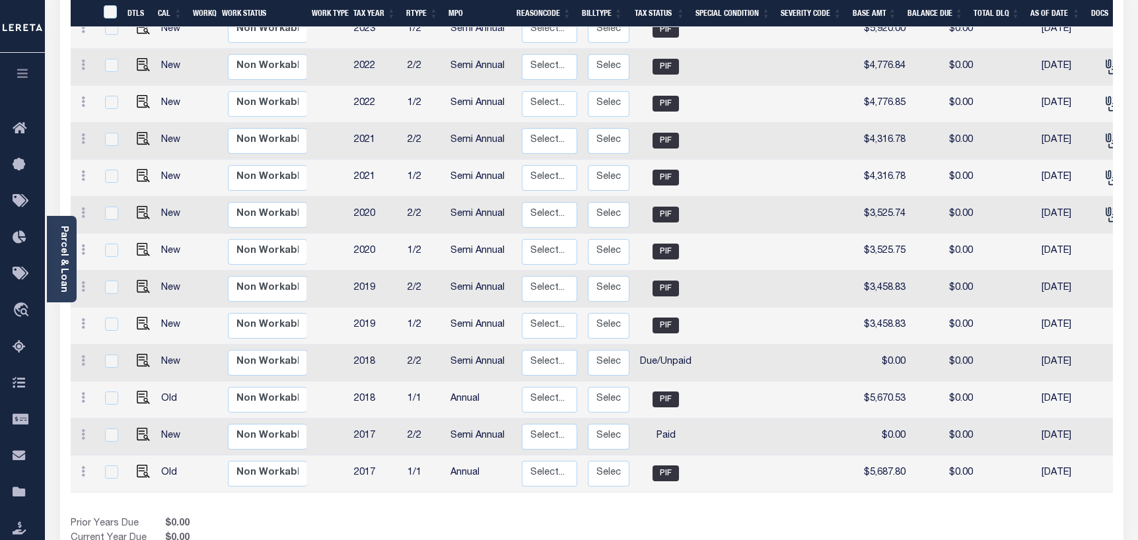
scroll to position [506, 0]
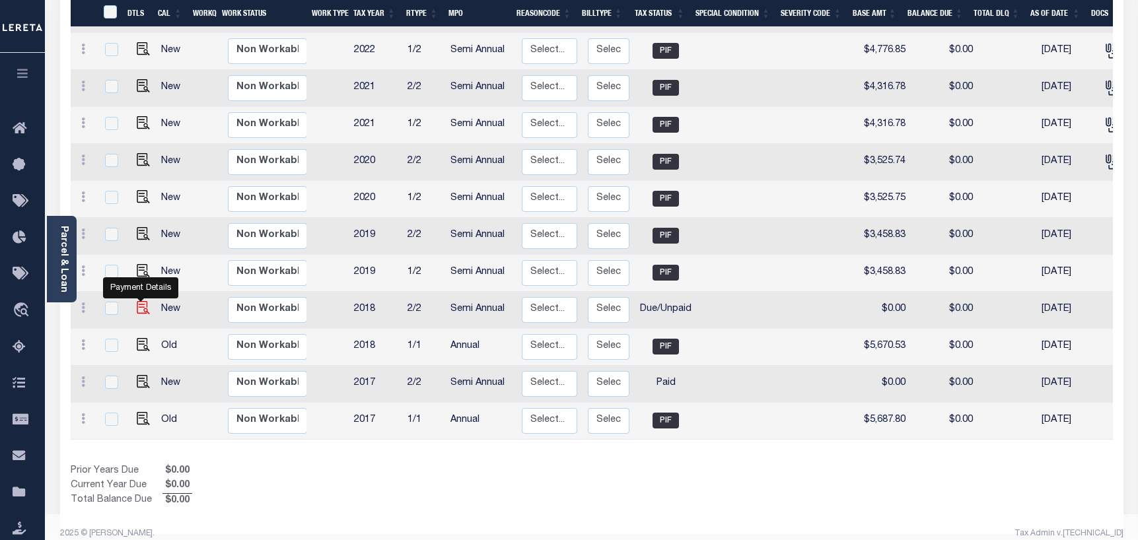
click at [139, 301] on img "" at bounding box center [143, 307] width 13 height 13
checkbox input "true"
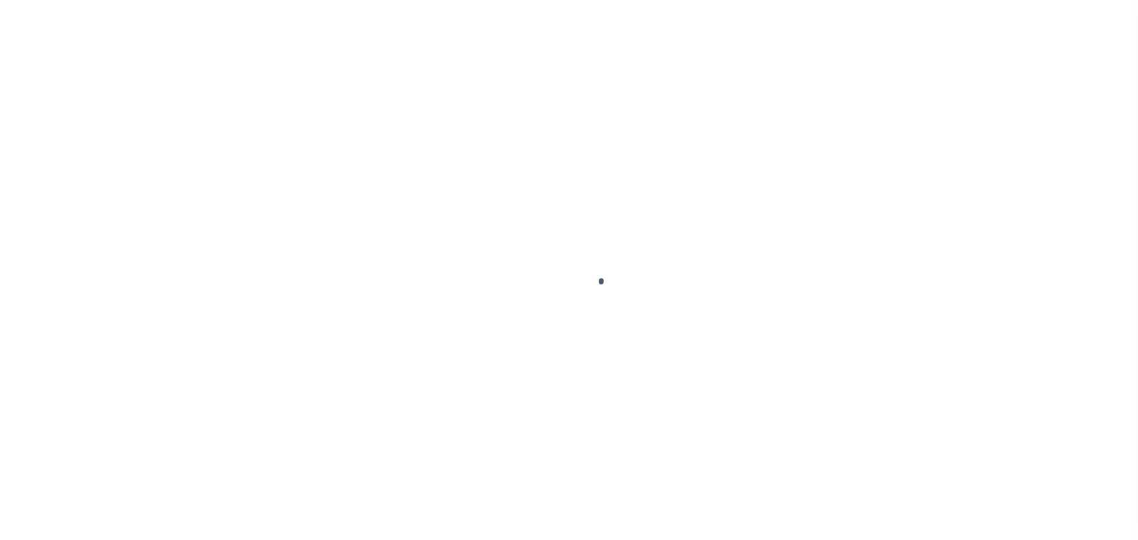
select select "DUE"
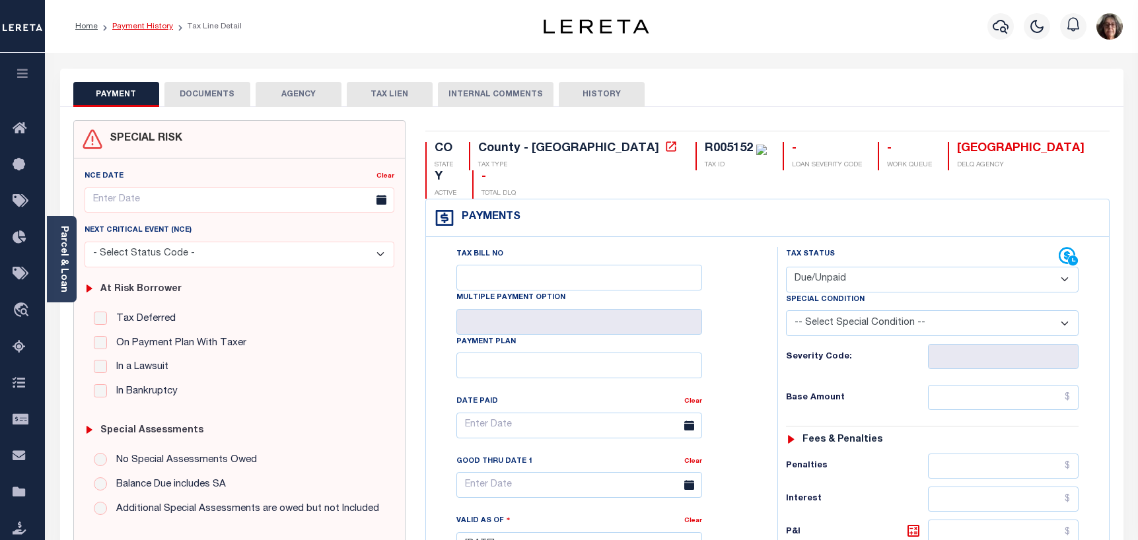
click at [158, 25] on link "Payment History" at bounding box center [142, 26] width 61 height 8
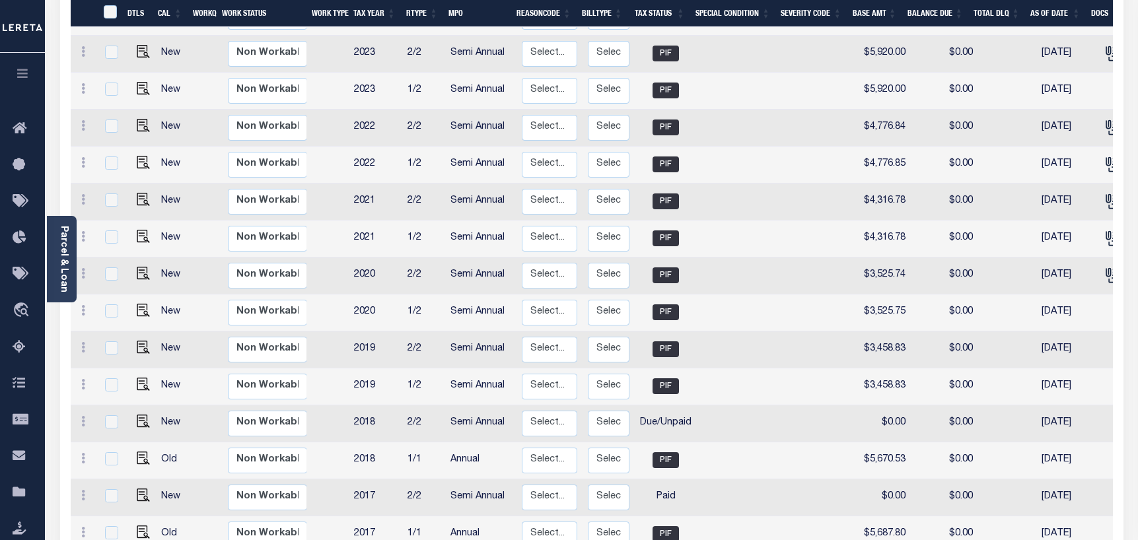
scroll to position [396, 0]
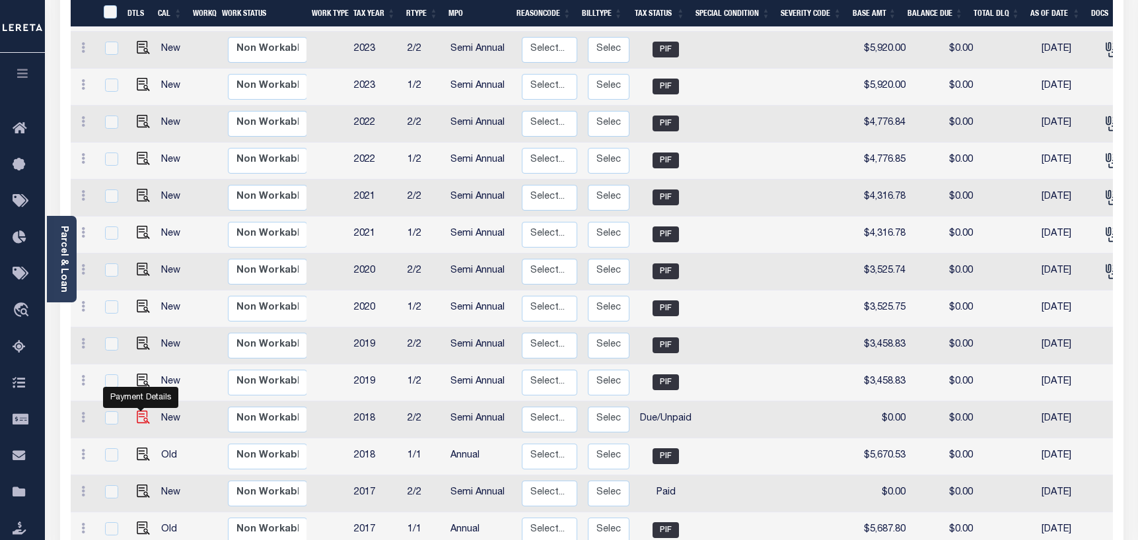
click at [140, 411] on img "" at bounding box center [143, 417] width 13 height 13
checkbox input "true"
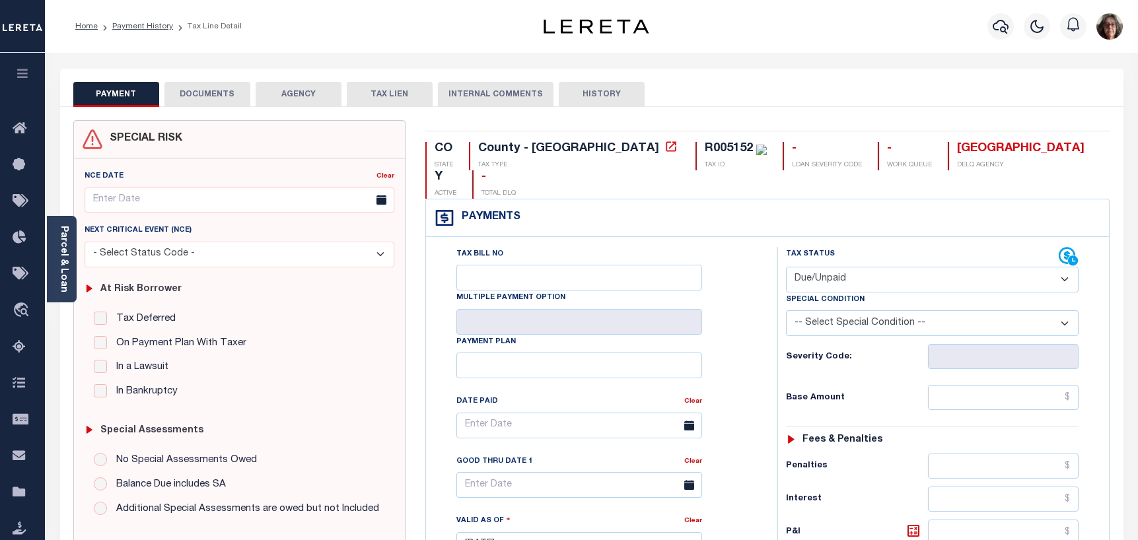
click at [1064, 267] on select "- Select Status Code - Open Due/Unpaid Paid Incomplete No Tax Due Internal Refu…" at bounding box center [932, 280] width 293 height 26
select select "PYD"
click at [786, 267] on select "- Select Status Code - Open Due/Unpaid Paid Incomplete No Tax Due Internal Refu…" at bounding box center [932, 280] width 293 height 26
type input "[DATE]"
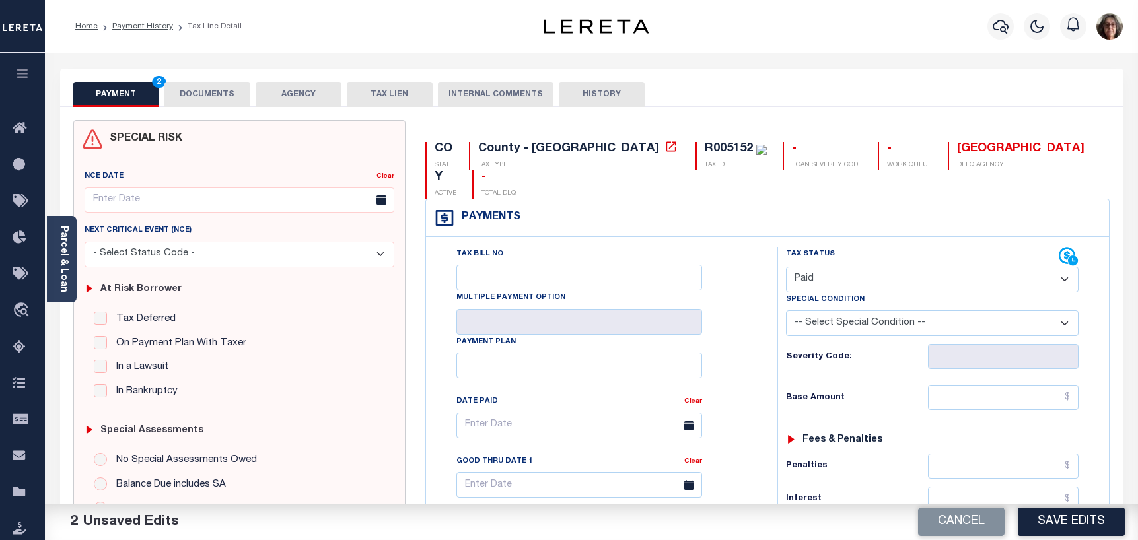
click at [1105, 517] on button "Save Edits" at bounding box center [1071, 522] width 107 height 28
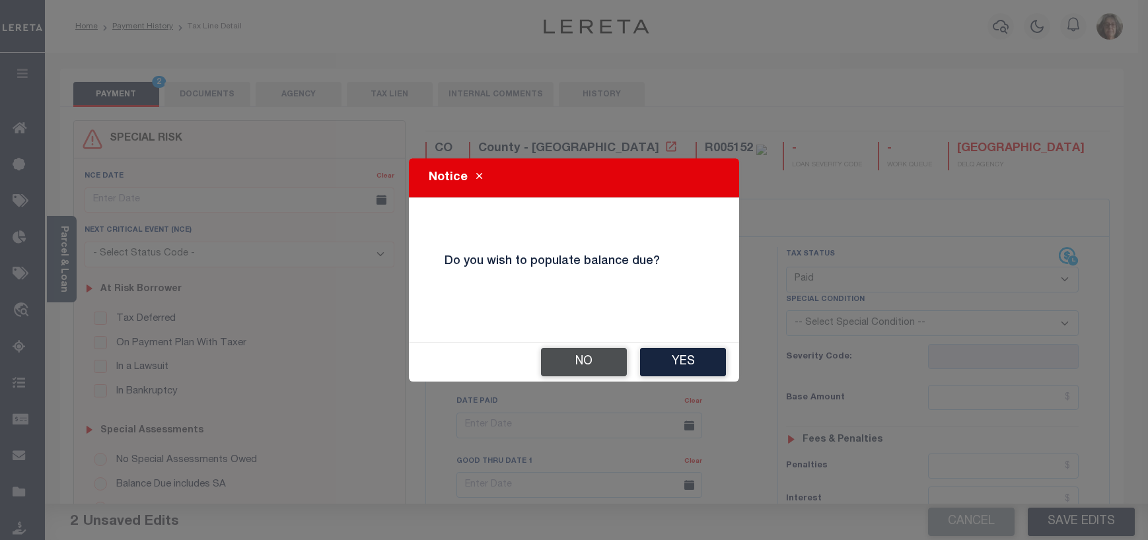
click at [577, 367] on button "No" at bounding box center [584, 362] width 86 height 28
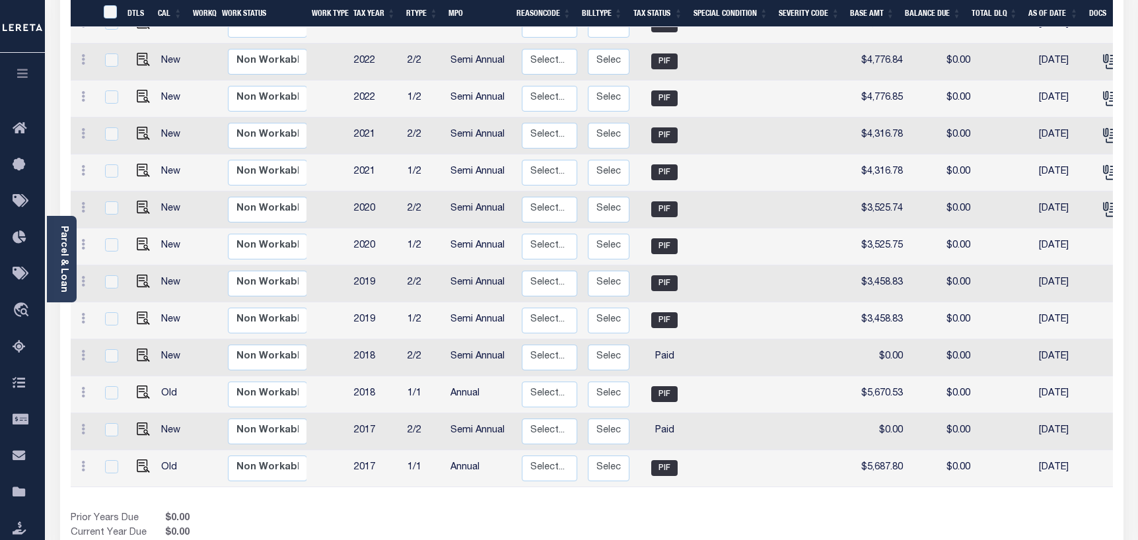
scroll to position [462, 0]
